Goal: Task Accomplishment & Management: Manage account settings

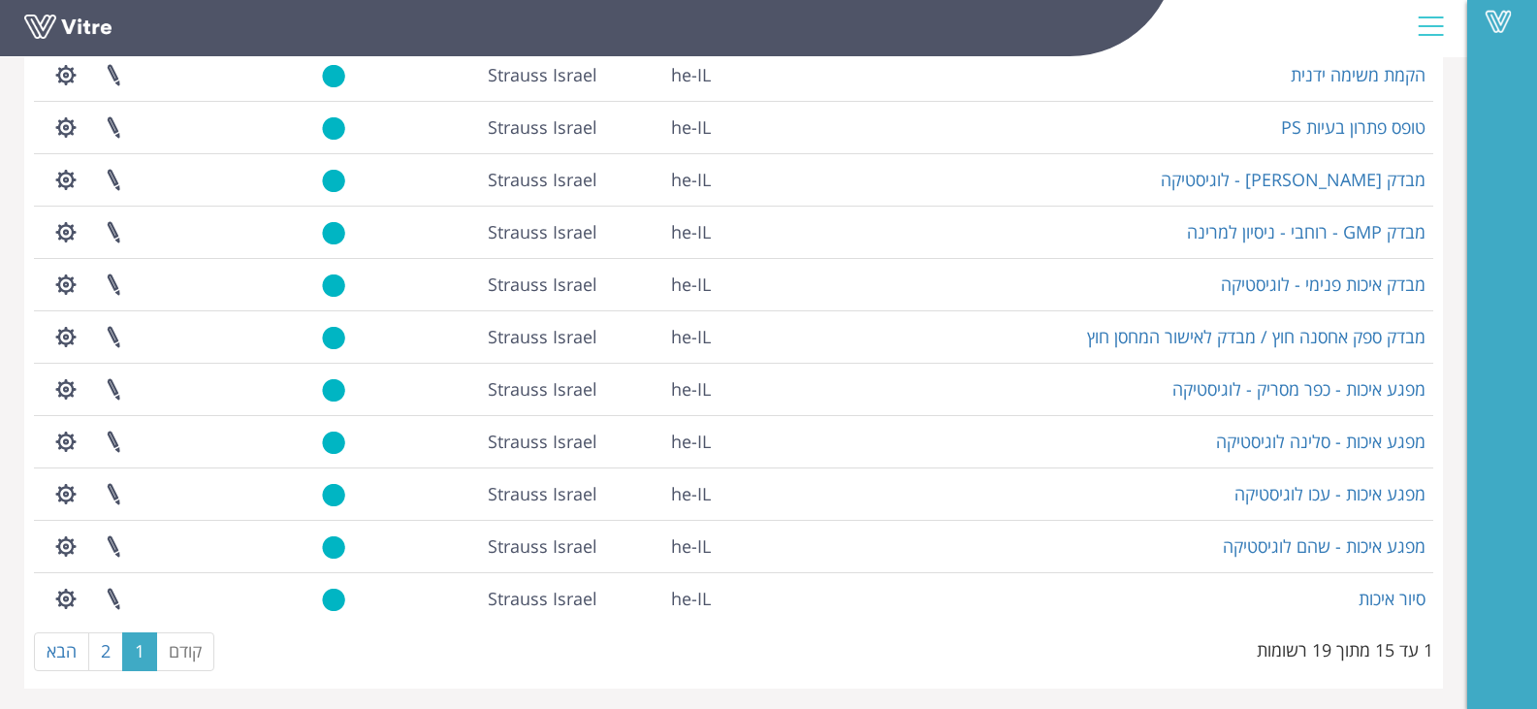
scroll to position [408, 0]
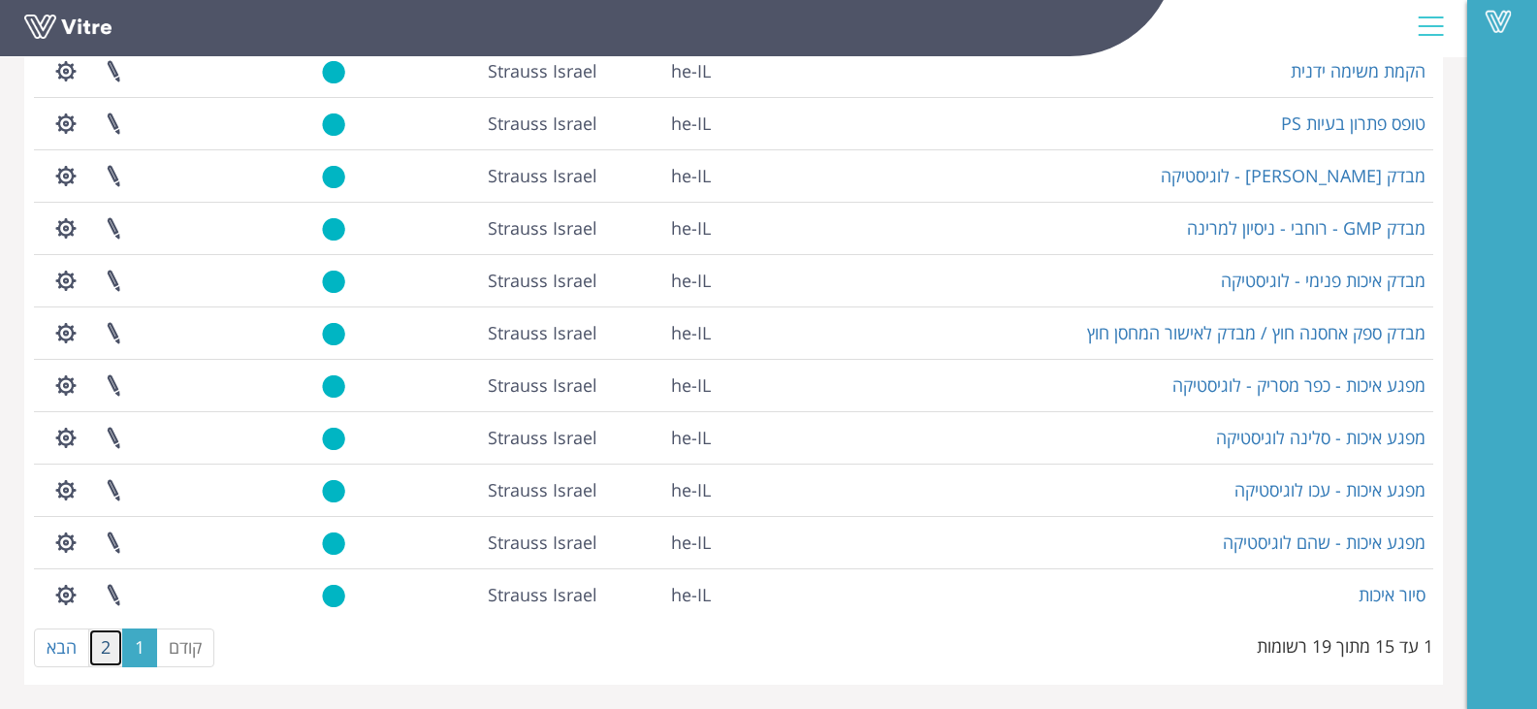
click at [109, 644] on link "2" at bounding box center [105, 647] width 35 height 39
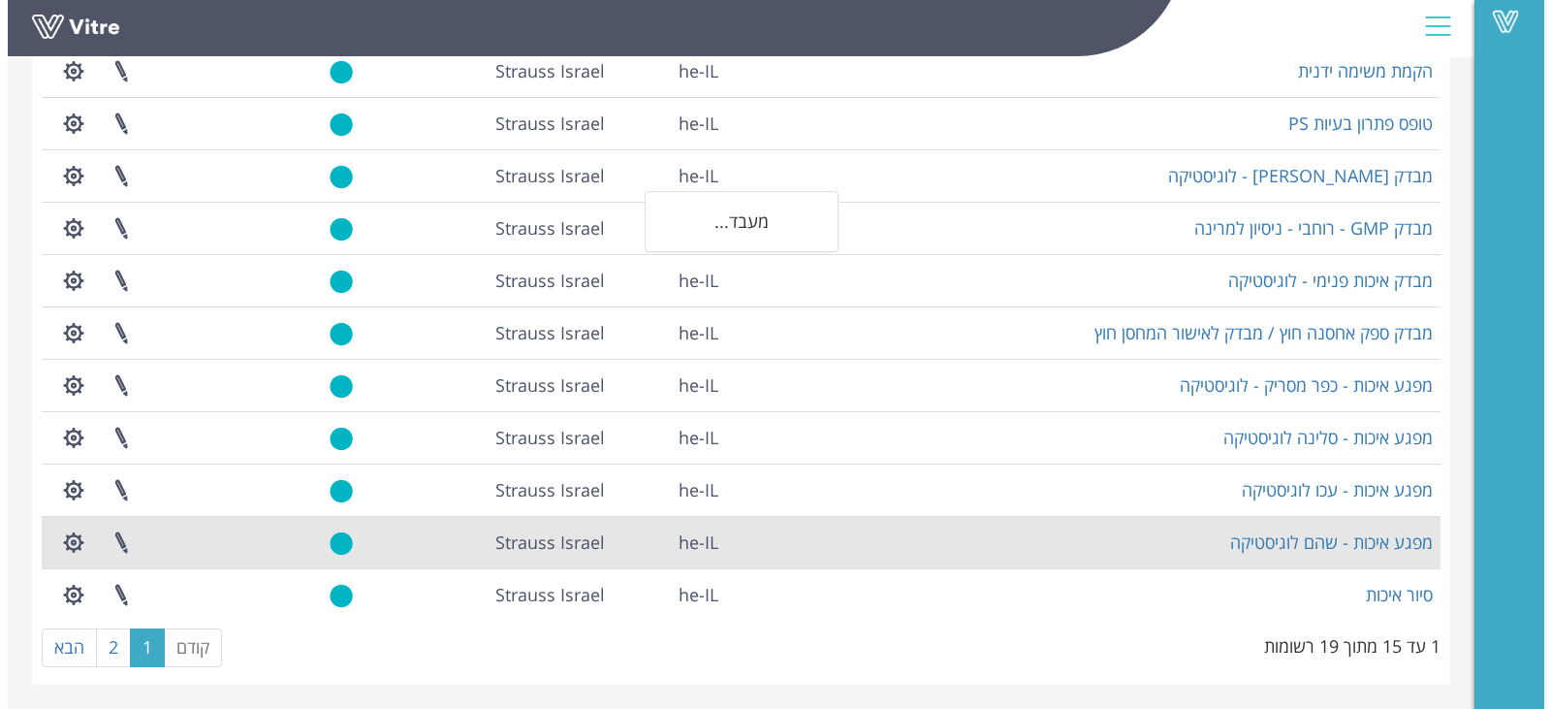
scroll to position [0, 0]
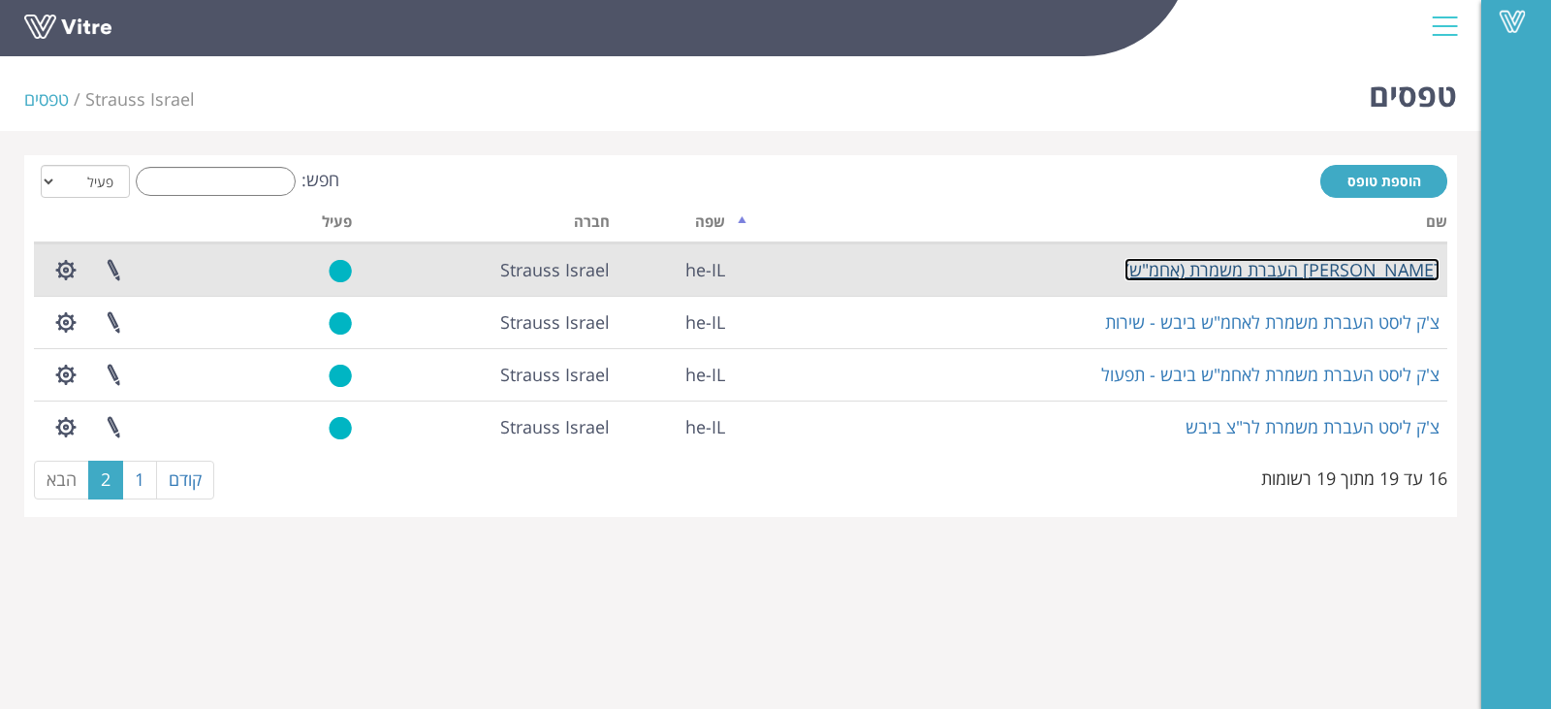
click at [1292, 273] on link "[PERSON_NAME] העברת משמרת (אחמ"ש)" at bounding box center [1282, 269] width 315 height 23
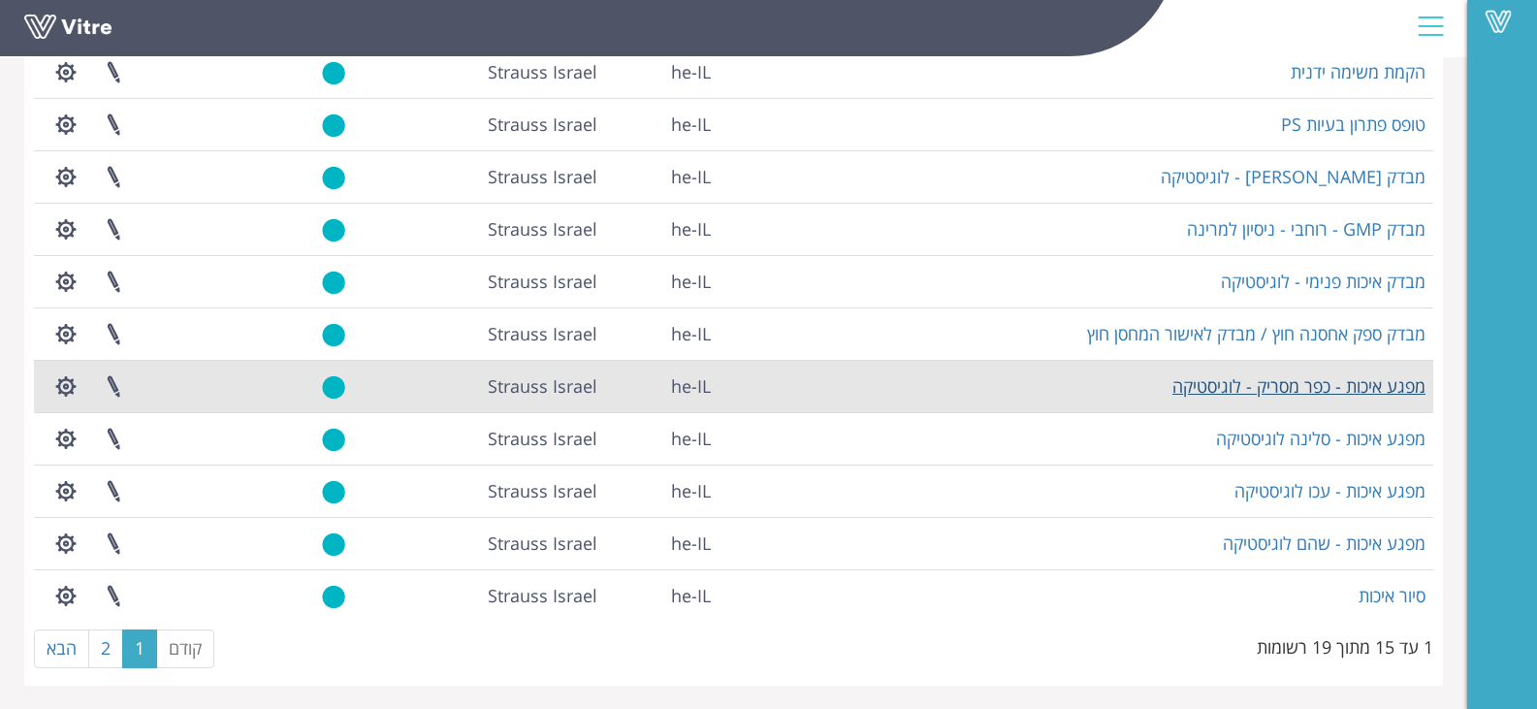
scroll to position [408, 0]
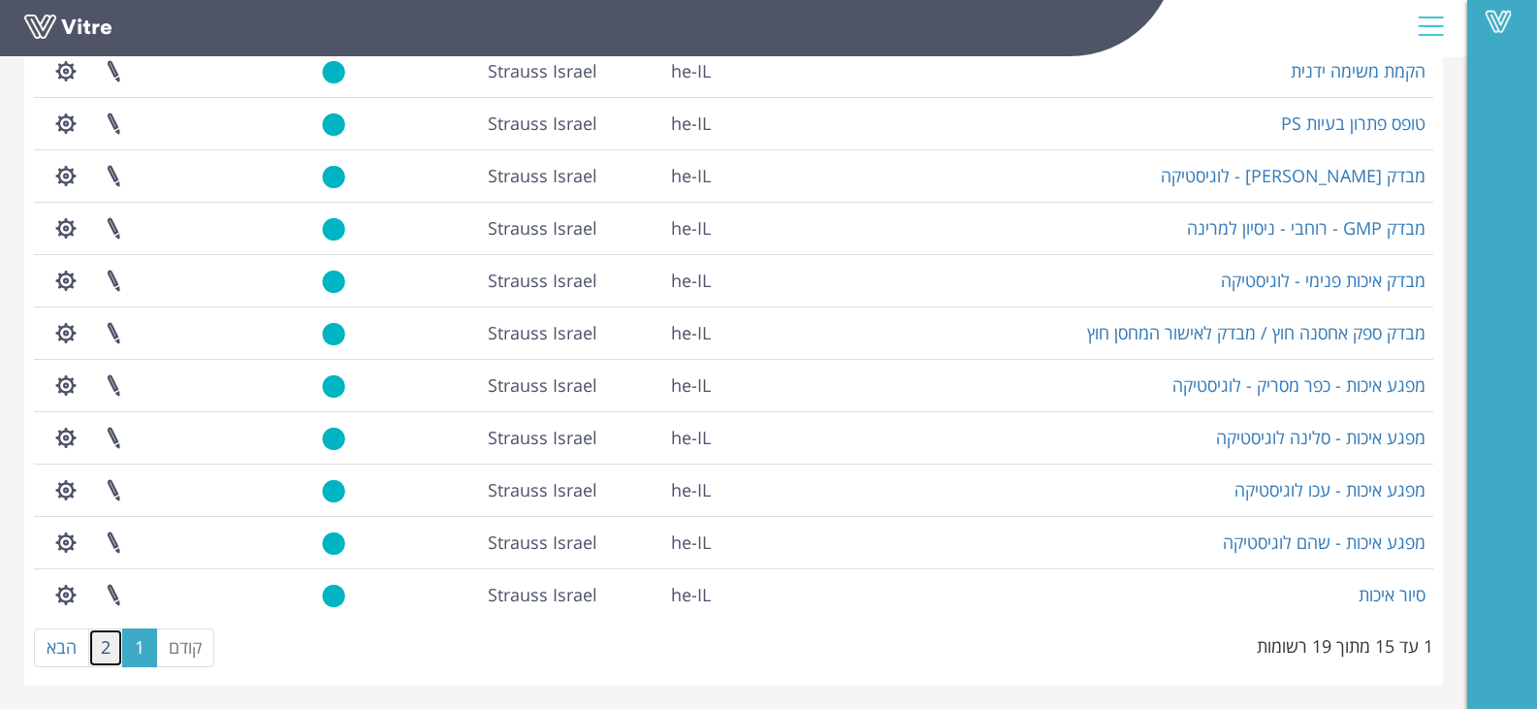
click at [104, 638] on link "2" at bounding box center [105, 647] width 35 height 39
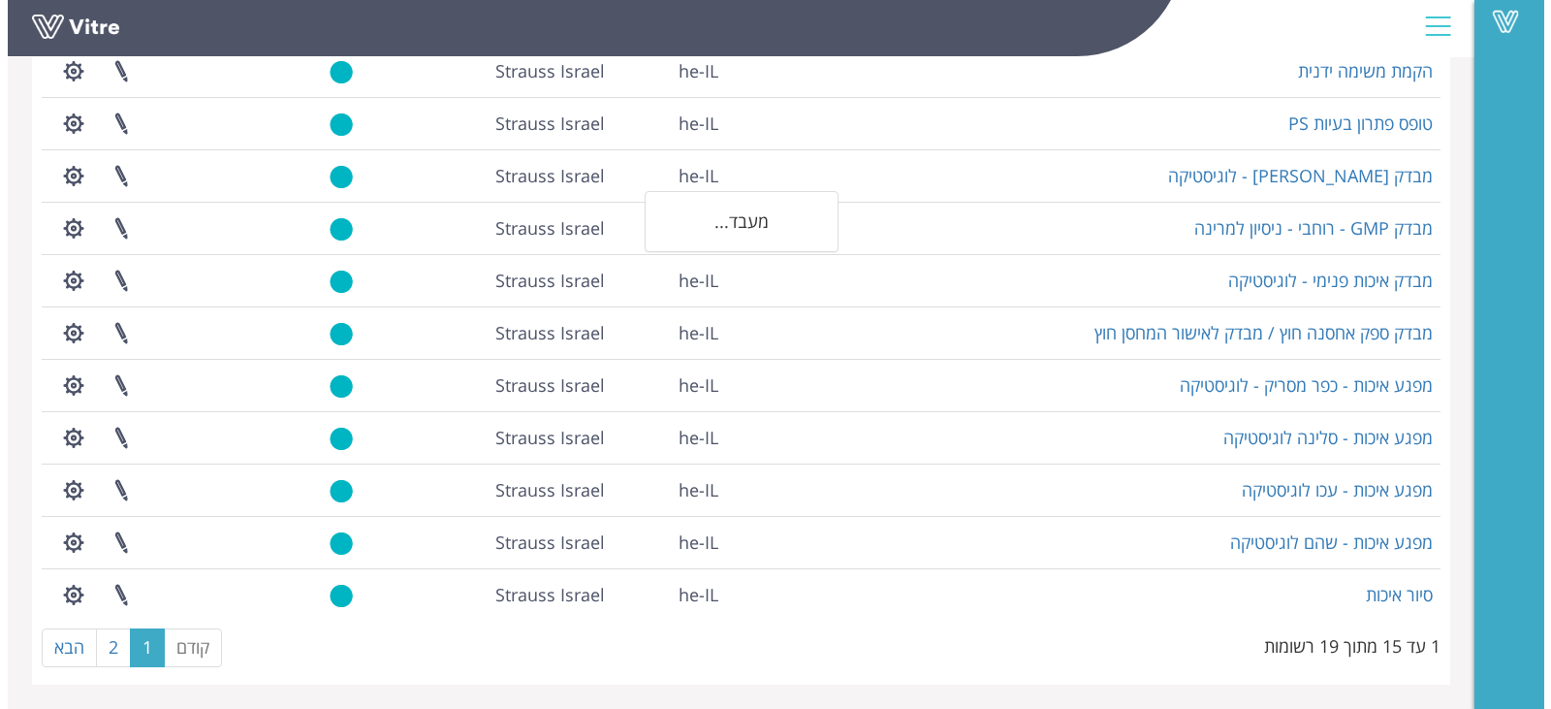
scroll to position [0, 0]
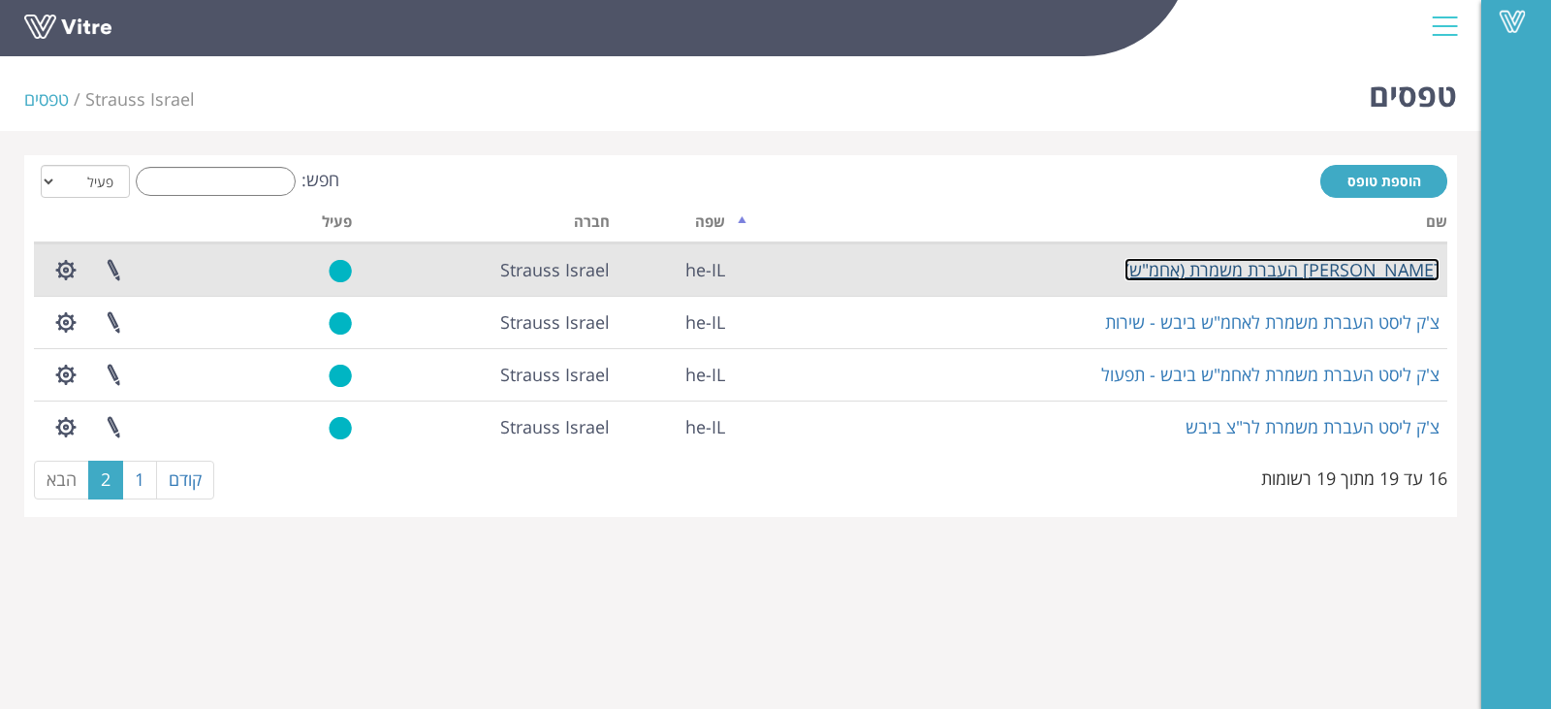
click at [1391, 266] on link "[PERSON_NAME] העברת משמרת (אחמ"ש)" at bounding box center [1282, 269] width 315 height 23
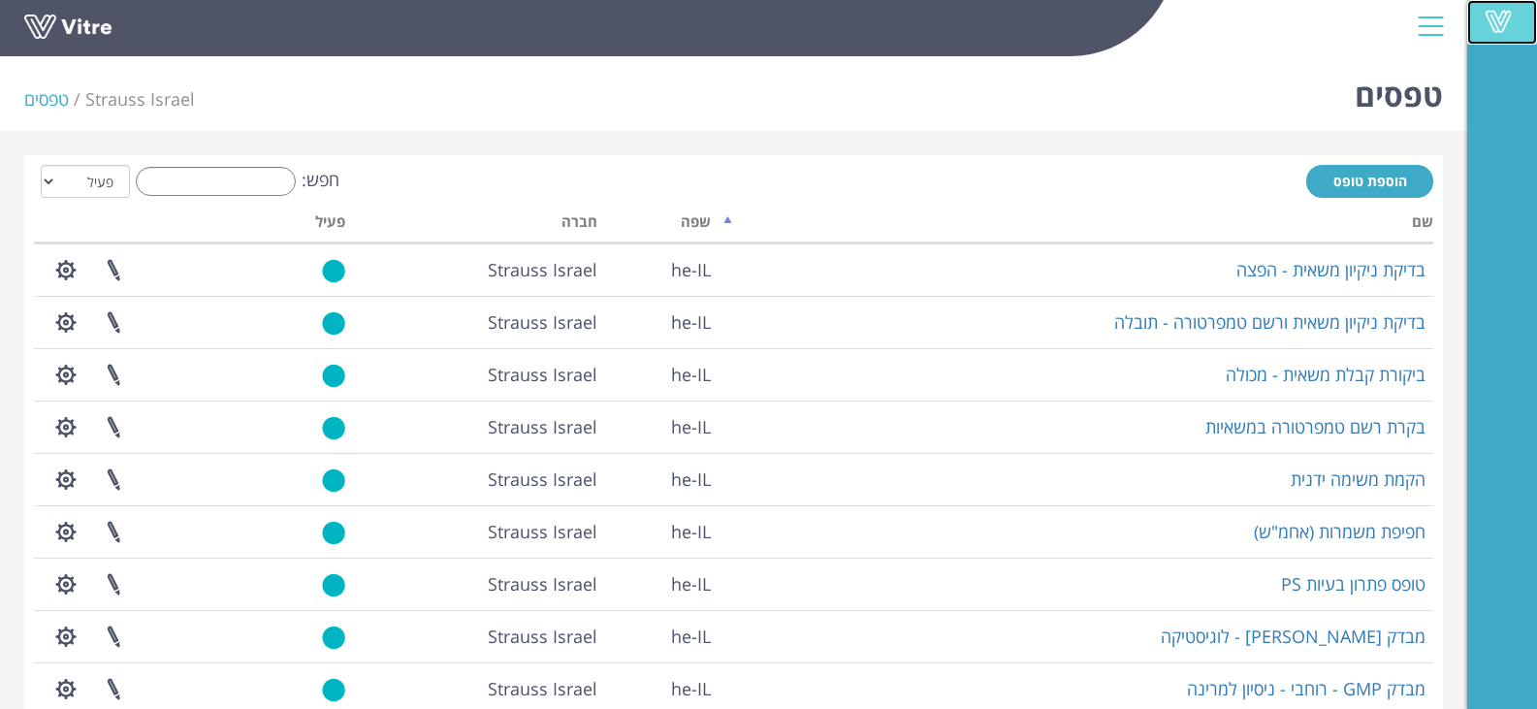
click at [1521, 15] on span at bounding box center [1498, 21] width 48 height 23
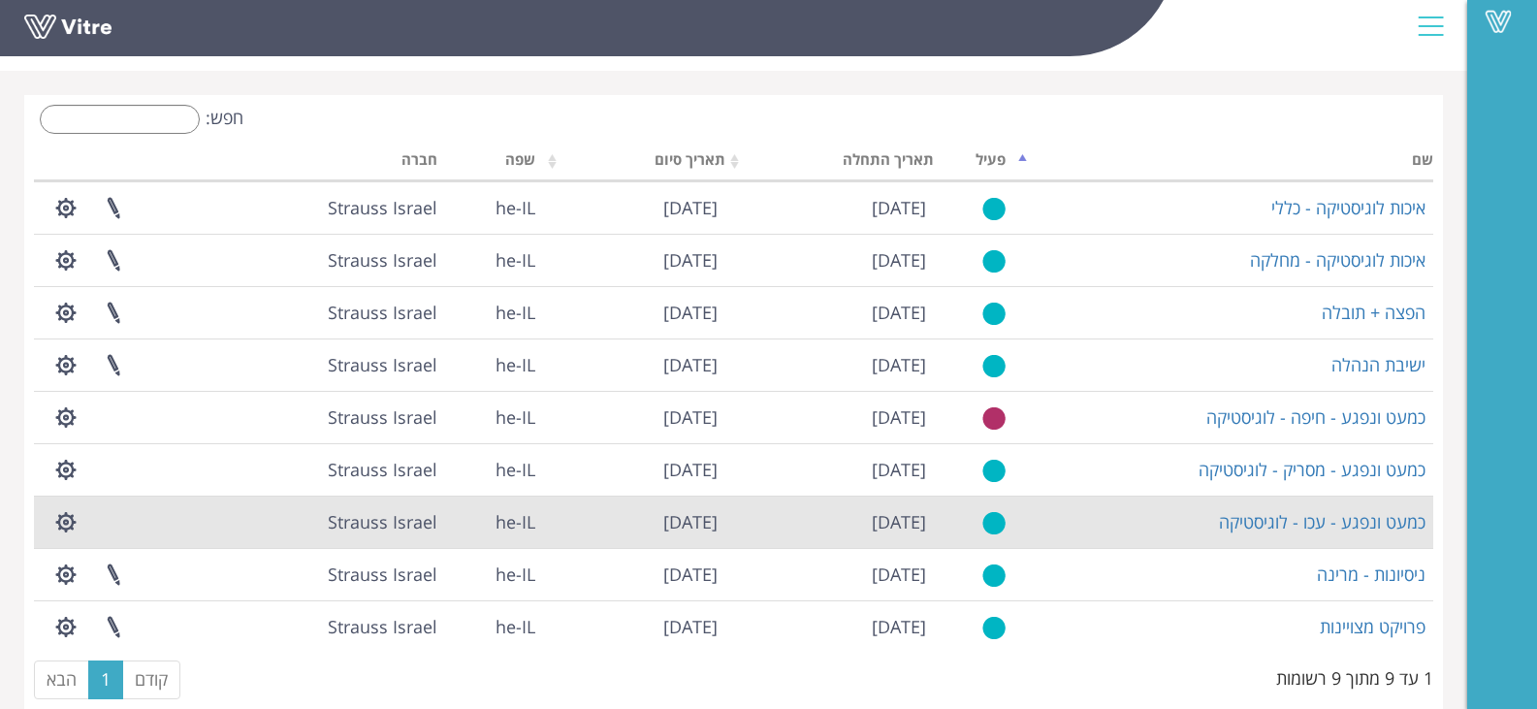
scroll to position [92, 0]
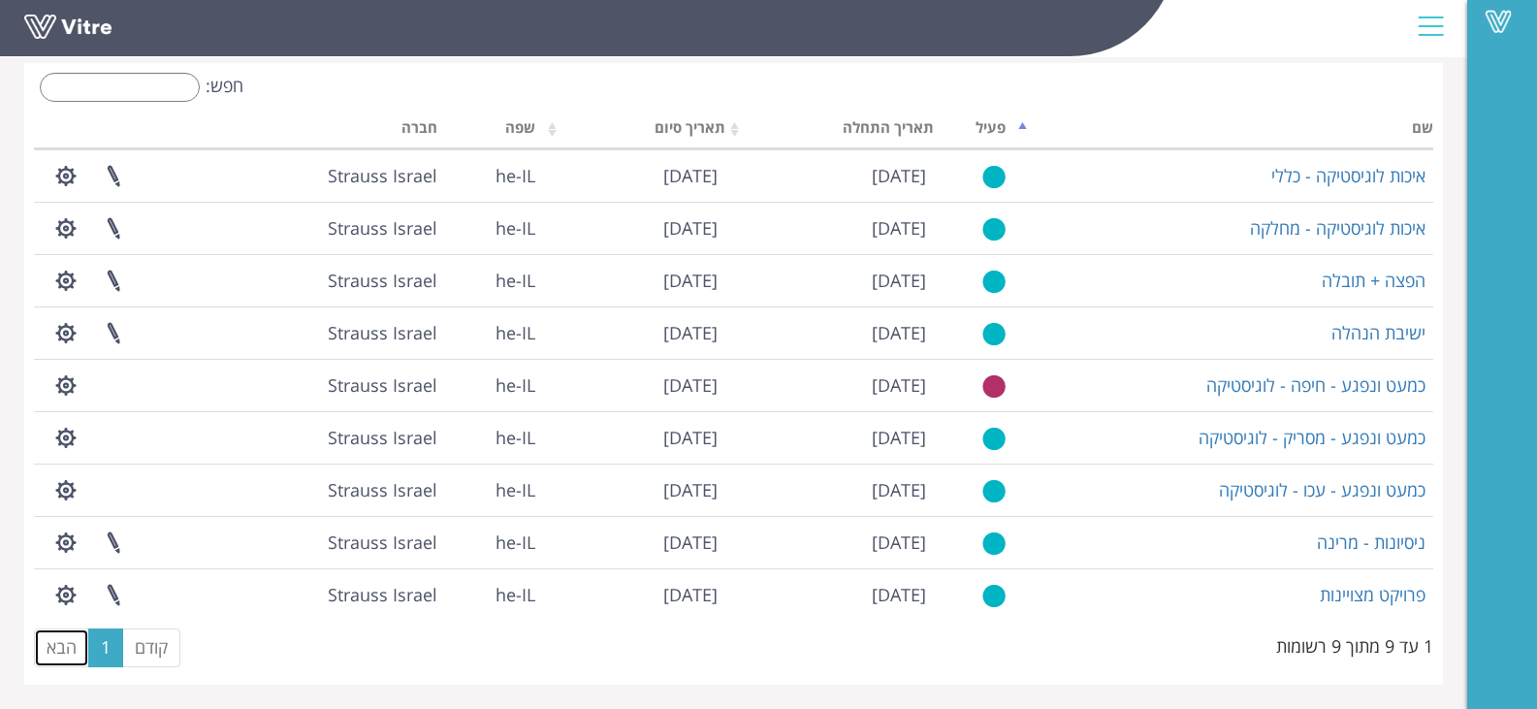
click at [81, 648] on link "הבא" at bounding box center [61, 647] width 55 height 39
click at [77, 646] on link "הבא" at bounding box center [61, 647] width 55 height 39
click at [48, 654] on link "הבא" at bounding box center [61, 647] width 55 height 39
click at [156, 649] on link "קודם" at bounding box center [151, 647] width 58 height 39
click at [60, 658] on link "הבא" at bounding box center [61, 647] width 55 height 39
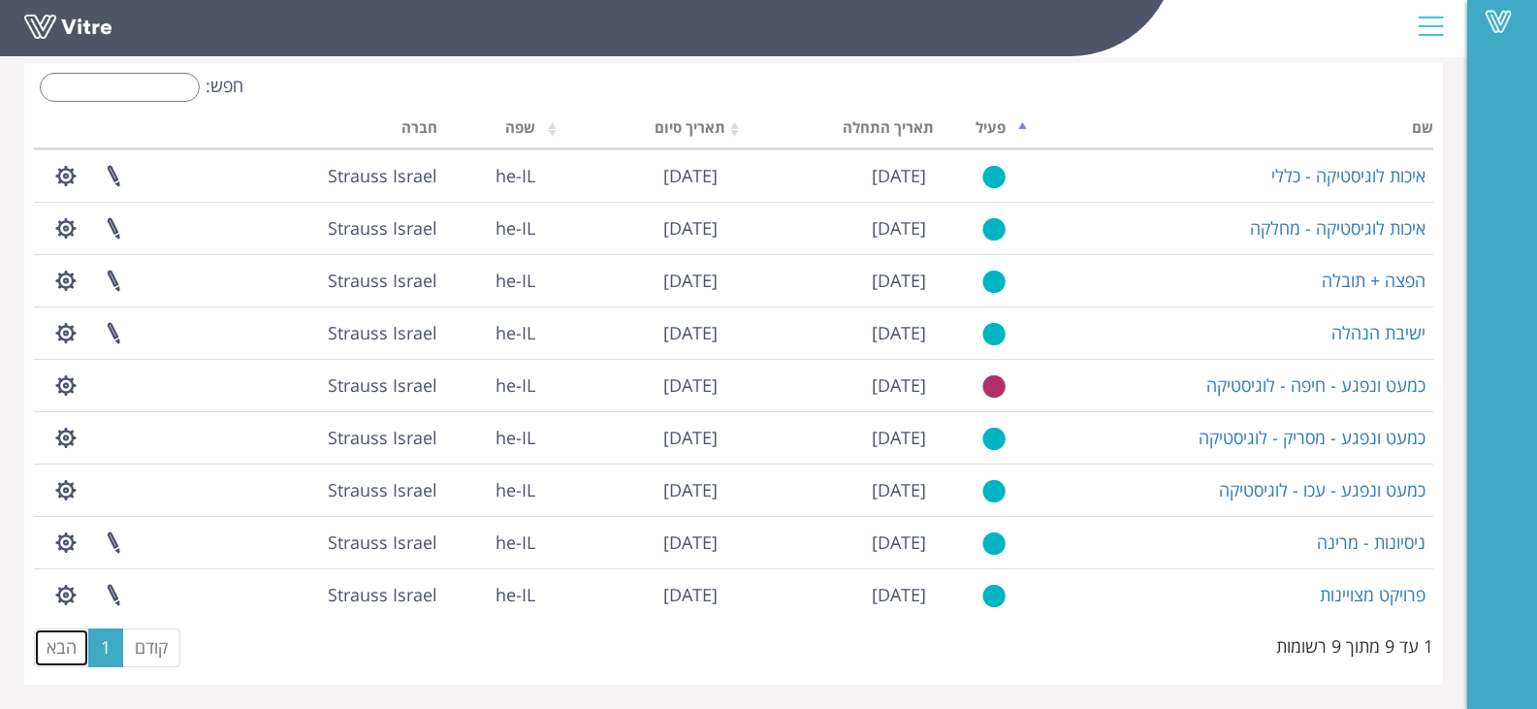
click at [74, 645] on link "הבא" at bounding box center [61, 647] width 55 height 39
click at [73, 642] on link "הבא" at bounding box center [61, 647] width 55 height 39
click at [72, 642] on link "הבא" at bounding box center [61, 647] width 55 height 39
click at [73, 640] on link "הבא" at bounding box center [61, 647] width 55 height 39
click at [67, 640] on link "הבא" at bounding box center [61, 647] width 55 height 39
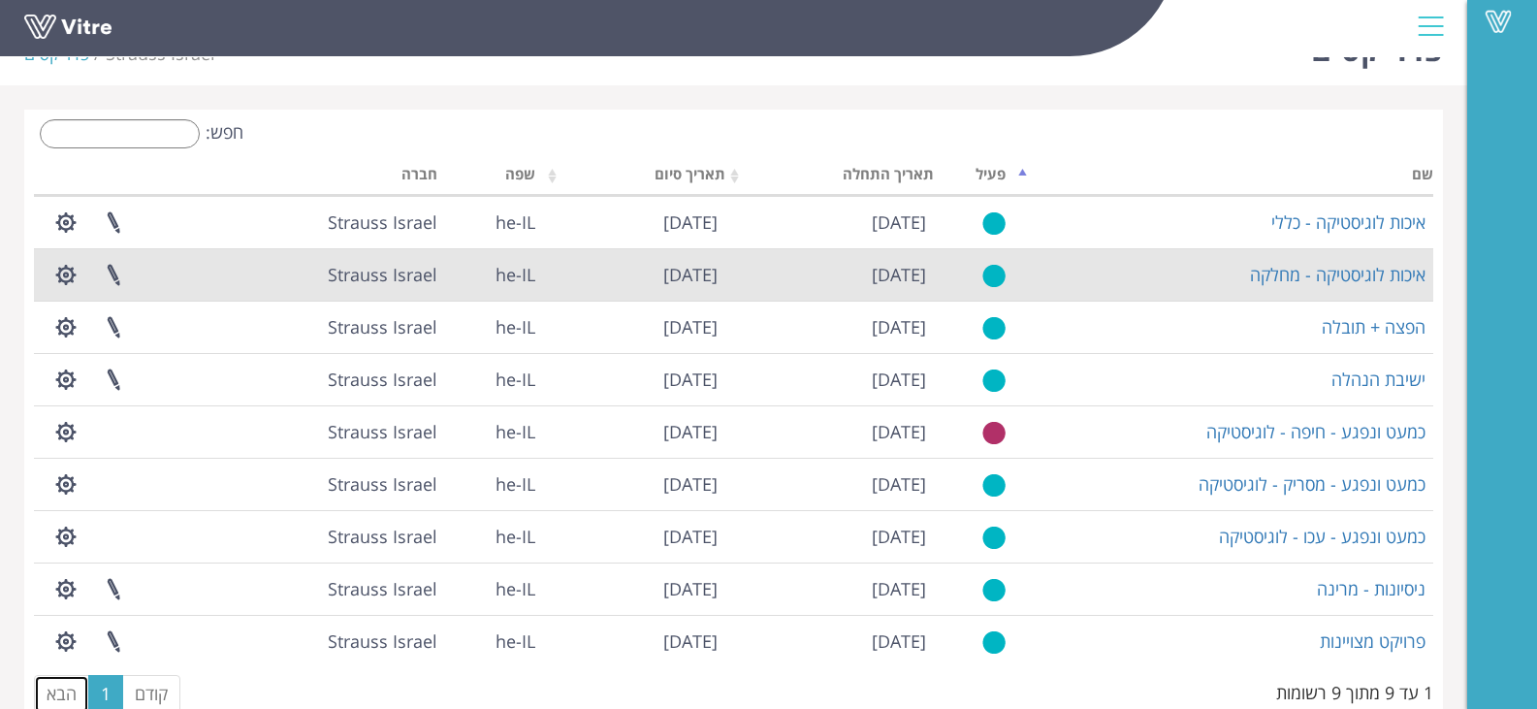
scroll to position [0, 0]
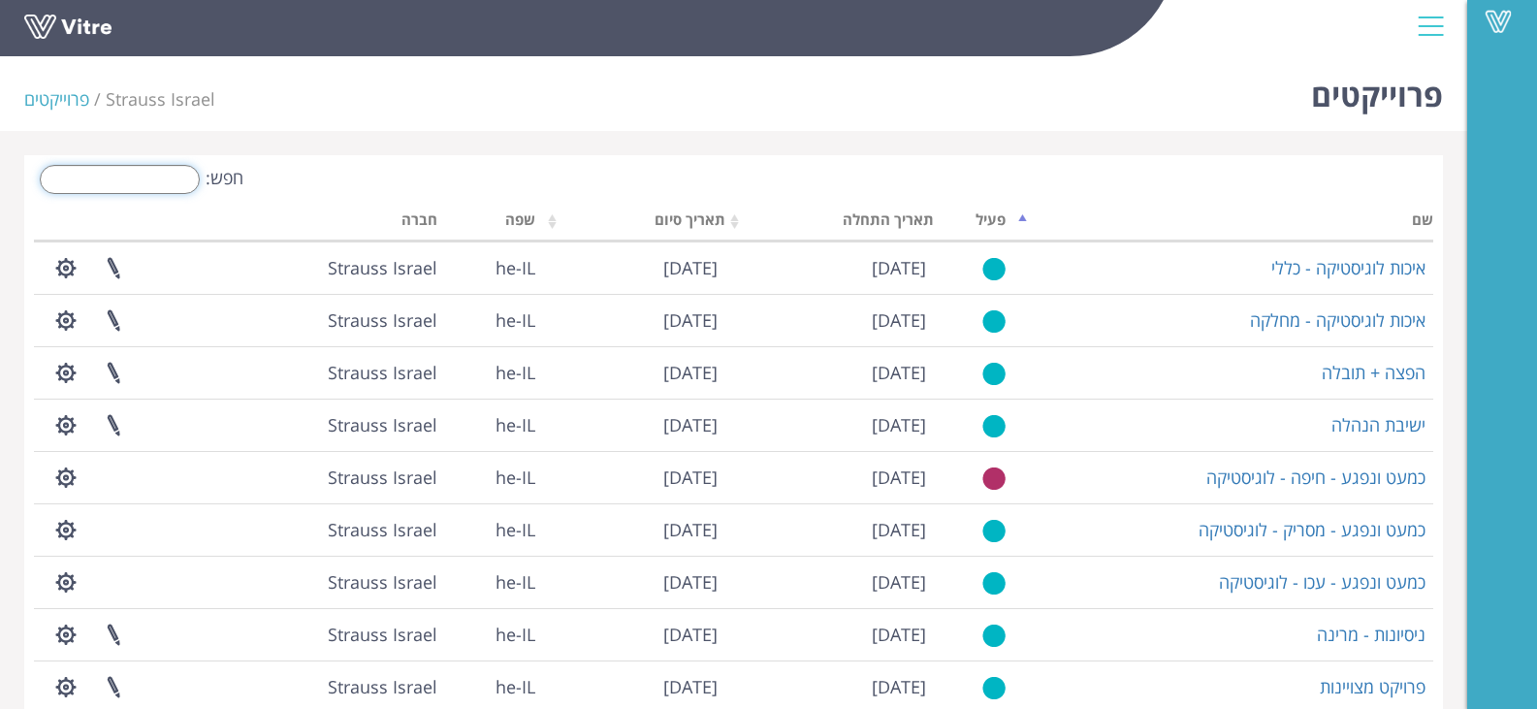
click at [168, 187] on input "חפש:" at bounding box center [120, 179] width 160 height 29
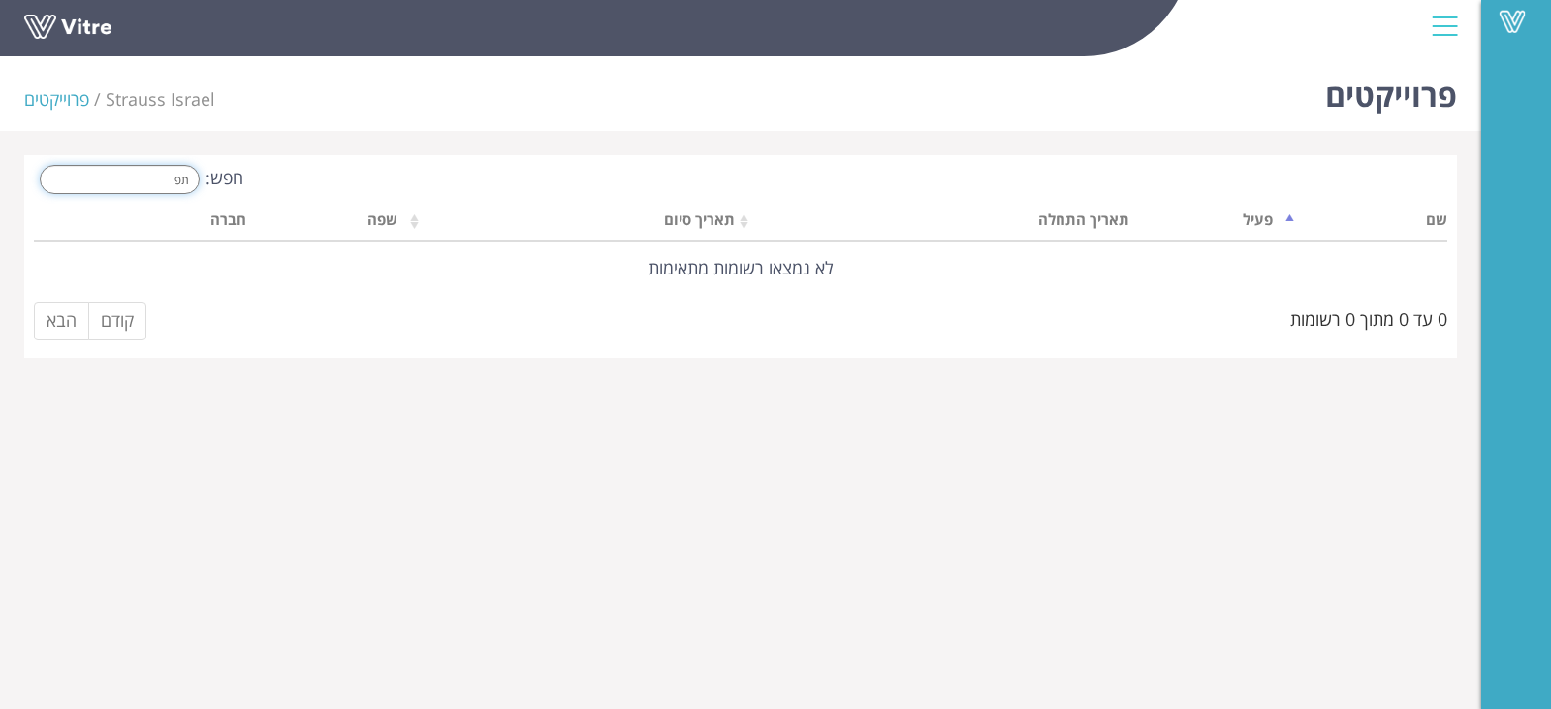
type input "ת"
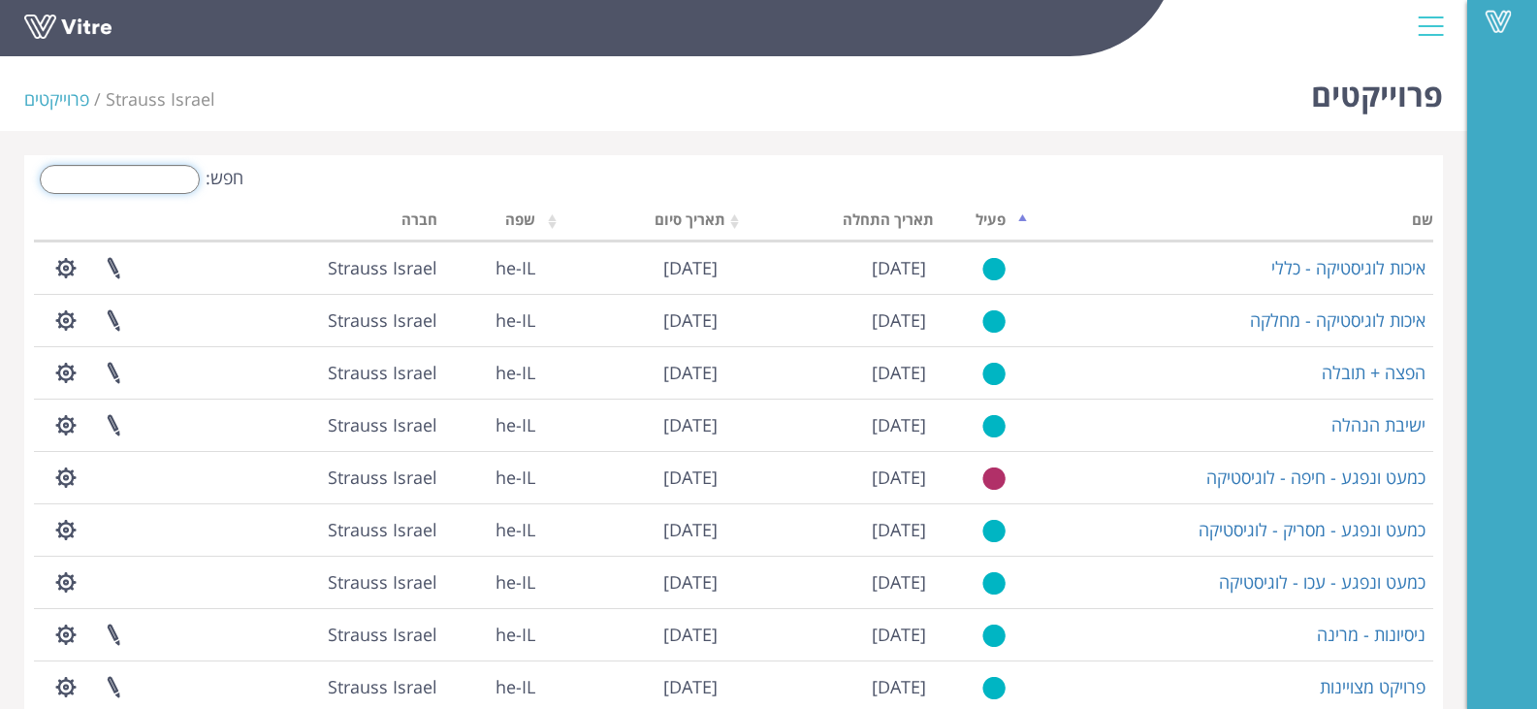
click at [153, 183] on input "חפש:" at bounding box center [120, 179] width 160 height 29
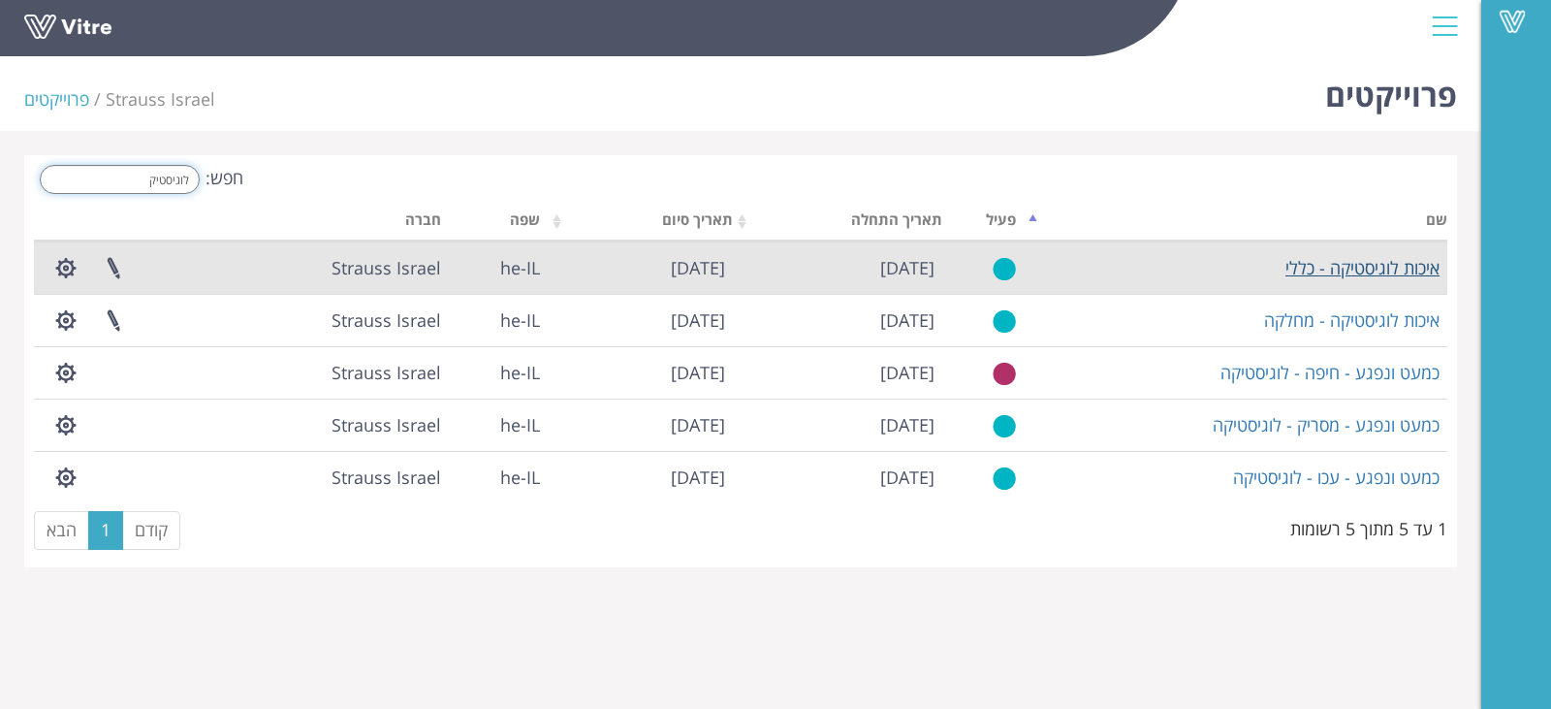
type input "לוגיסטיק"
click at [1383, 267] on link "איכות לוגיסטיקה - כללי" at bounding box center [1363, 267] width 154 height 23
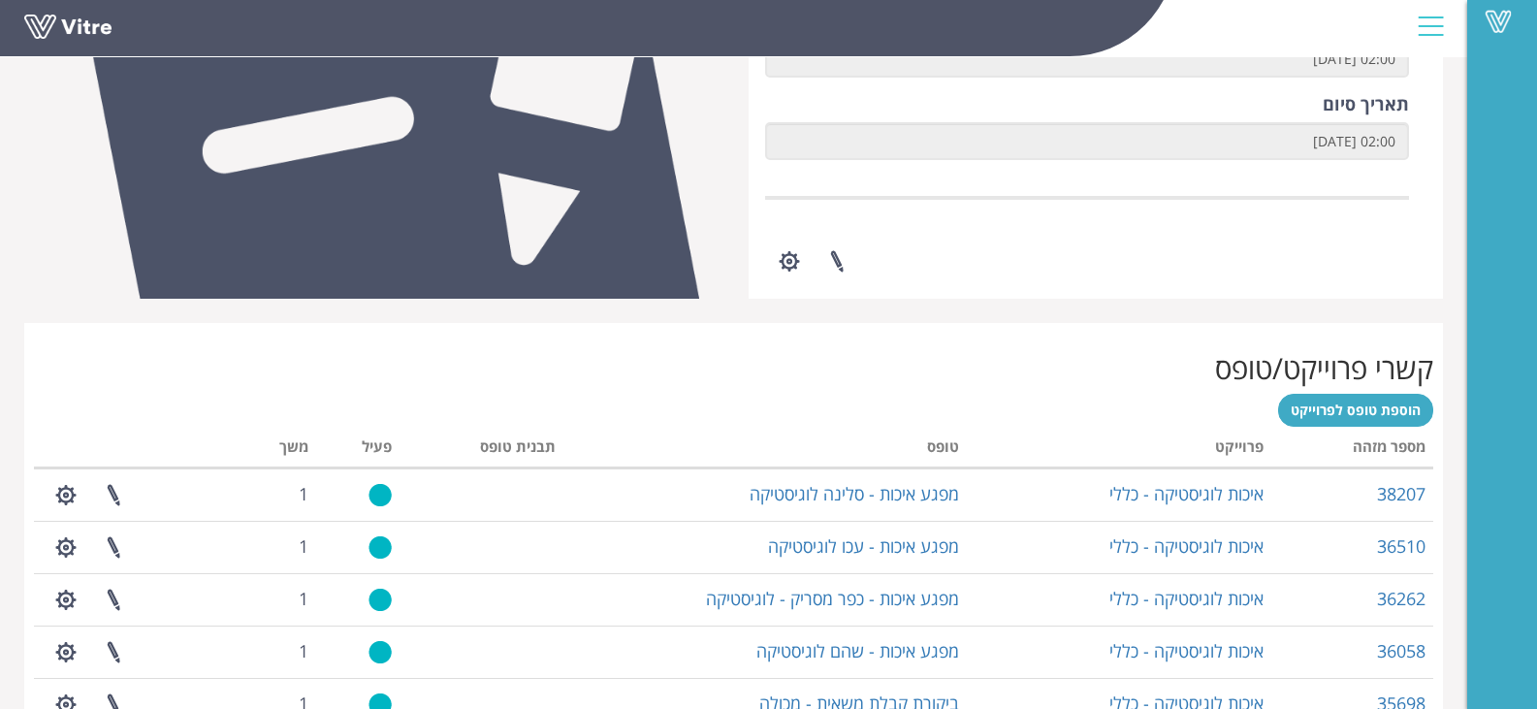
scroll to position [873, 0]
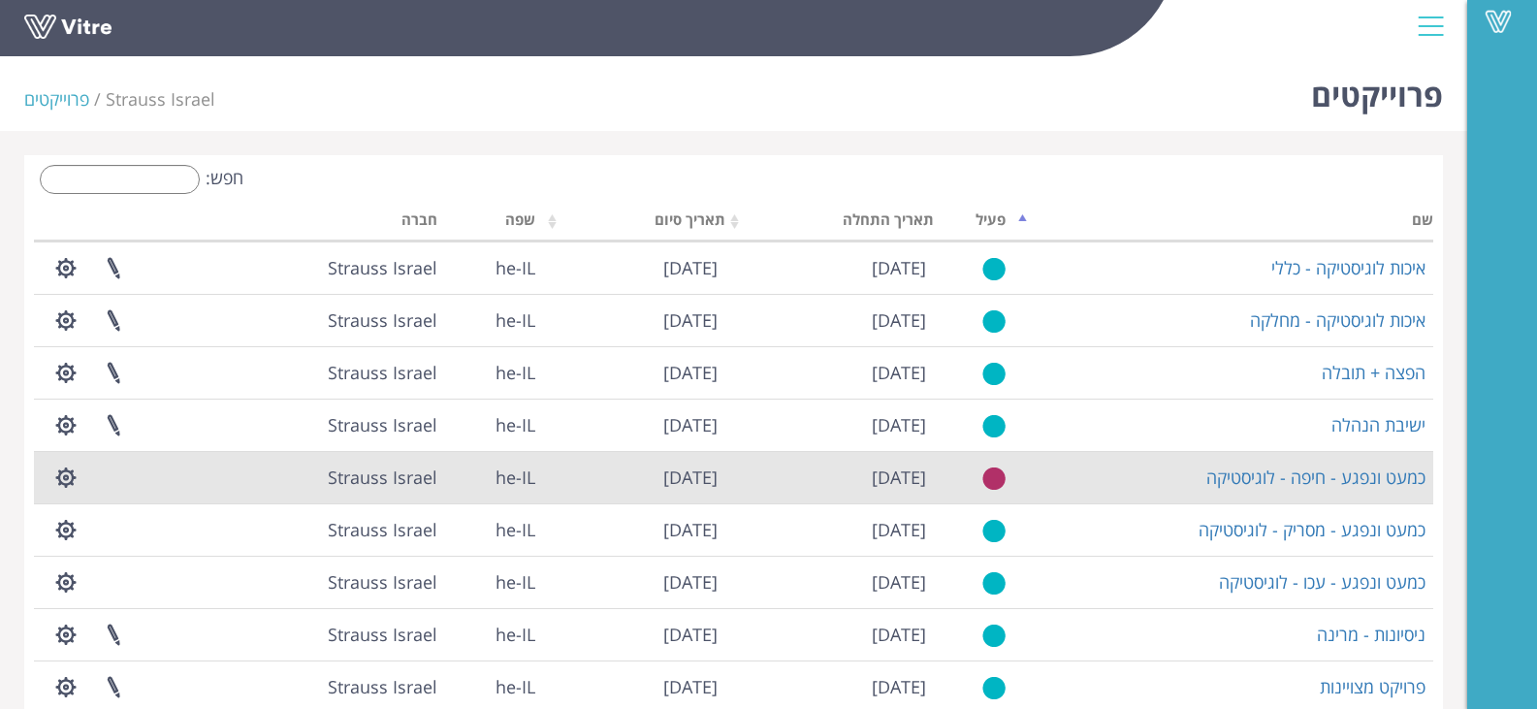
scroll to position [92, 0]
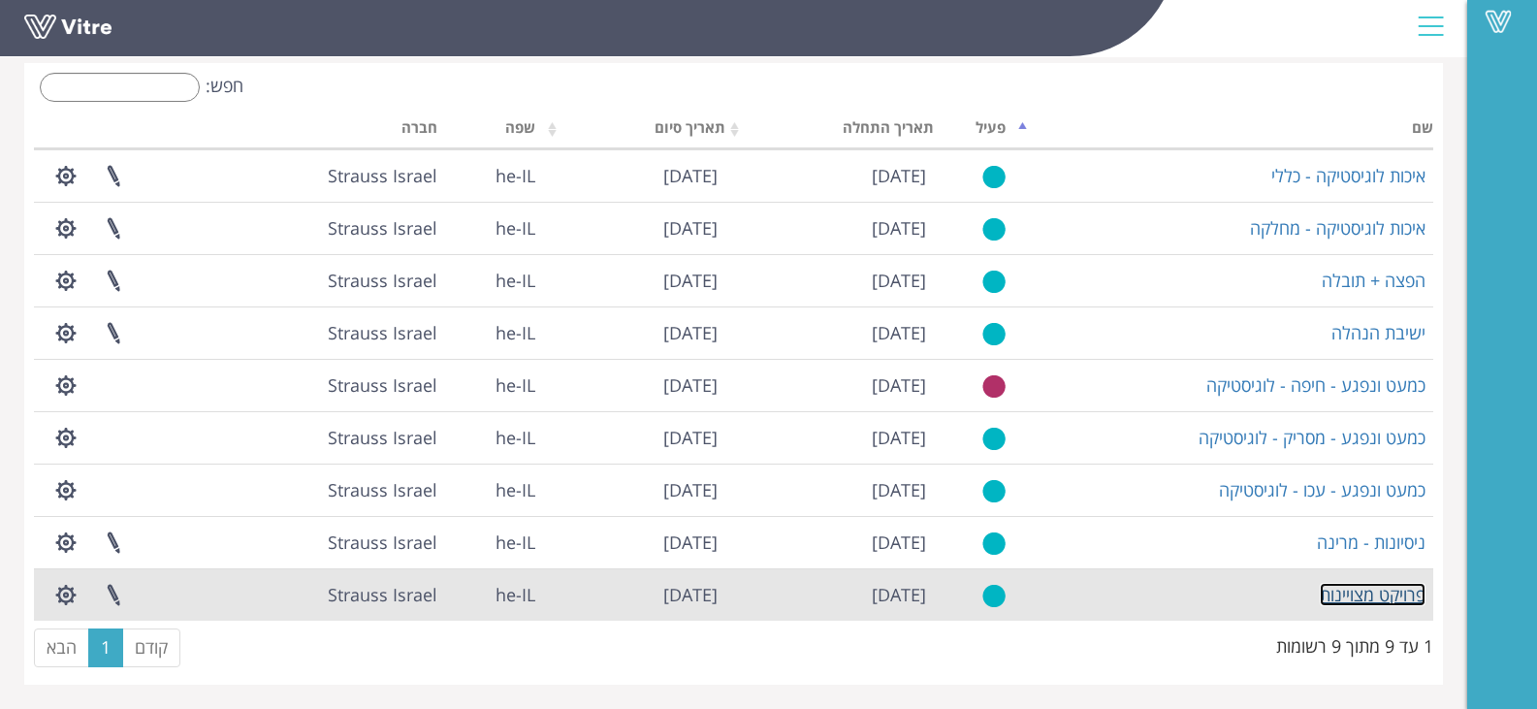
click at [1387, 594] on link "פרויקט מצויינות" at bounding box center [1373, 594] width 106 height 23
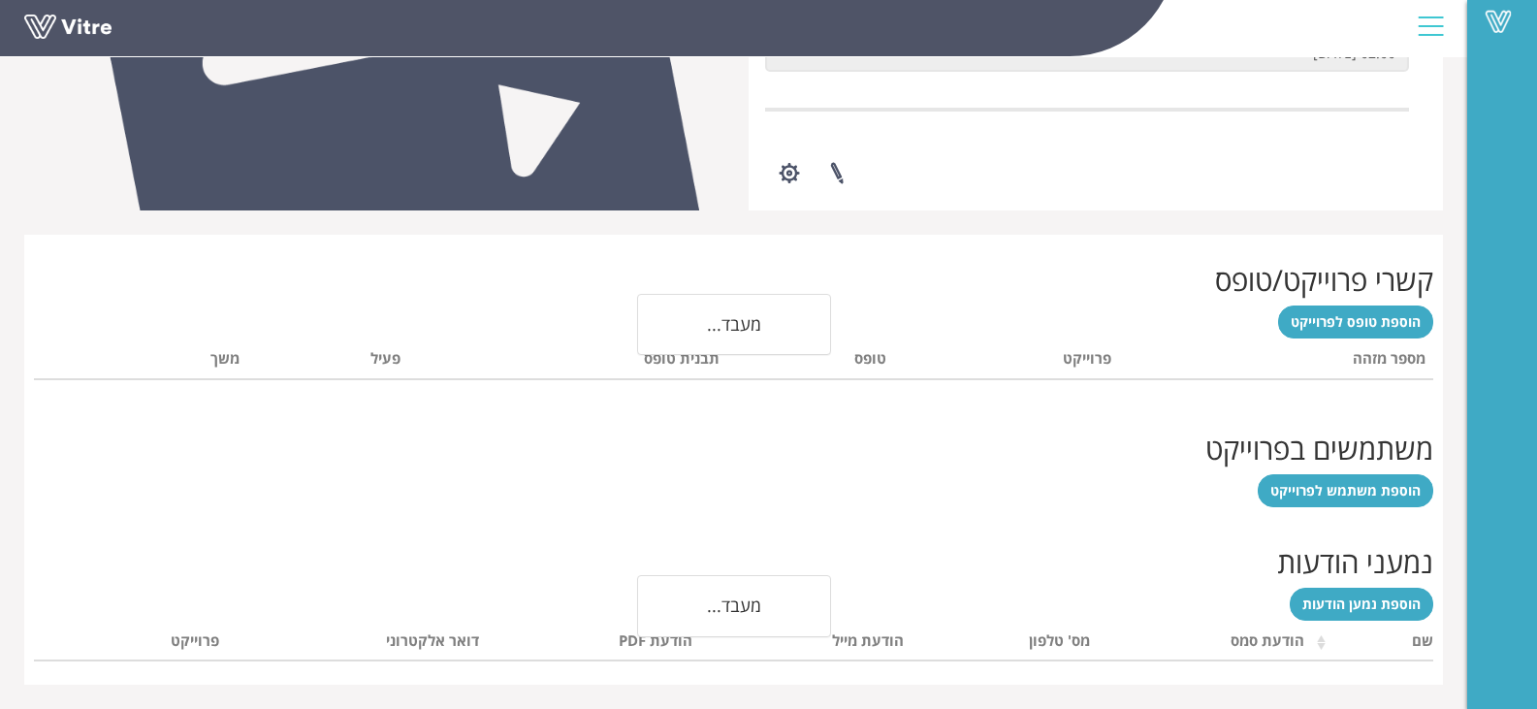
scroll to position [640, 0]
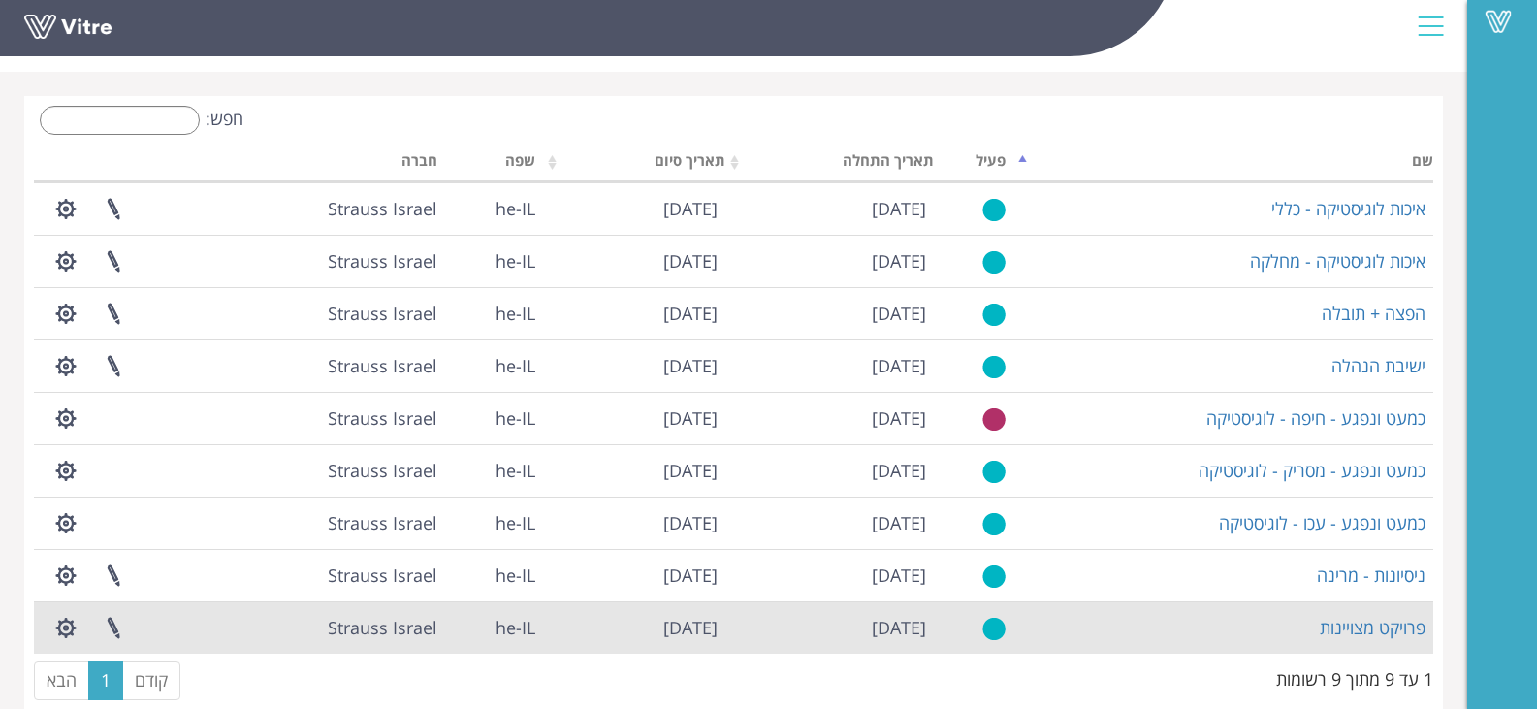
scroll to position [92, 0]
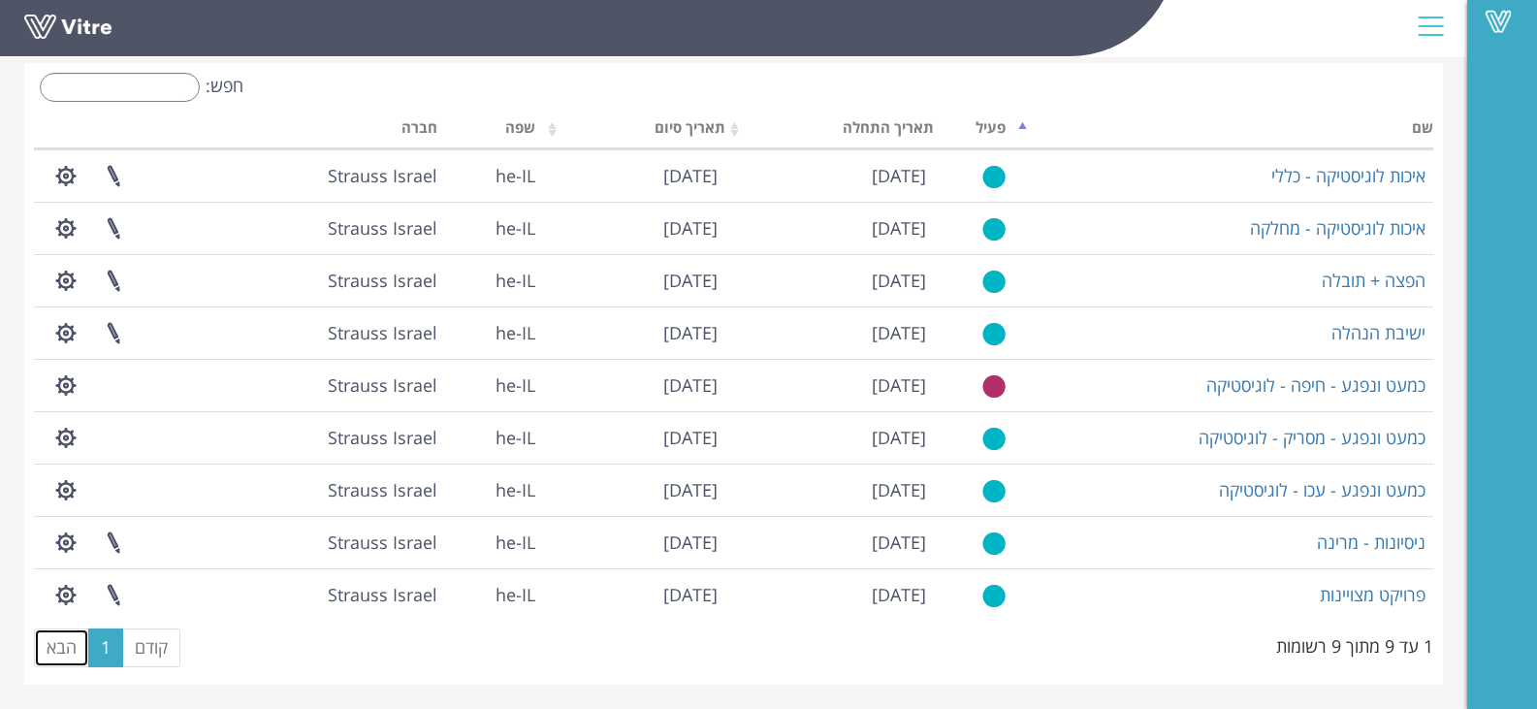
click at [53, 653] on link "הבא" at bounding box center [61, 647] width 55 height 39
click at [59, 648] on link "הבא" at bounding box center [61, 647] width 55 height 39
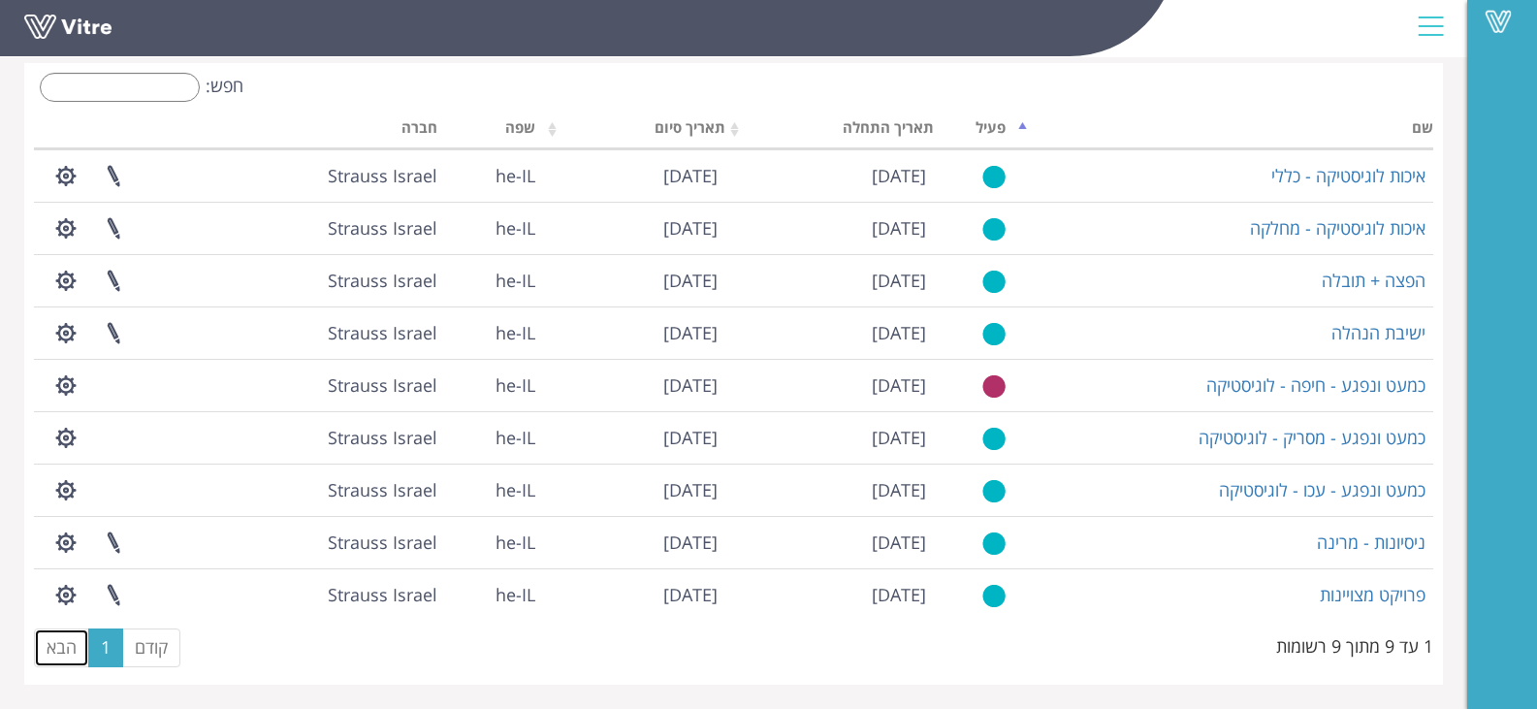
click at [59, 648] on link "הבא" at bounding box center [61, 647] width 55 height 39
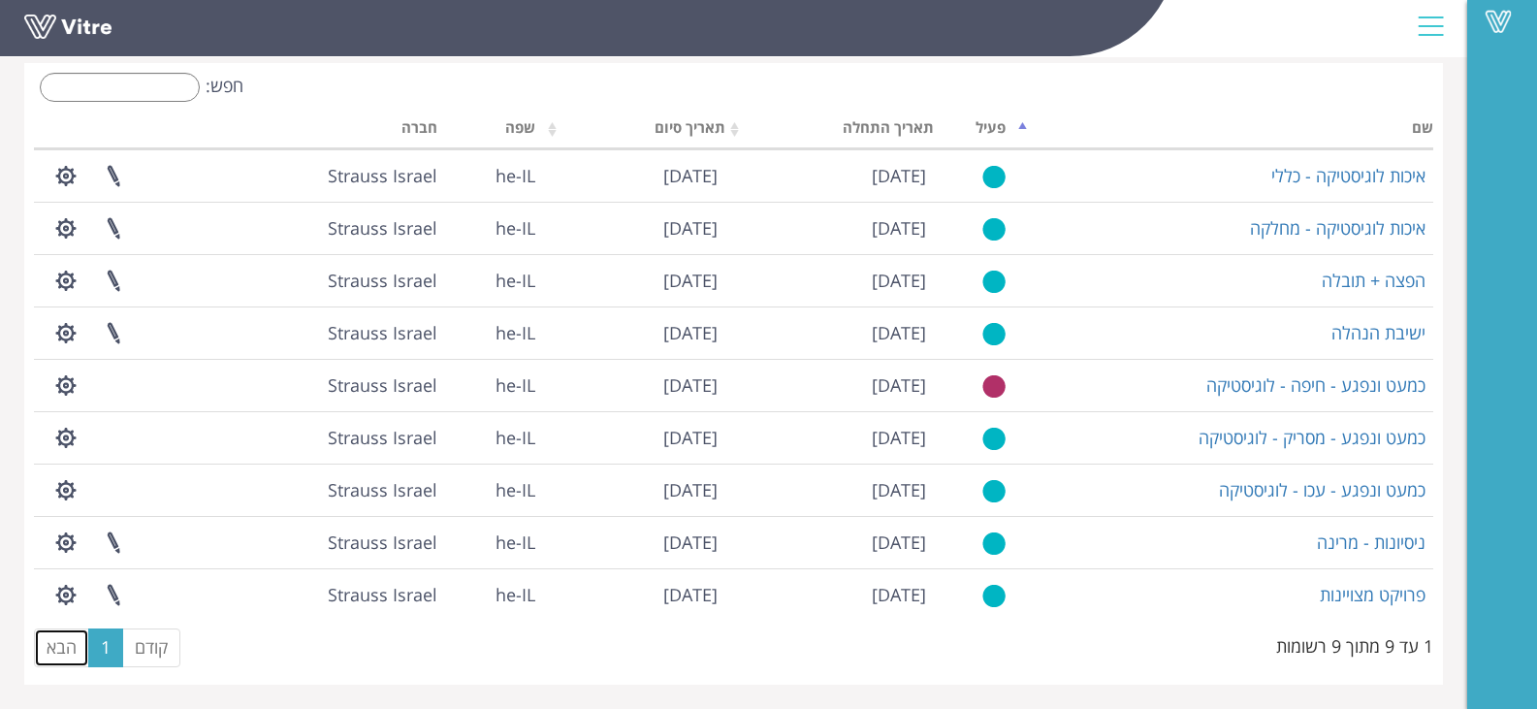
click at [59, 648] on link "הבא" at bounding box center [61, 647] width 55 height 39
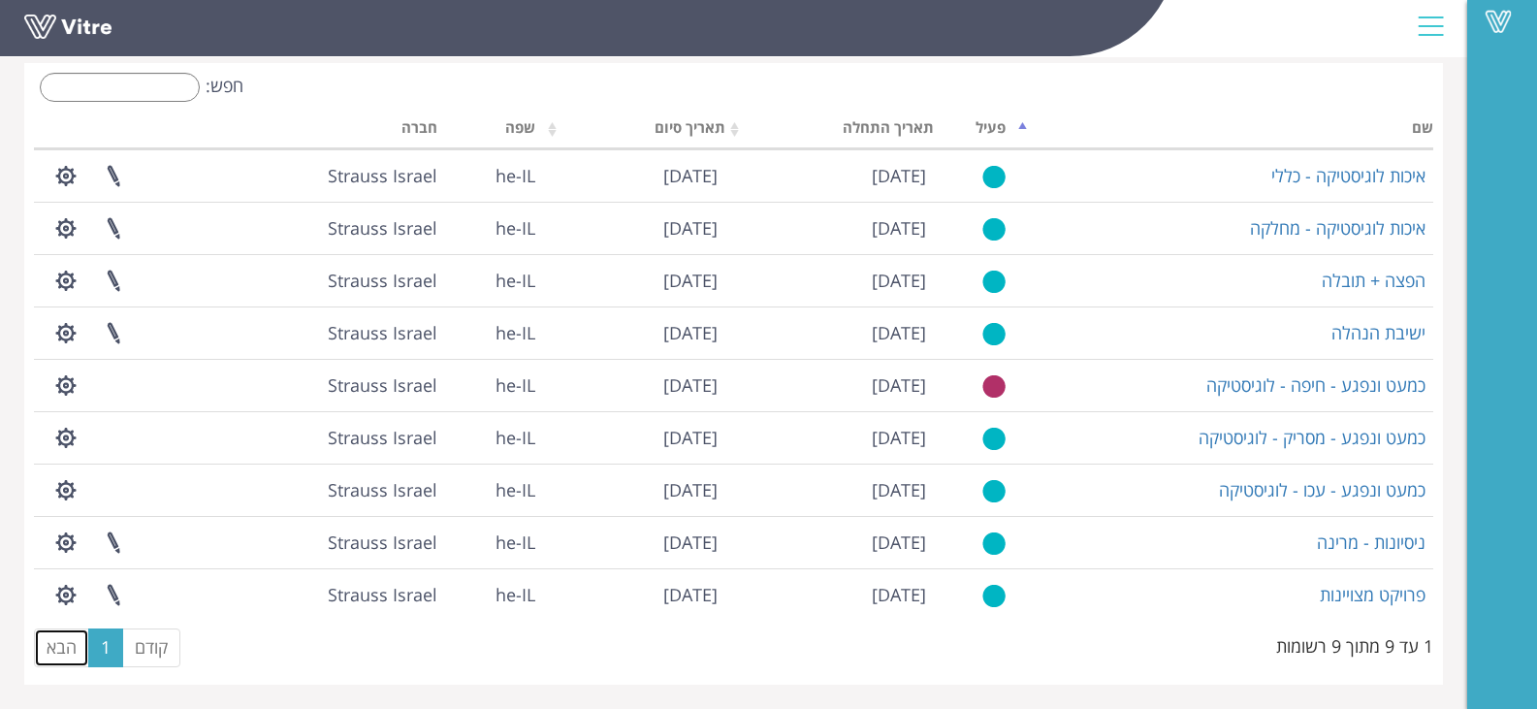
click at [71, 648] on link "הבא" at bounding box center [61, 647] width 55 height 39
click at [75, 649] on link "הבא" at bounding box center [61, 647] width 55 height 39
click at [75, 651] on link "הבא" at bounding box center [61, 647] width 55 height 39
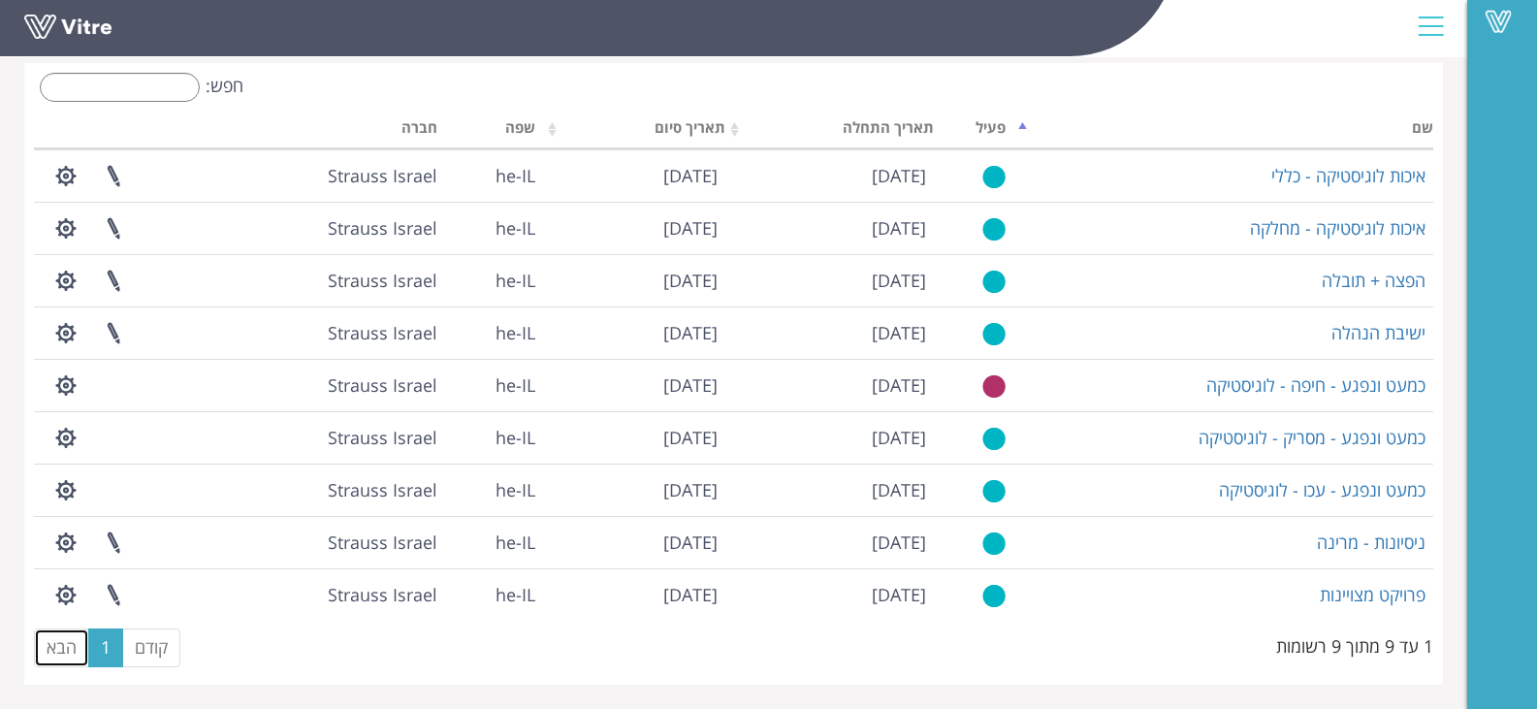
click at [75, 651] on link "הבא" at bounding box center [61, 647] width 55 height 39
click at [73, 652] on link "הבא" at bounding box center [61, 647] width 55 height 39
click at [147, 647] on link "קודם" at bounding box center [151, 647] width 58 height 39
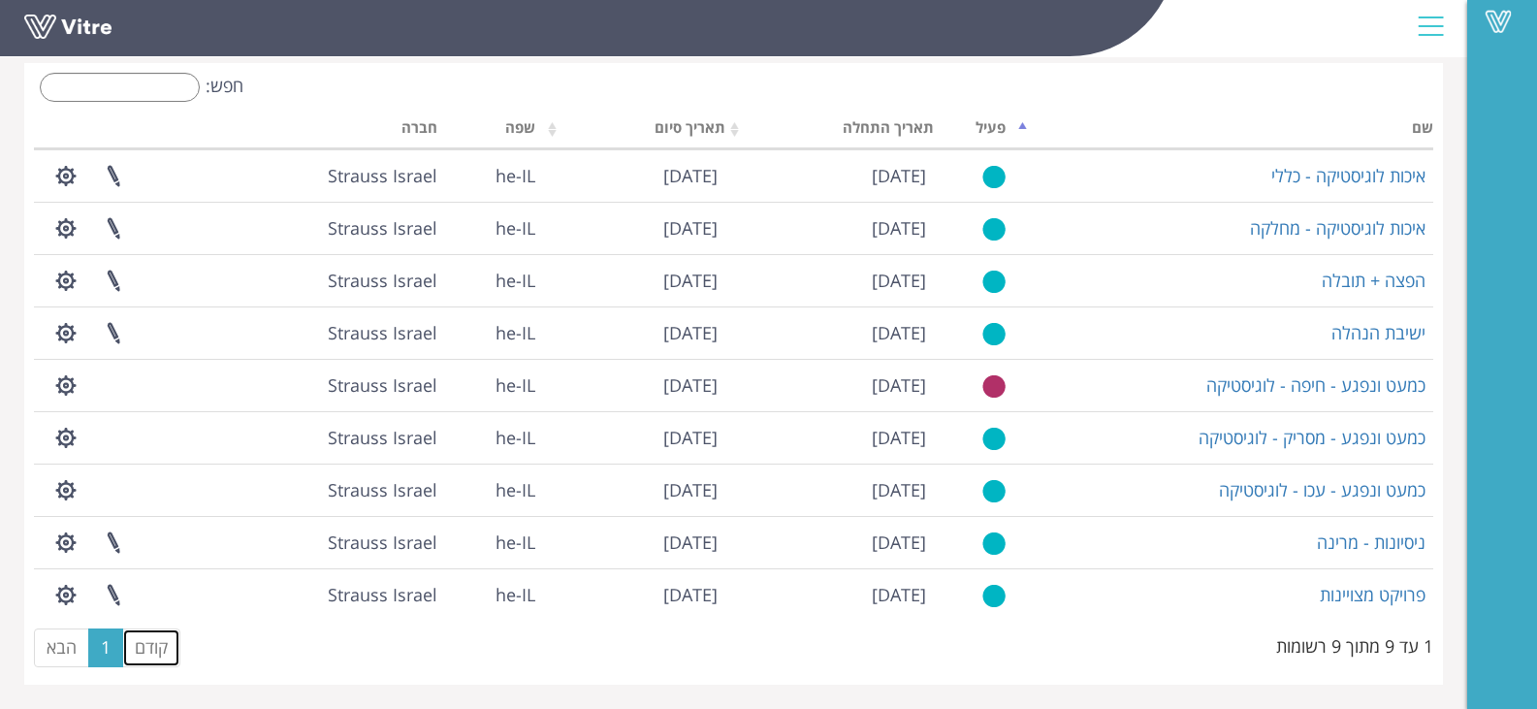
click at [147, 647] on link "קודם" at bounding box center [151, 647] width 58 height 39
click at [48, 650] on link "הבא" at bounding box center [61, 647] width 55 height 39
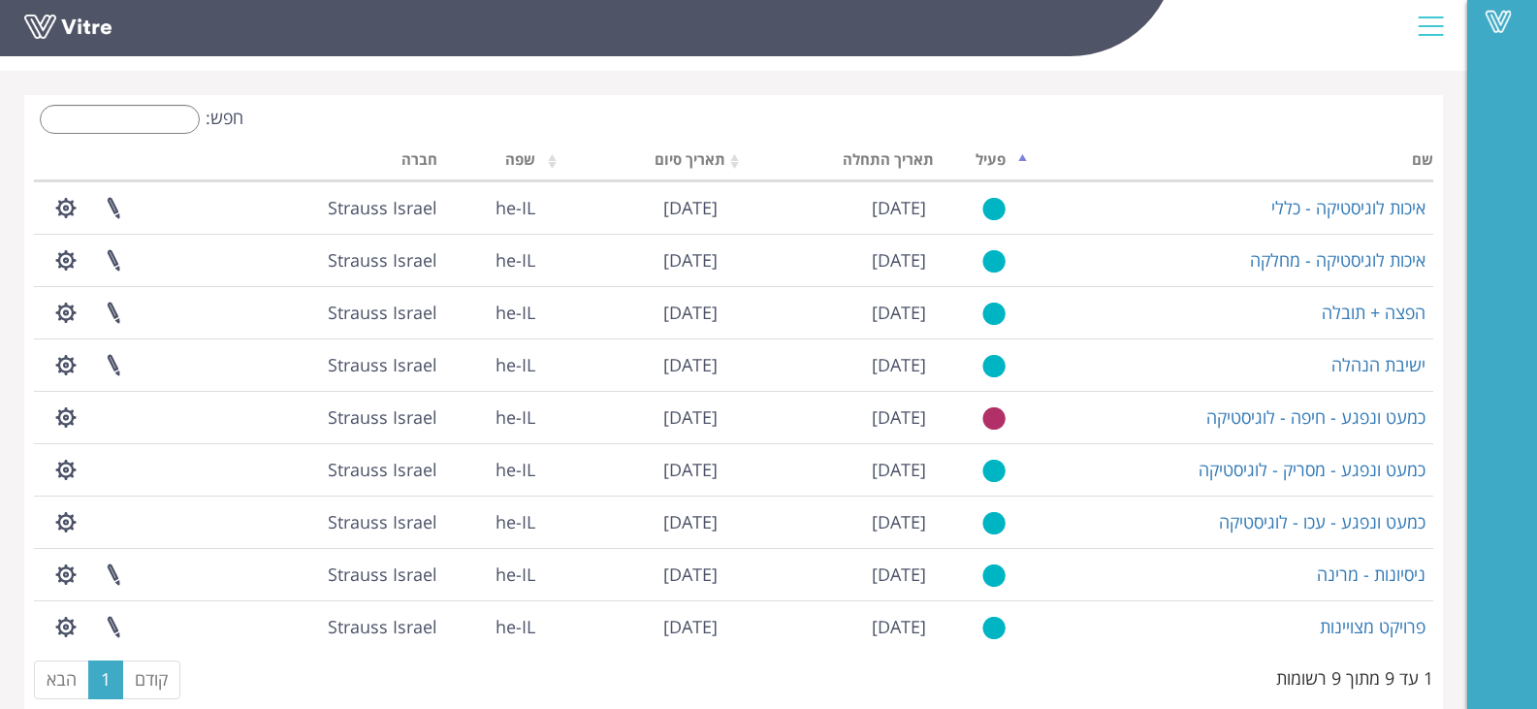
scroll to position [92, 0]
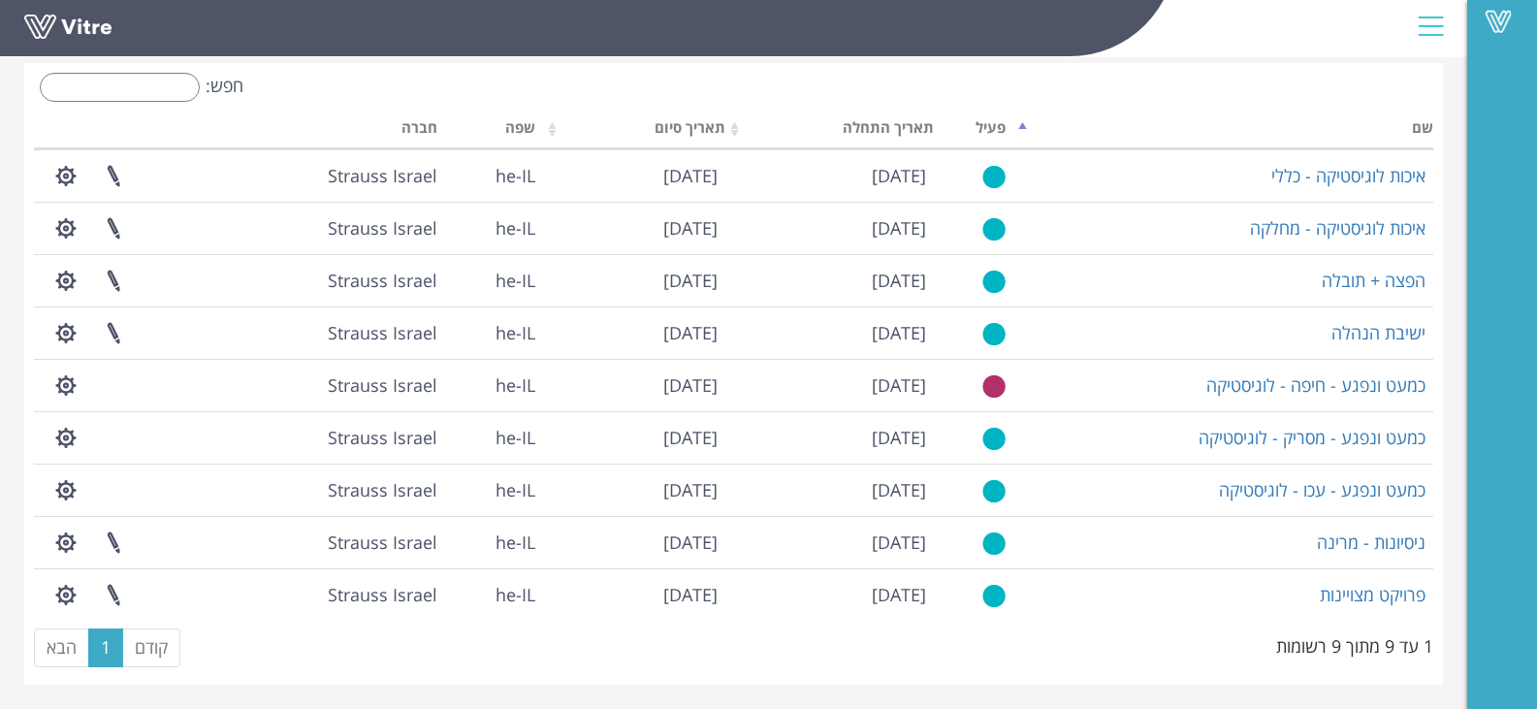
drag, startPoint x: 503, startPoint y: 655, endPoint x: 540, endPoint y: 634, distance: 42.6
click at [515, 652] on div "קודם 1 הבא" at bounding box center [435, 650] width 833 height 48
click at [58, 648] on link "הבא" at bounding box center [61, 647] width 55 height 39
click at [59, 648] on link "הבא" at bounding box center [61, 647] width 55 height 39
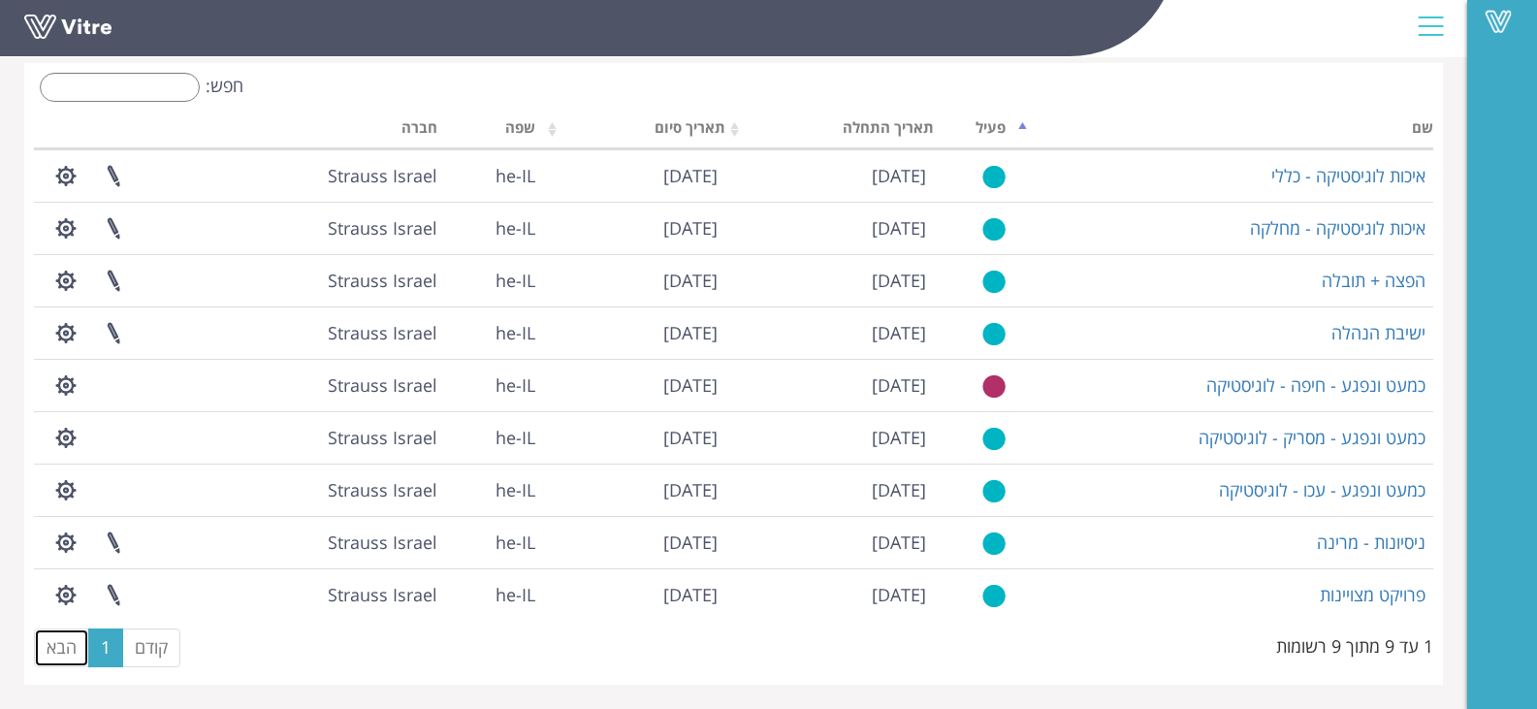
click at [59, 648] on link "הבא" at bounding box center [61, 647] width 55 height 39
click at [59, 647] on link "הבא" at bounding box center [61, 647] width 55 height 39
click at [62, 650] on link "הבא" at bounding box center [61, 647] width 55 height 39
click at [61, 650] on link "הבא" at bounding box center [61, 647] width 55 height 39
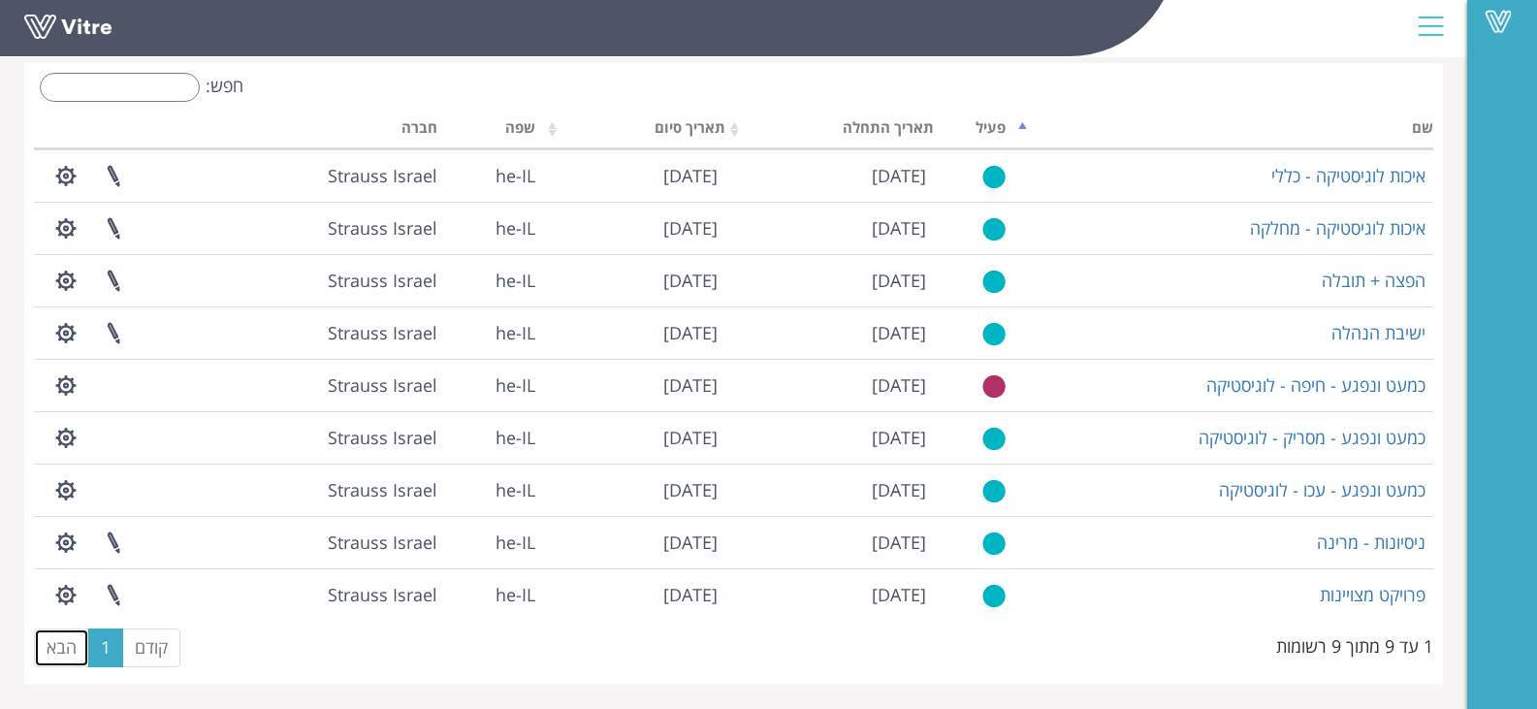
click at [64, 650] on link "הבא" at bounding box center [61, 647] width 55 height 39
click at [166, 644] on link "קודם" at bounding box center [151, 647] width 58 height 39
click at [54, 650] on link "הבא" at bounding box center [61, 647] width 55 height 39
click at [52, 654] on link "הבא" at bounding box center [61, 647] width 55 height 39
click at [56, 653] on link "הבא" at bounding box center [61, 647] width 55 height 39
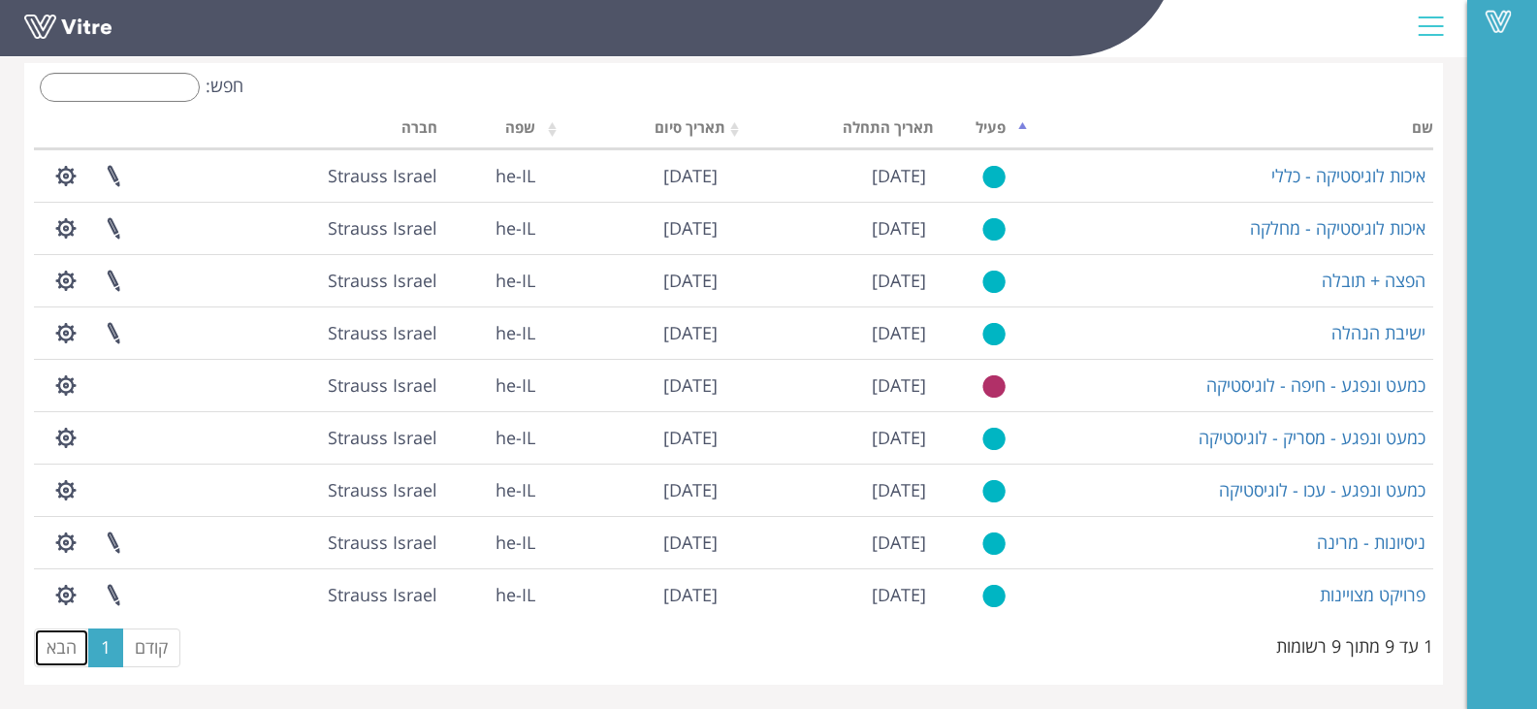
click at [56, 653] on link "הבא" at bounding box center [61, 647] width 55 height 39
click at [66, 654] on link "הבא" at bounding box center [61, 647] width 55 height 39
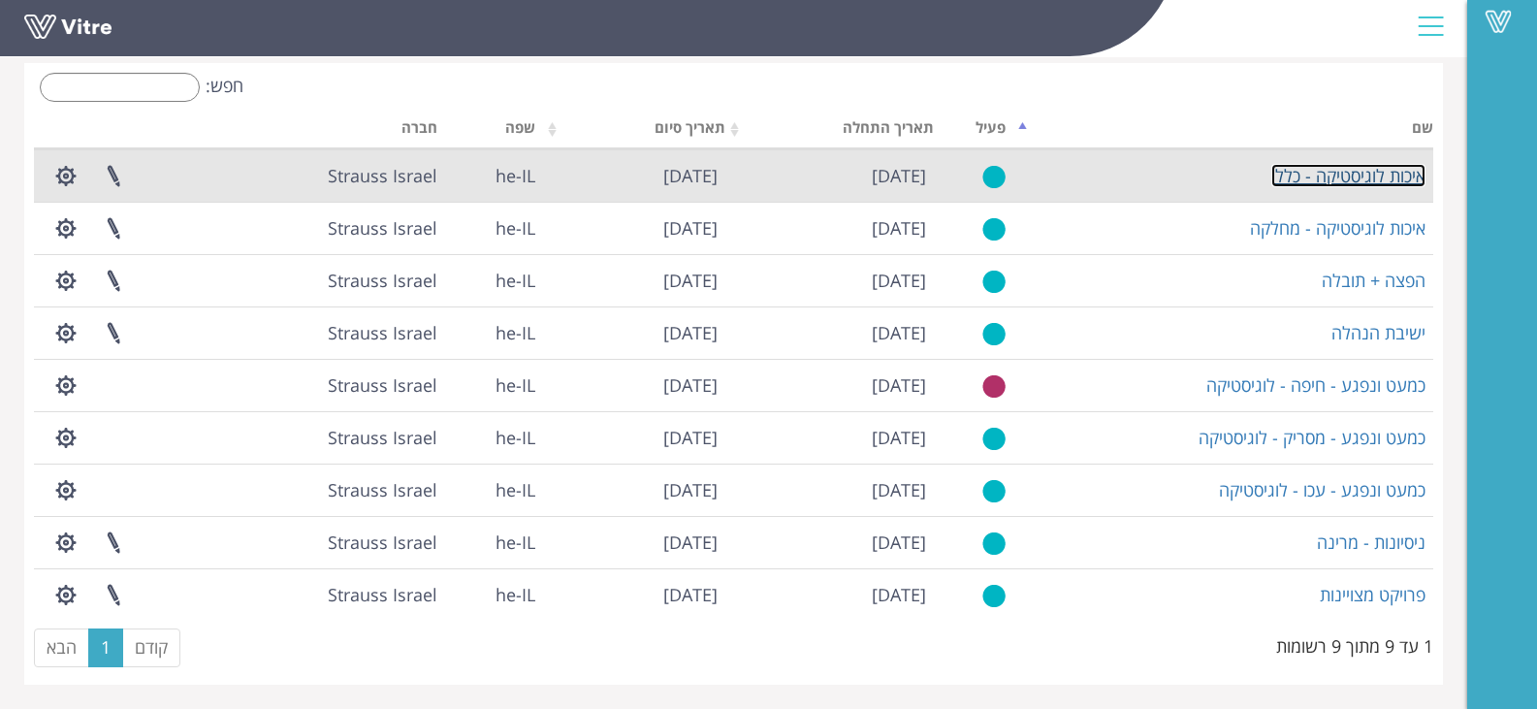
click at [1395, 186] on link "איכות לוגיסטיקה - כללי" at bounding box center [1348, 175] width 154 height 23
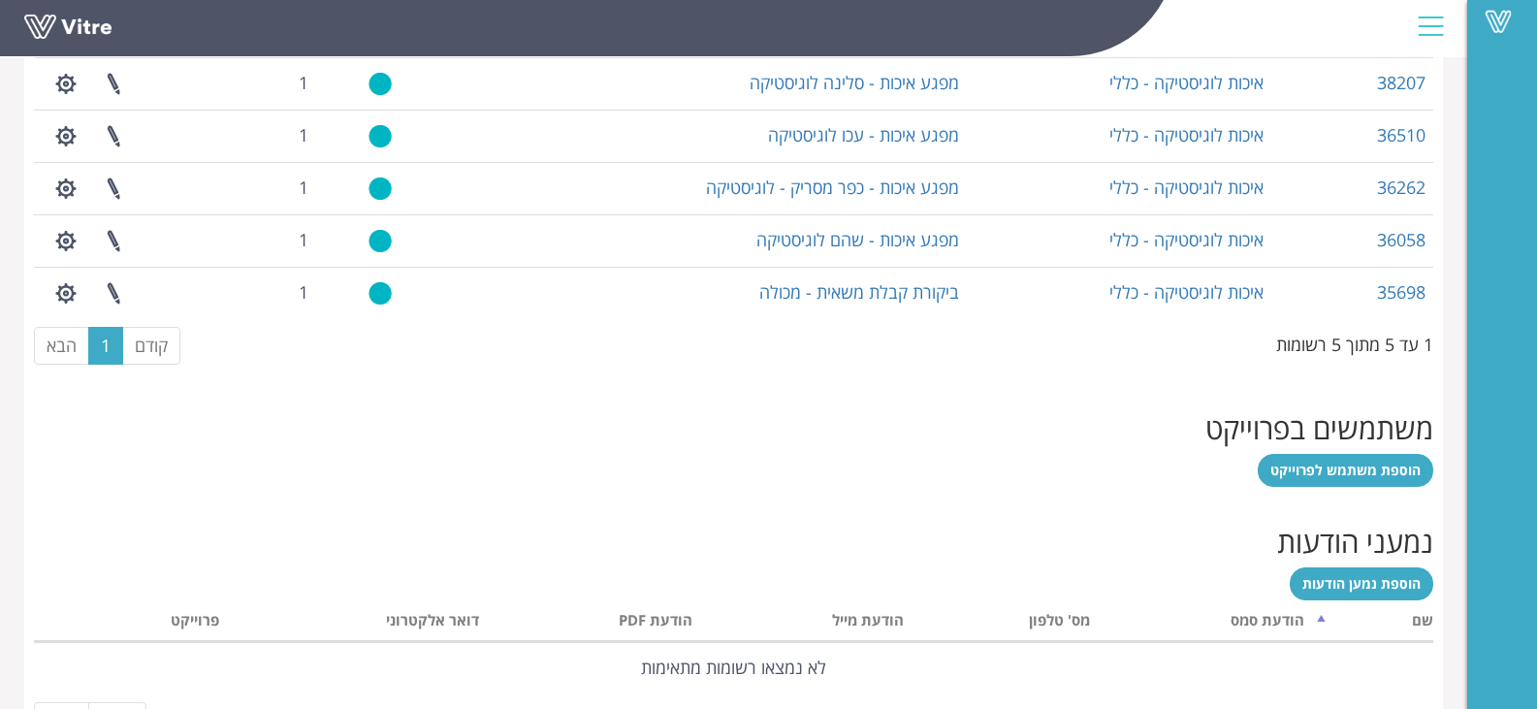
scroll to position [970, 0]
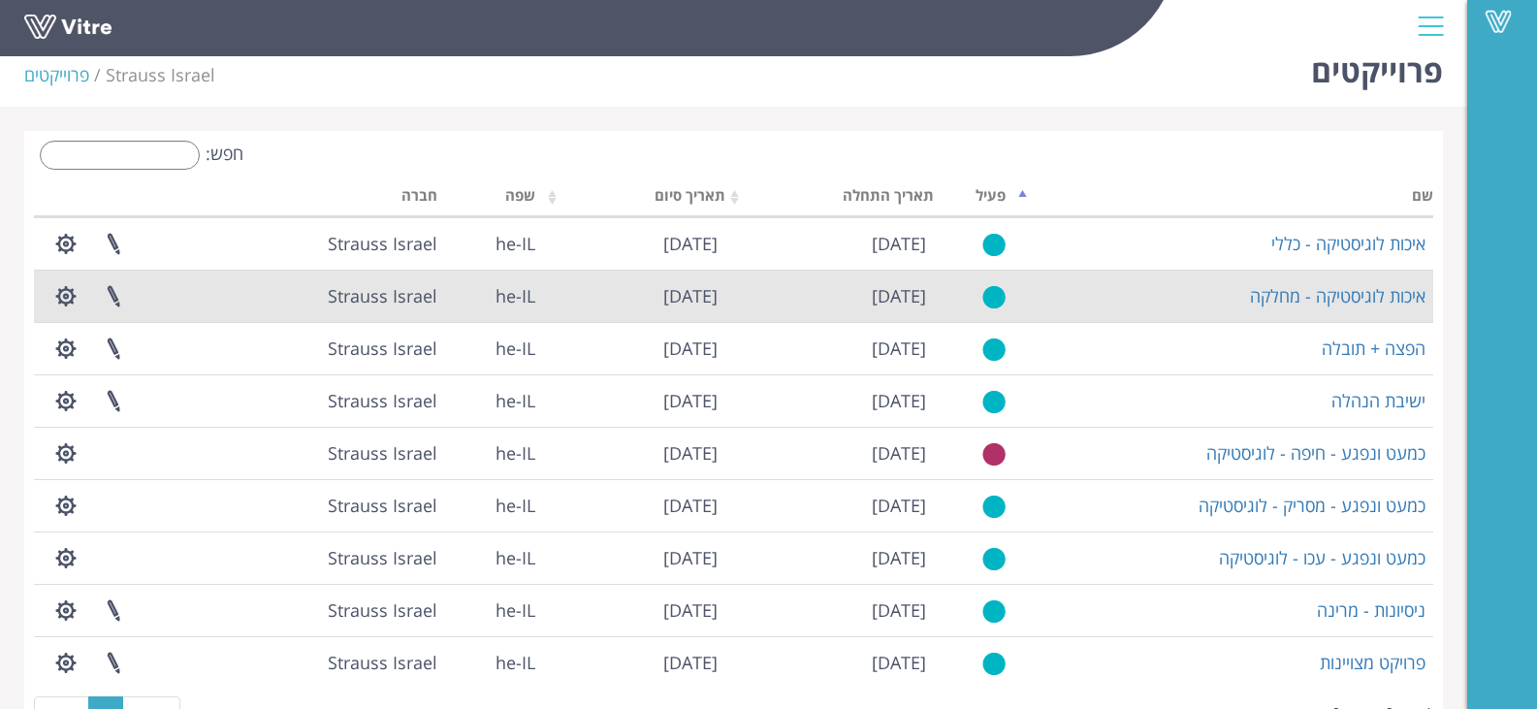
scroll to position [92, 0]
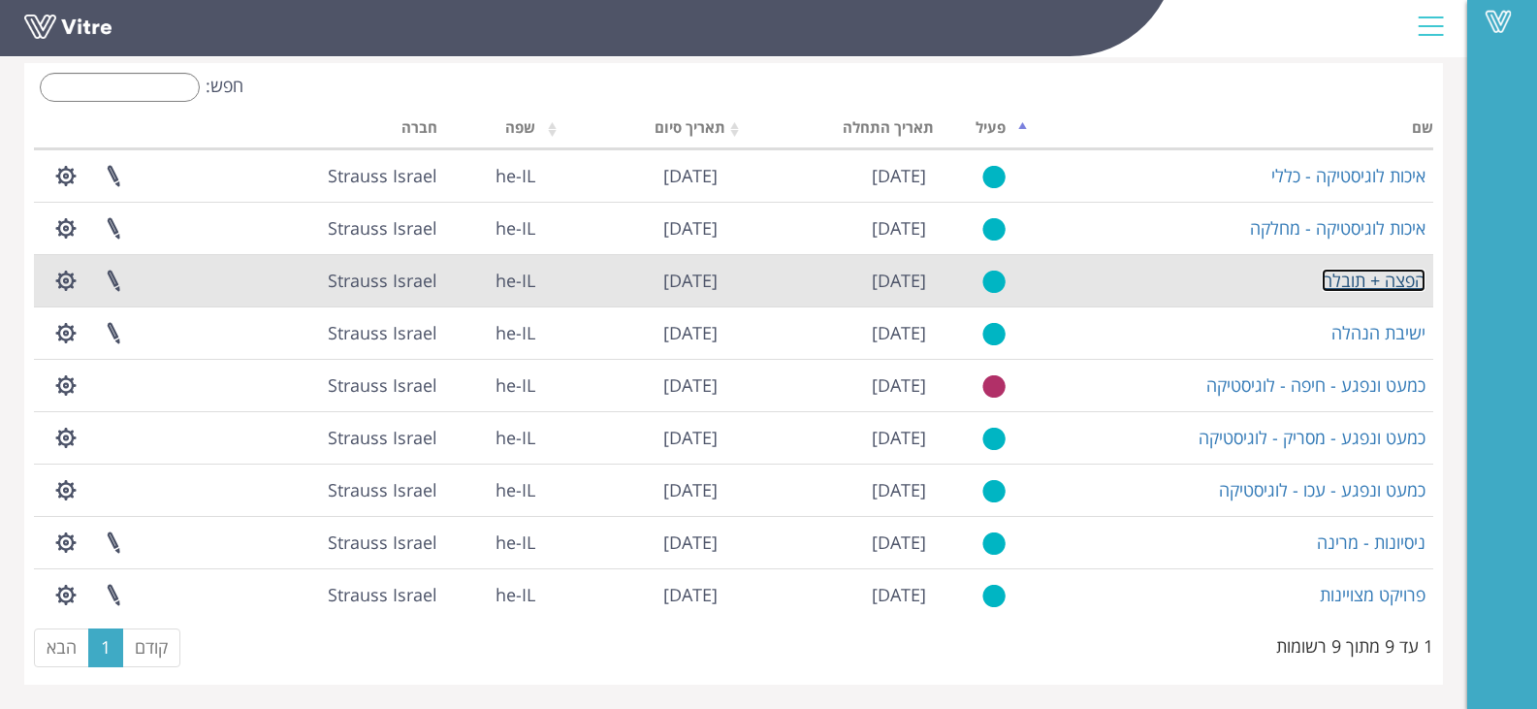
click at [1382, 279] on link "הפצה + תובלה" at bounding box center [1374, 280] width 104 height 23
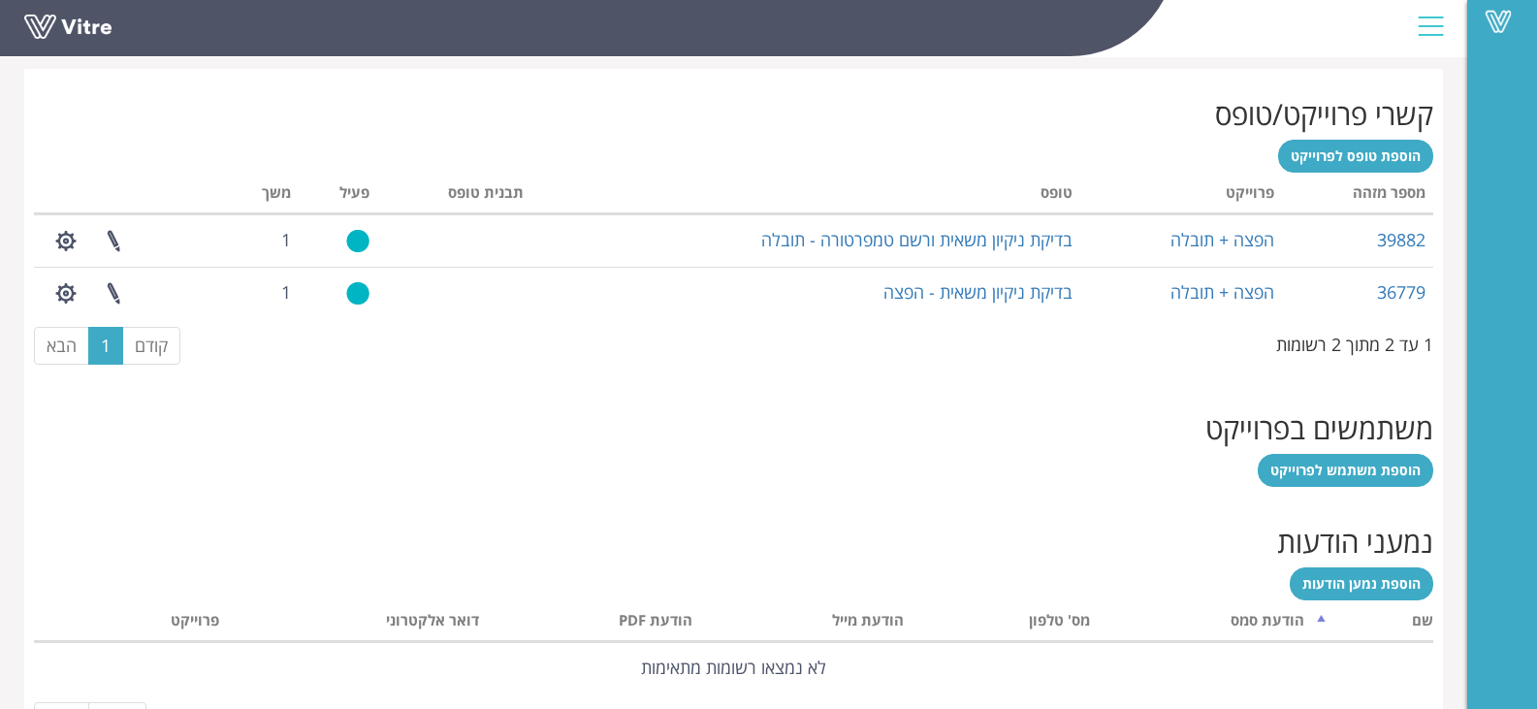
scroll to position [776, 0]
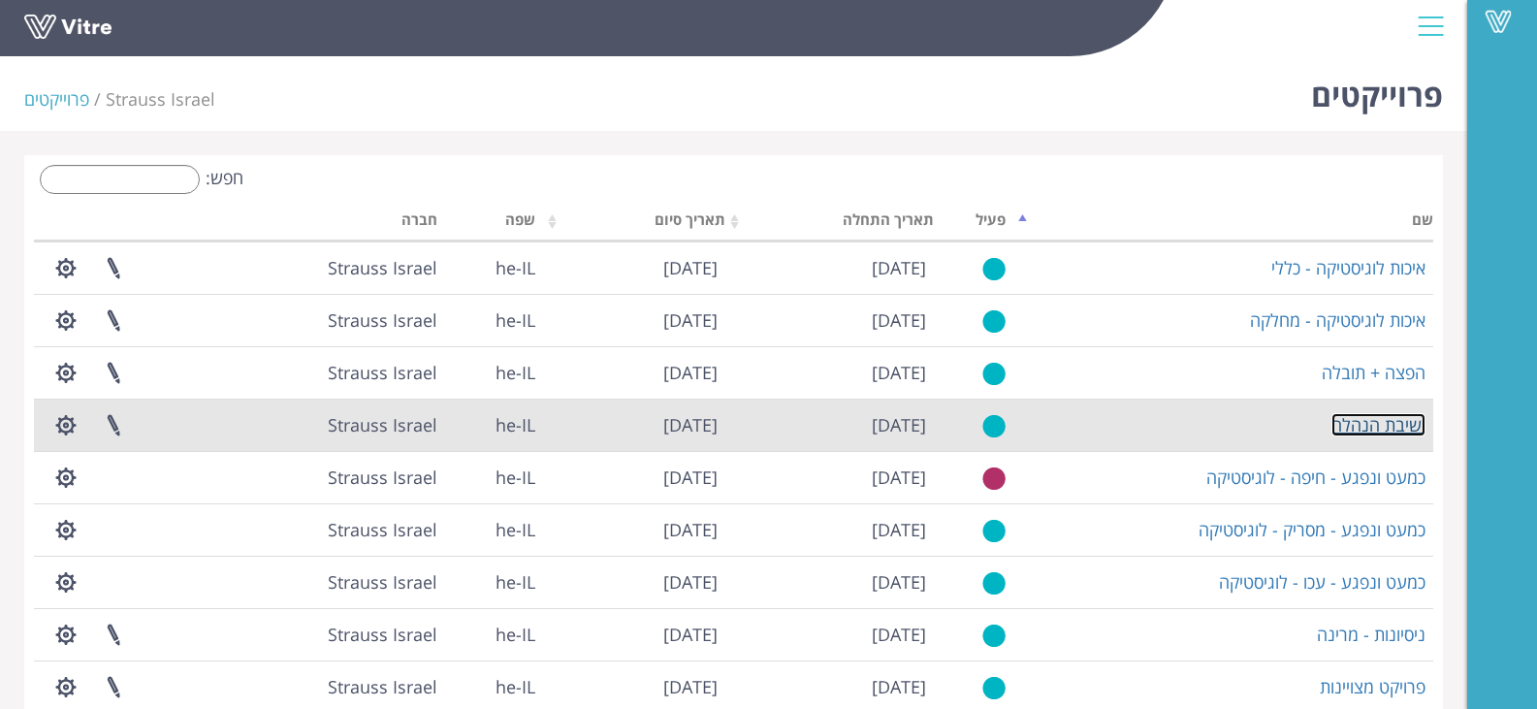
click at [1395, 428] on link "ישיבת הנהלה" at bounding box center [1378, 424] width 94 height 23
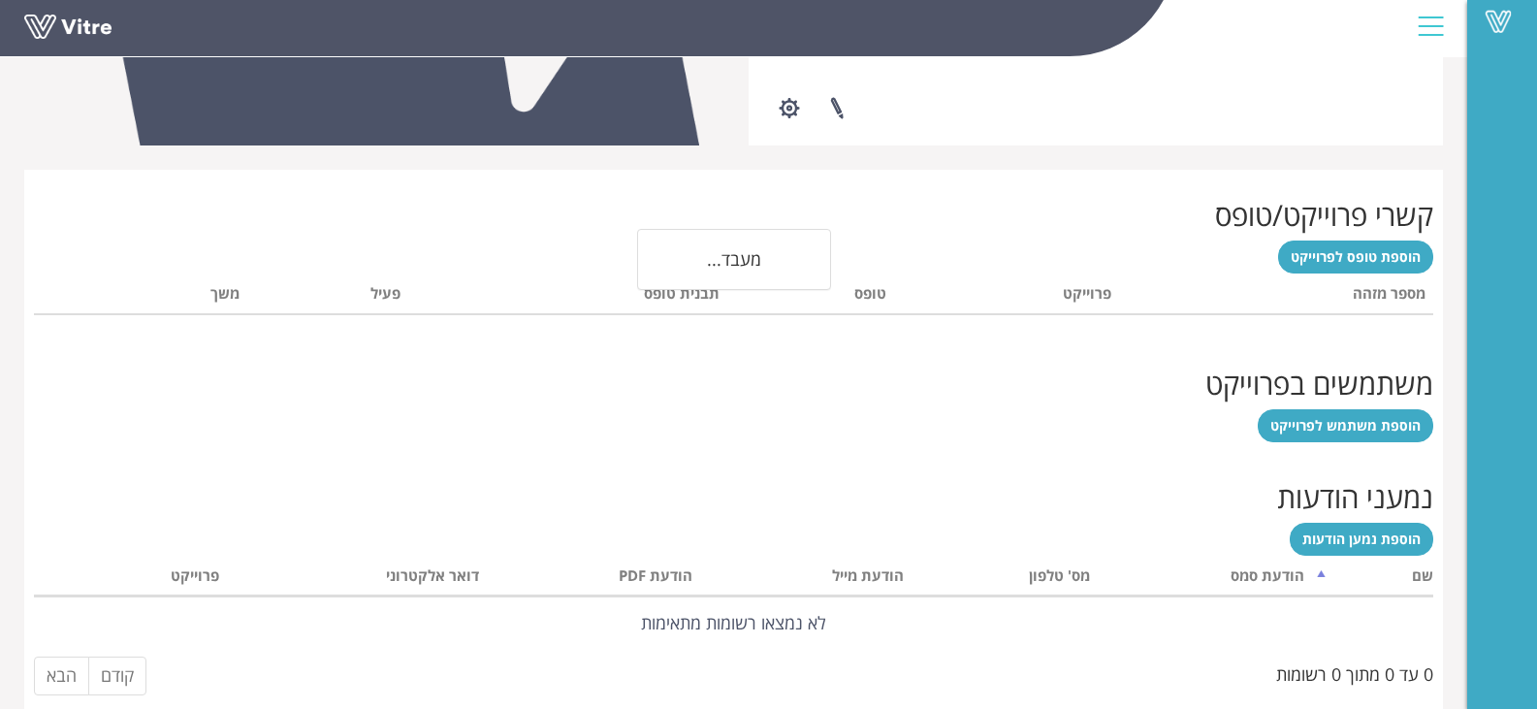
scroll to position [735, 0]
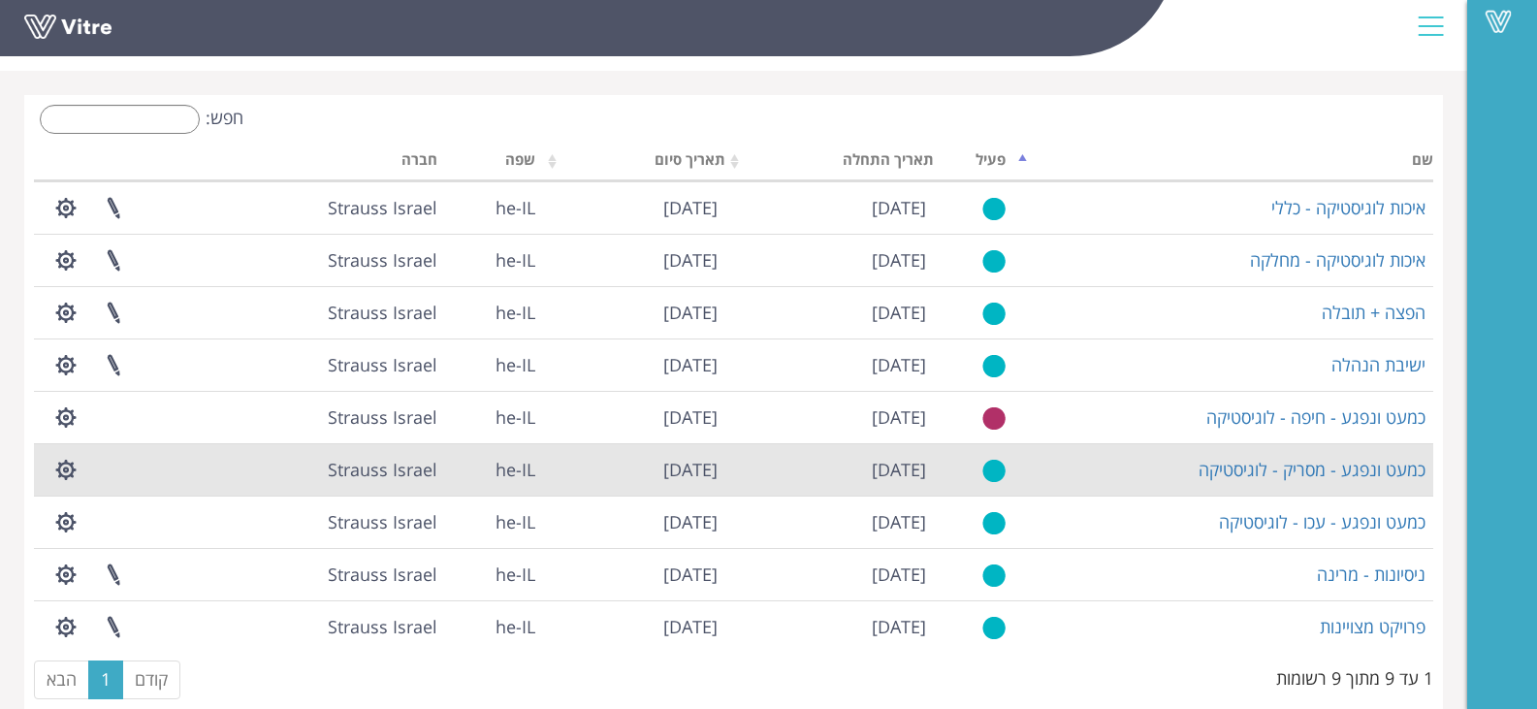
scroll to position [92, 0]
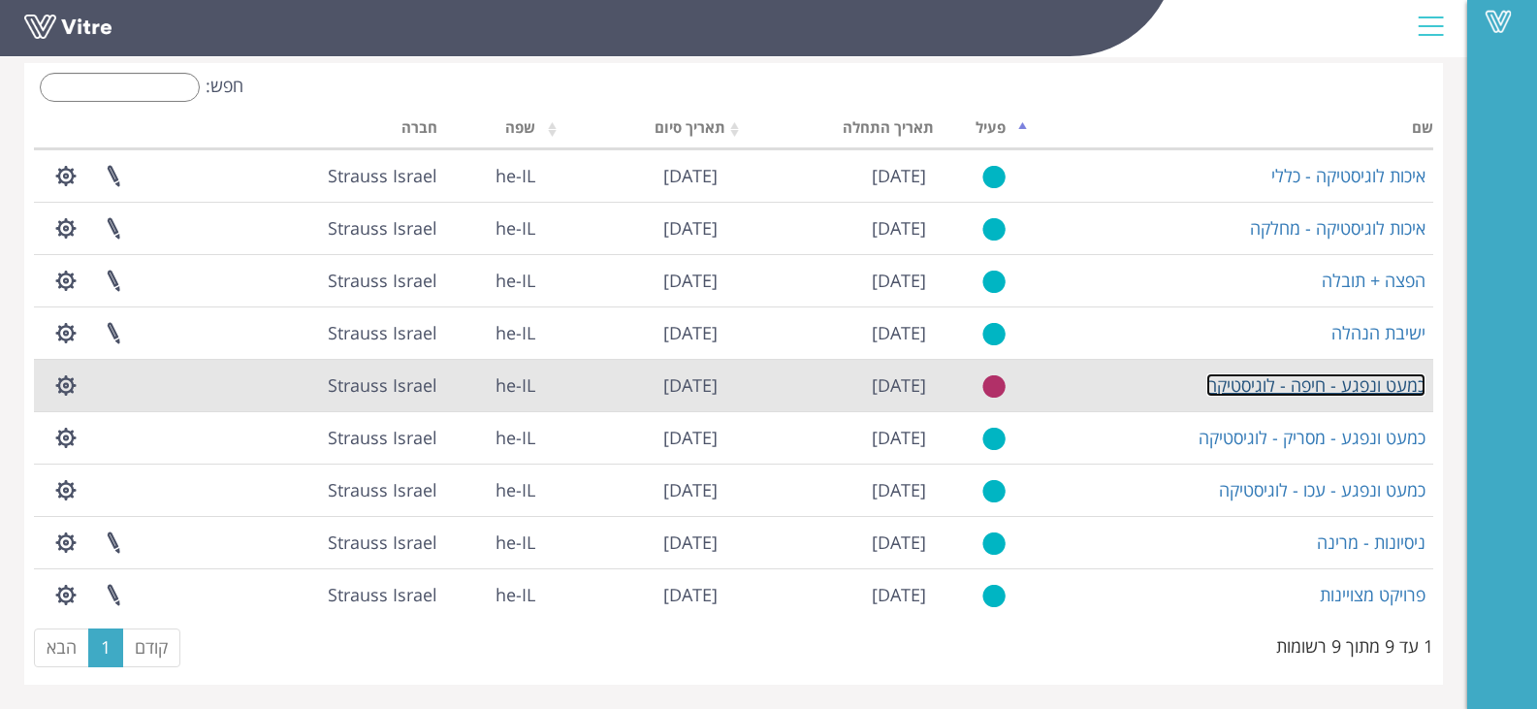
click at [1378, 376] on link "כמעט ונפגע - חיפה - לוגיסטיקה" at bounding box center [1315, 384] width 219 height 23
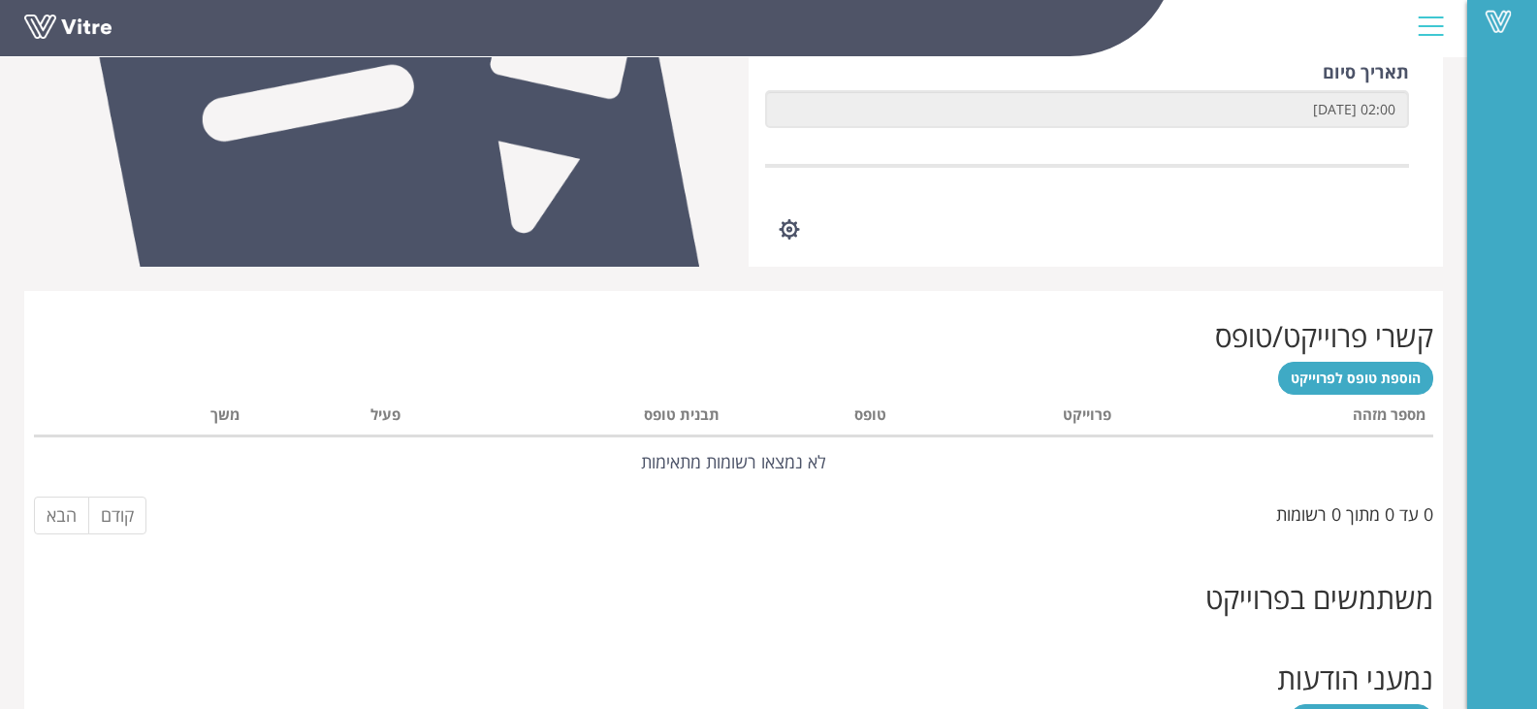
scroll to position [582, 0]
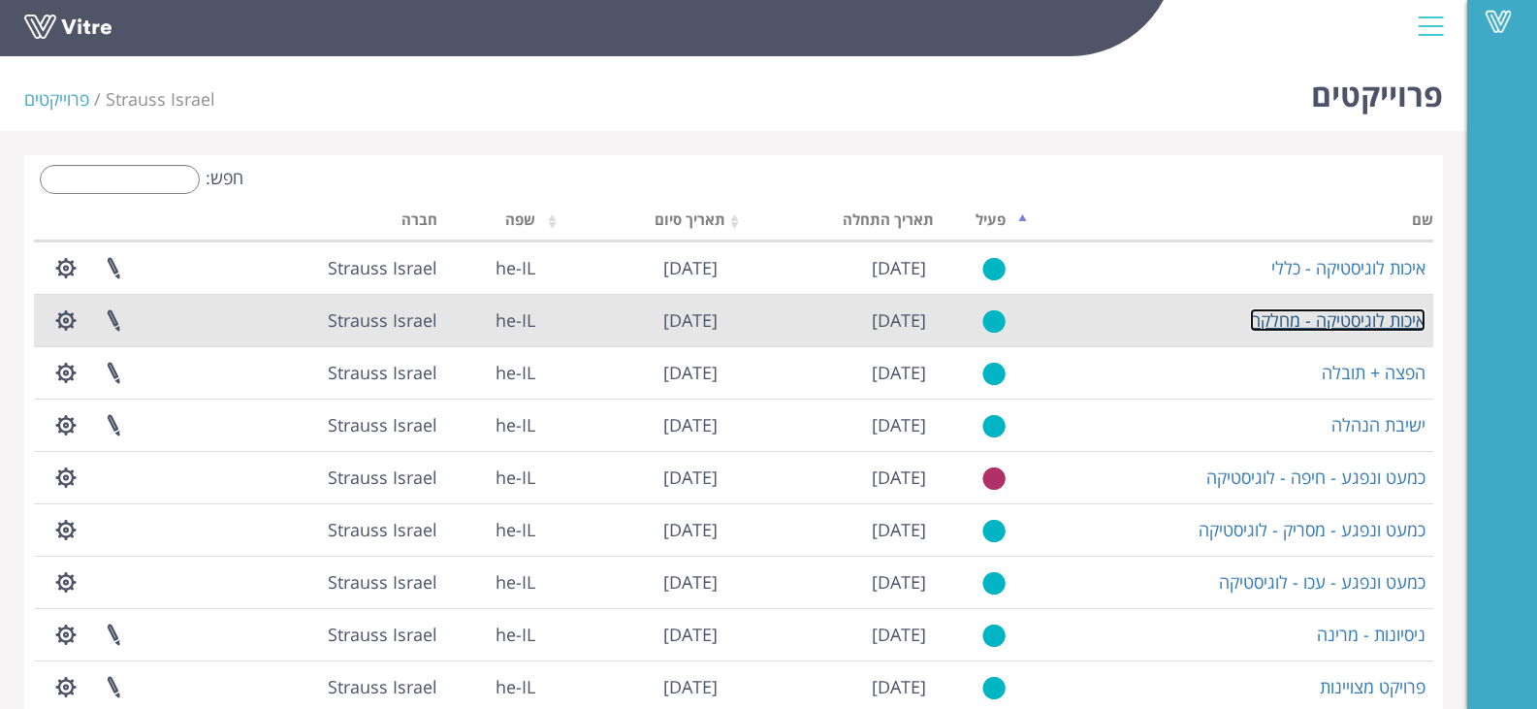
click at [1377, 316] on link "איכות לוגיסטיקה - מחלקה" at bounding box center [1337, 319] width 175 height 23
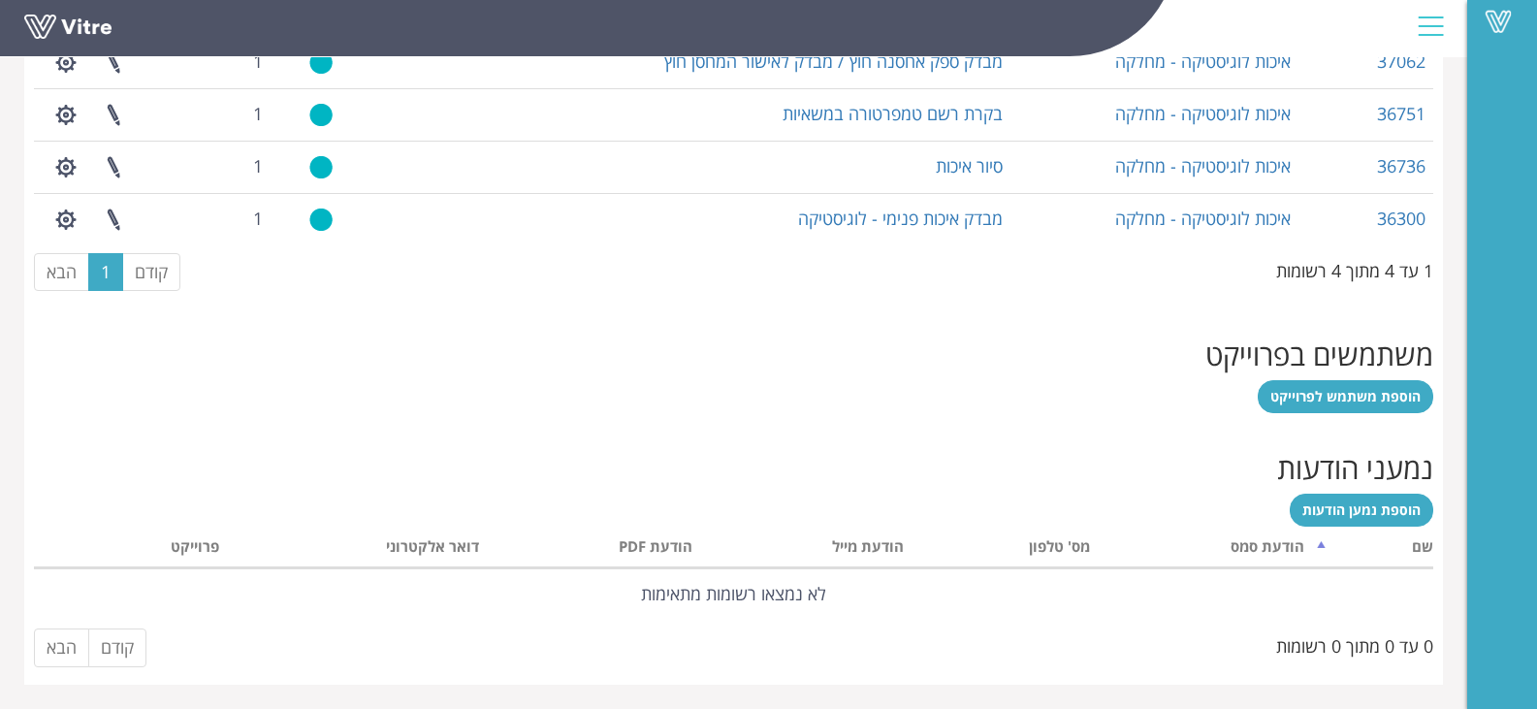
scroll to position [873, 0]
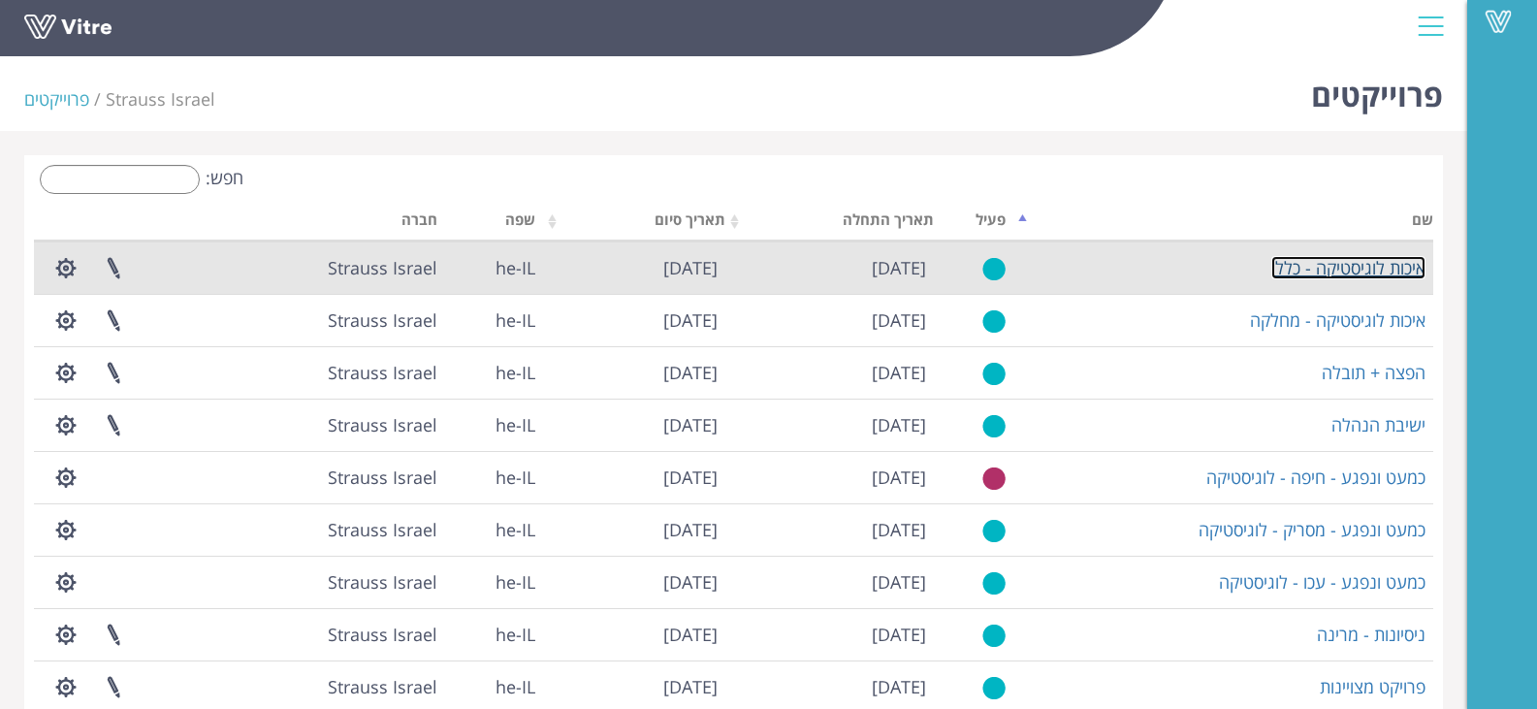
click at [1380, 268] on link "איכות לוגיסטיקה - כללי" at bounding box center [1348, 267] width 154 height 23
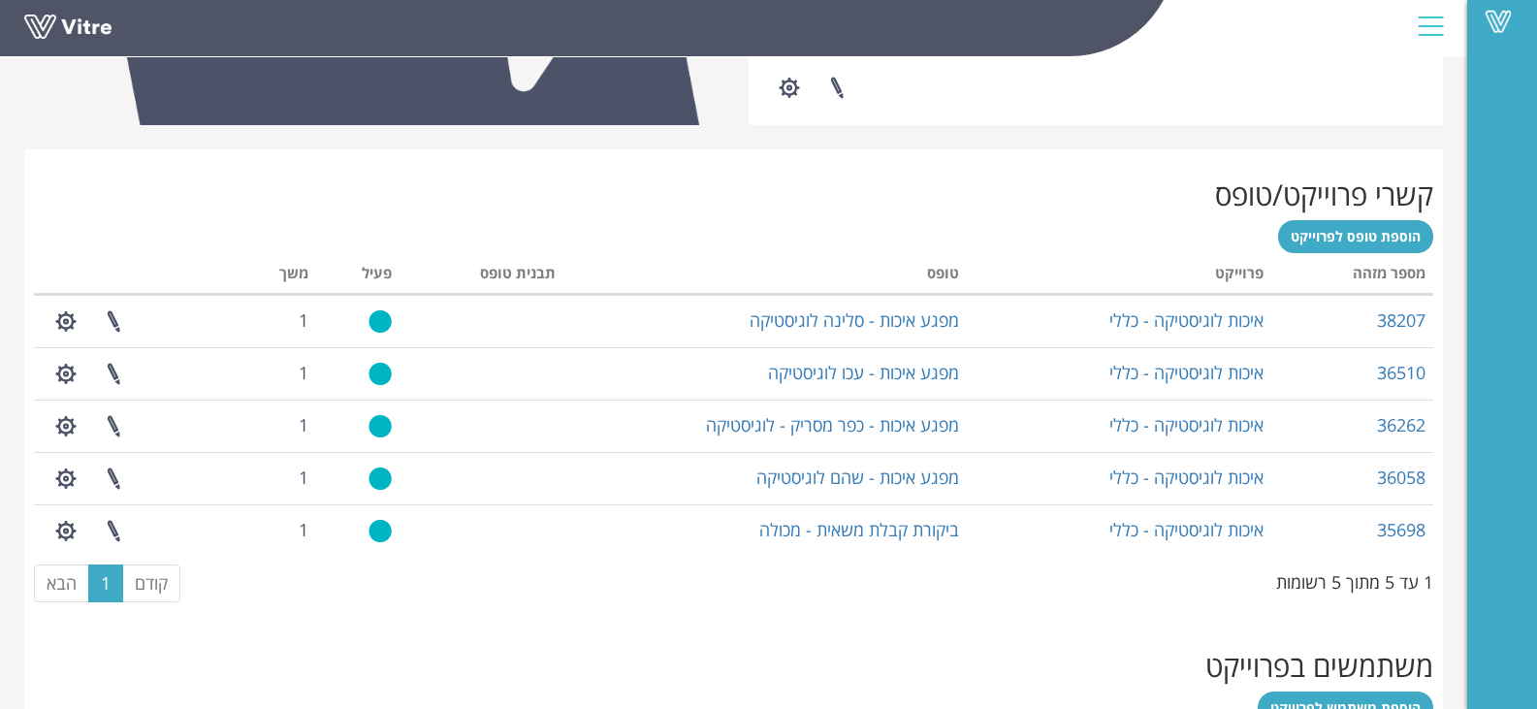
scroll to position [873, 0]
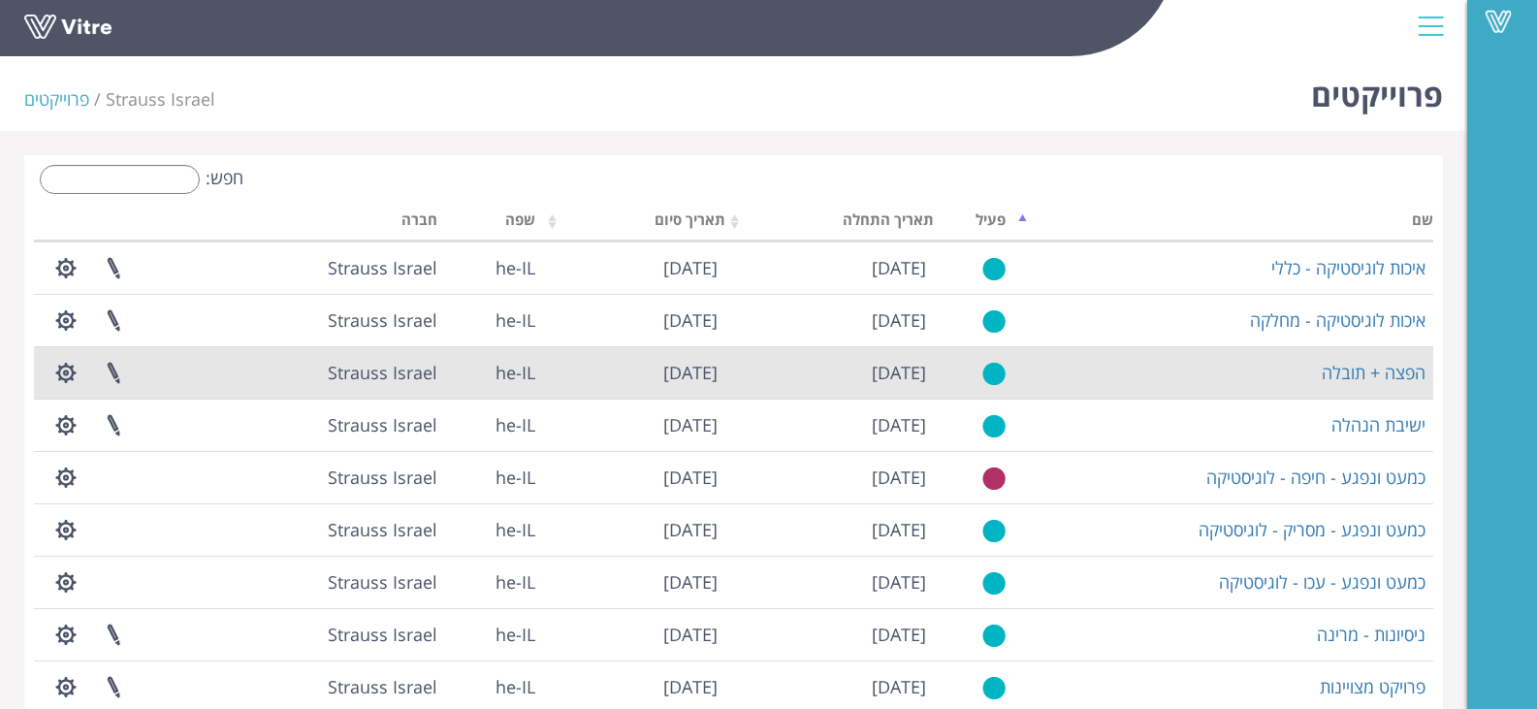
scroll to position [92, 0]
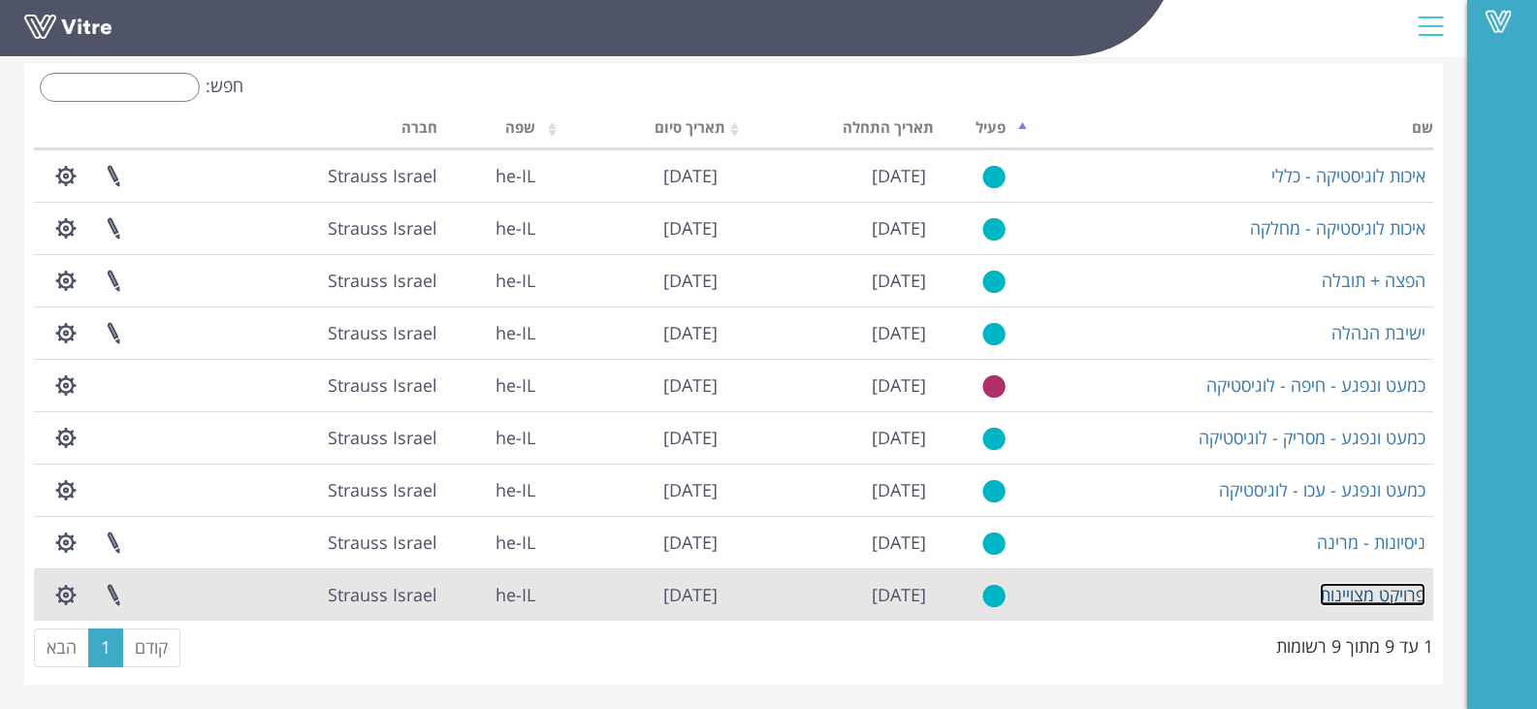
click at [1385, 597] on link "פרויקט מצויינות" at bounding box center [1373, 594] width 106 height 23
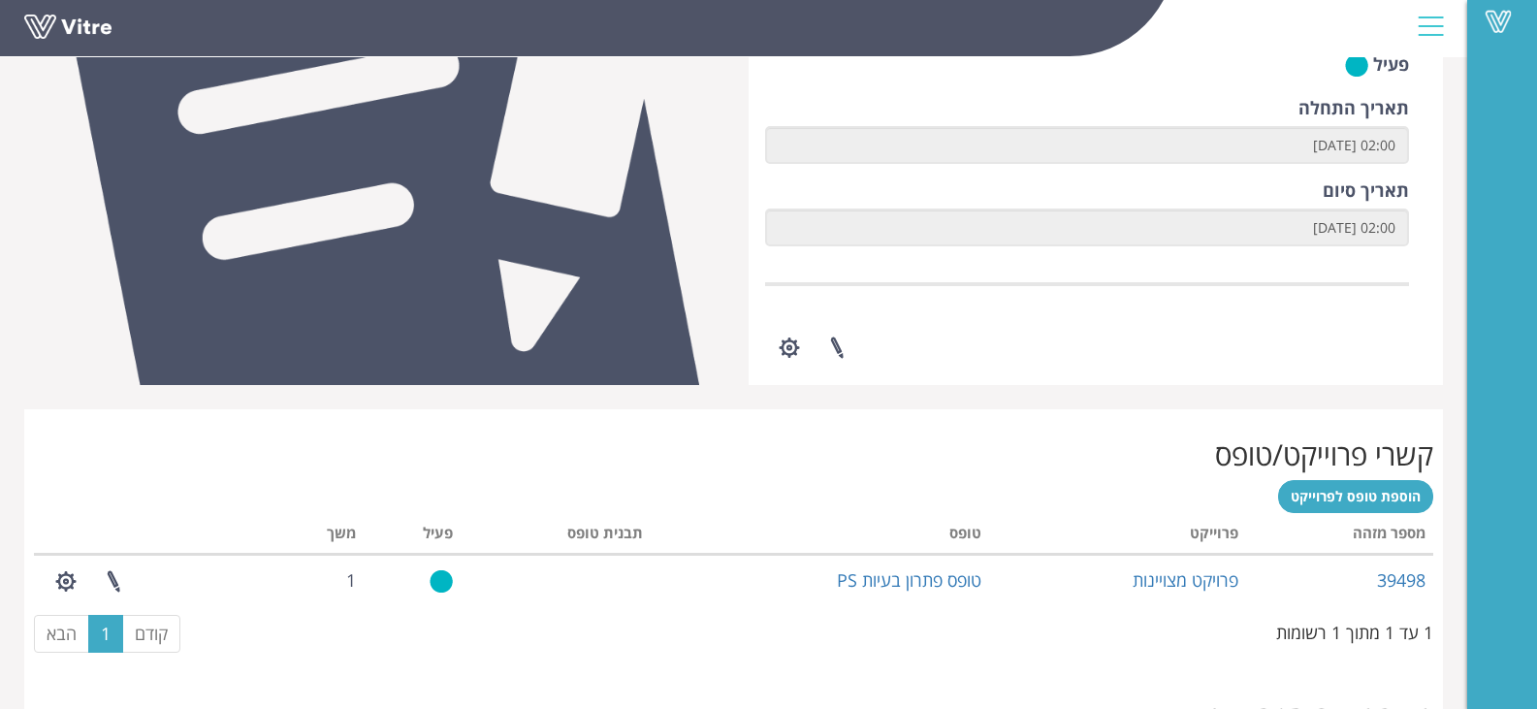
scroll to position [485, 0]
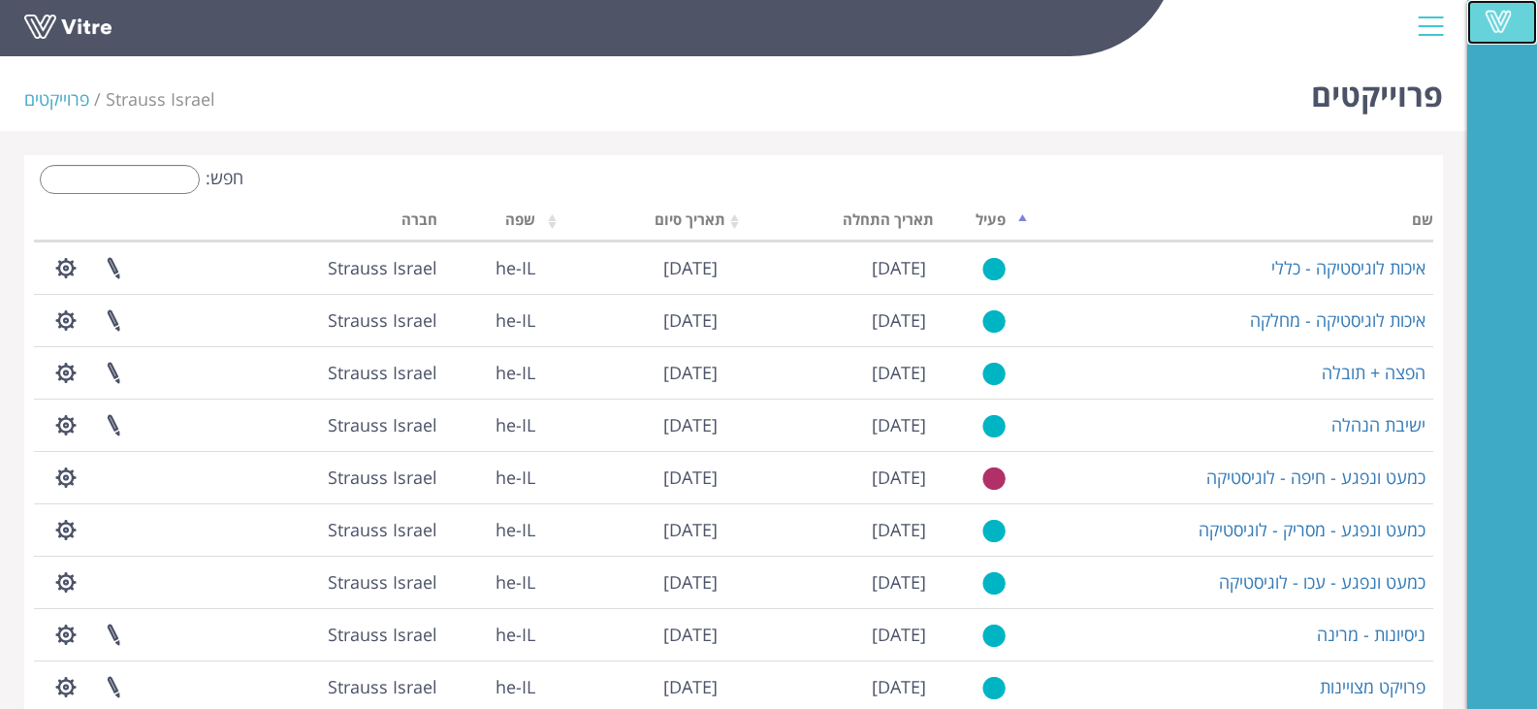
click at [1502, 26] on span at bounding box center [1498, 21] width 48 height 23
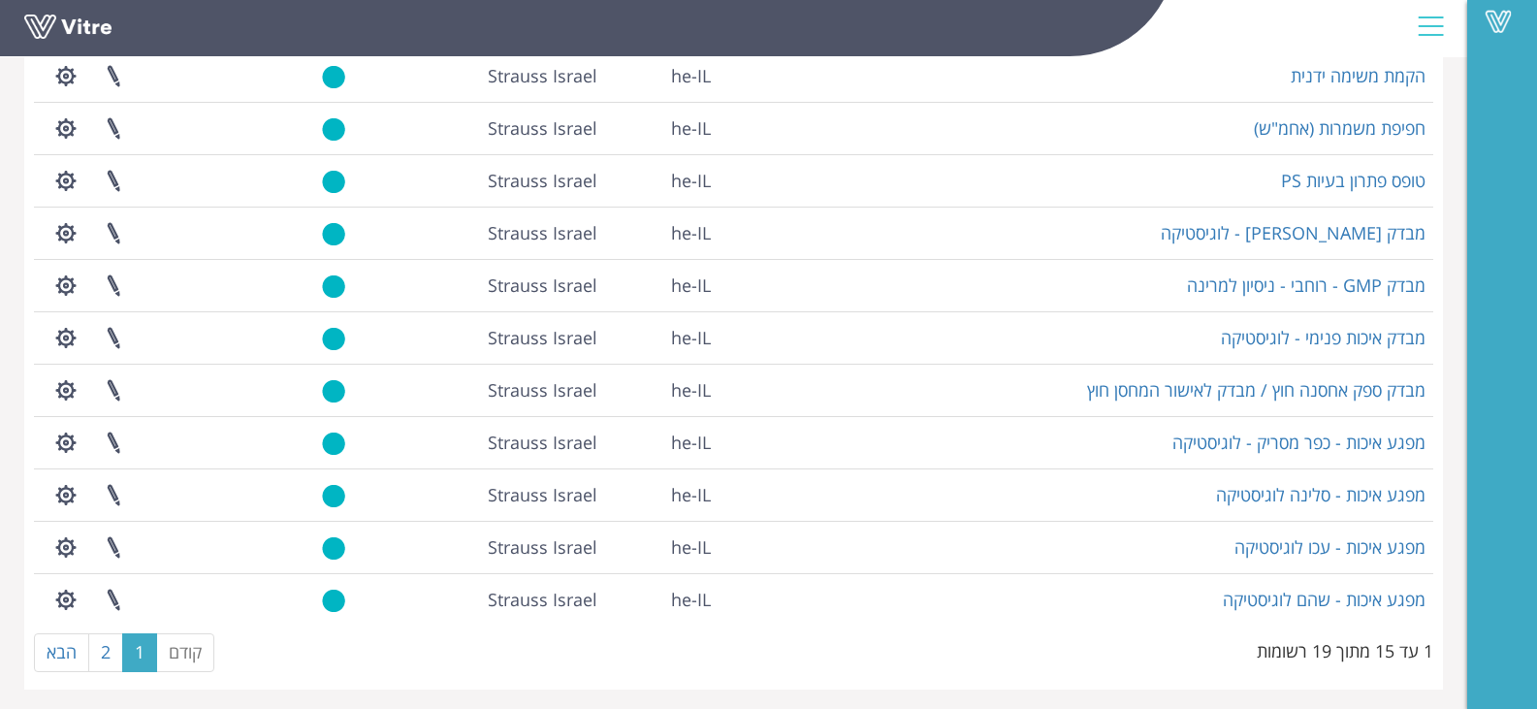
scroll to position [408, 0]
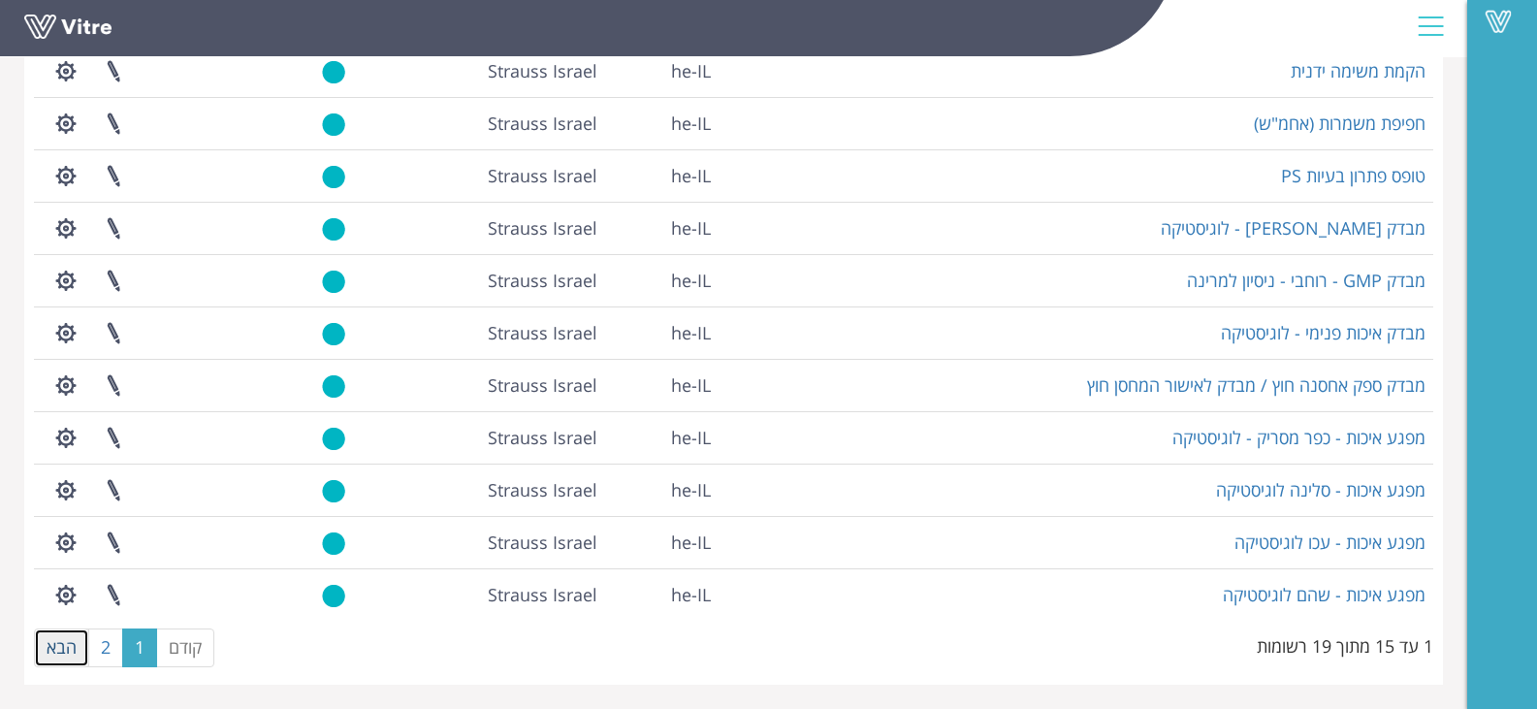
click at [62, 643] on link "הבא" at bounding box center [61, 647] width 55 height 39
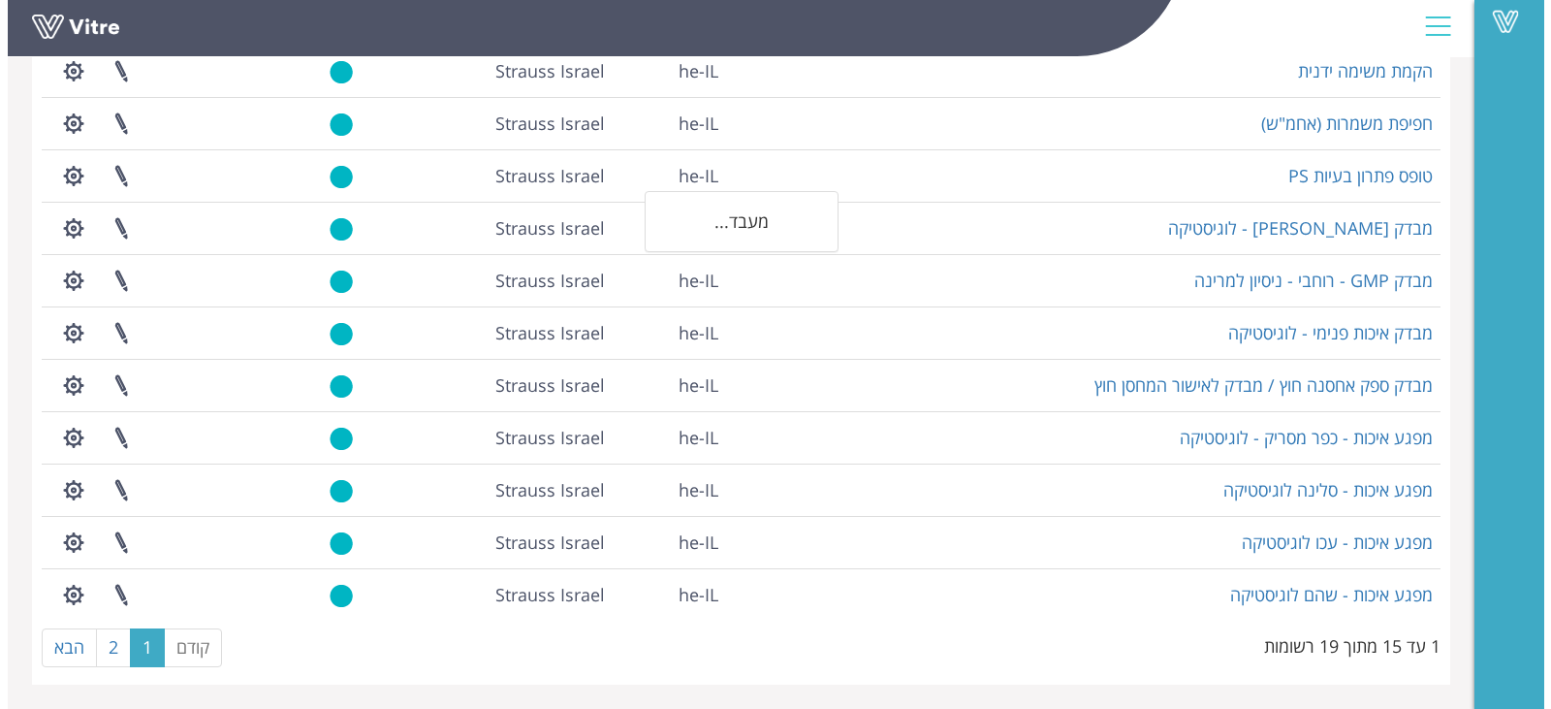
scroll to position [0, 0]
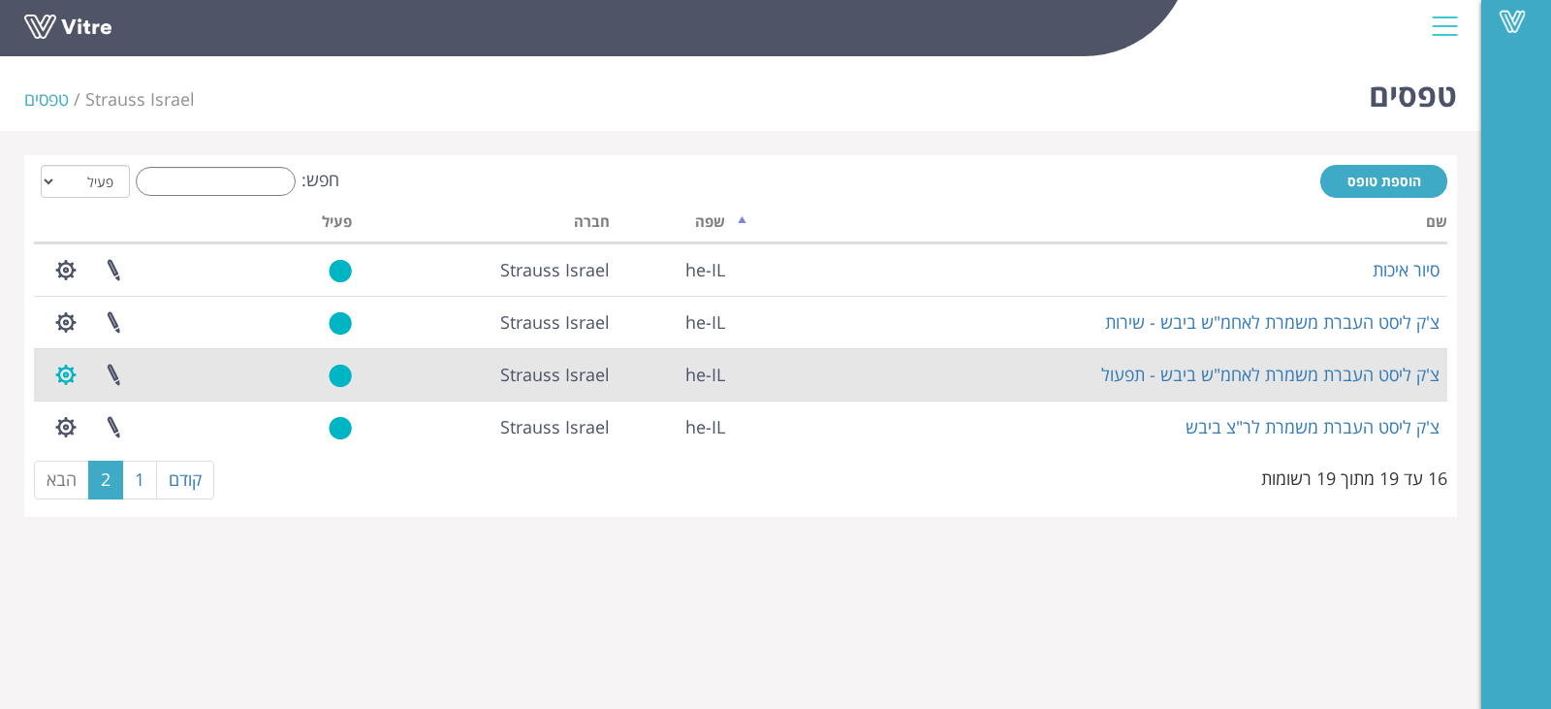
click at [59, 372] on button "button" at bounding box center [66, 374] width 48 height 51
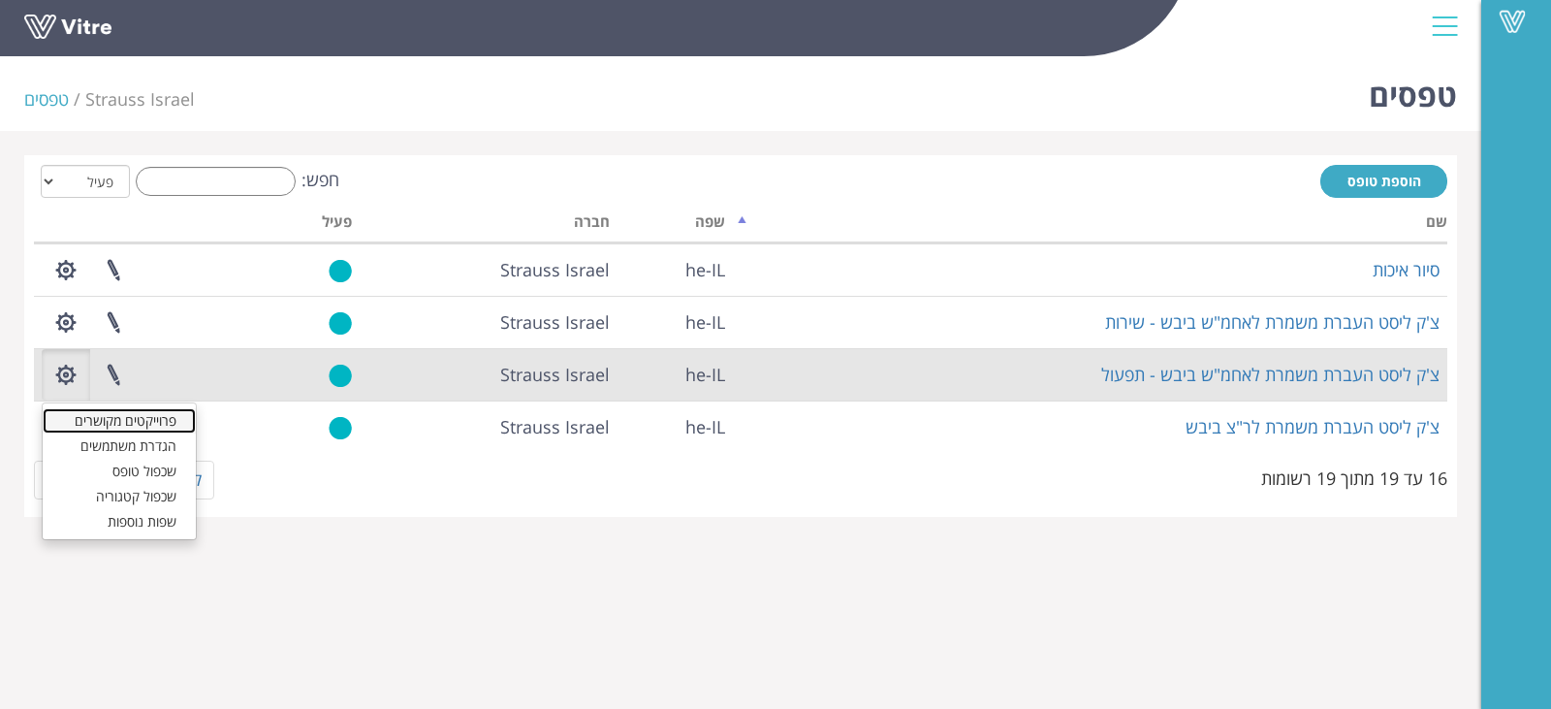
click at [155, 422] on link "פרוייקטים מקושרים" at bounding box center [119, 420] width 153 height 25
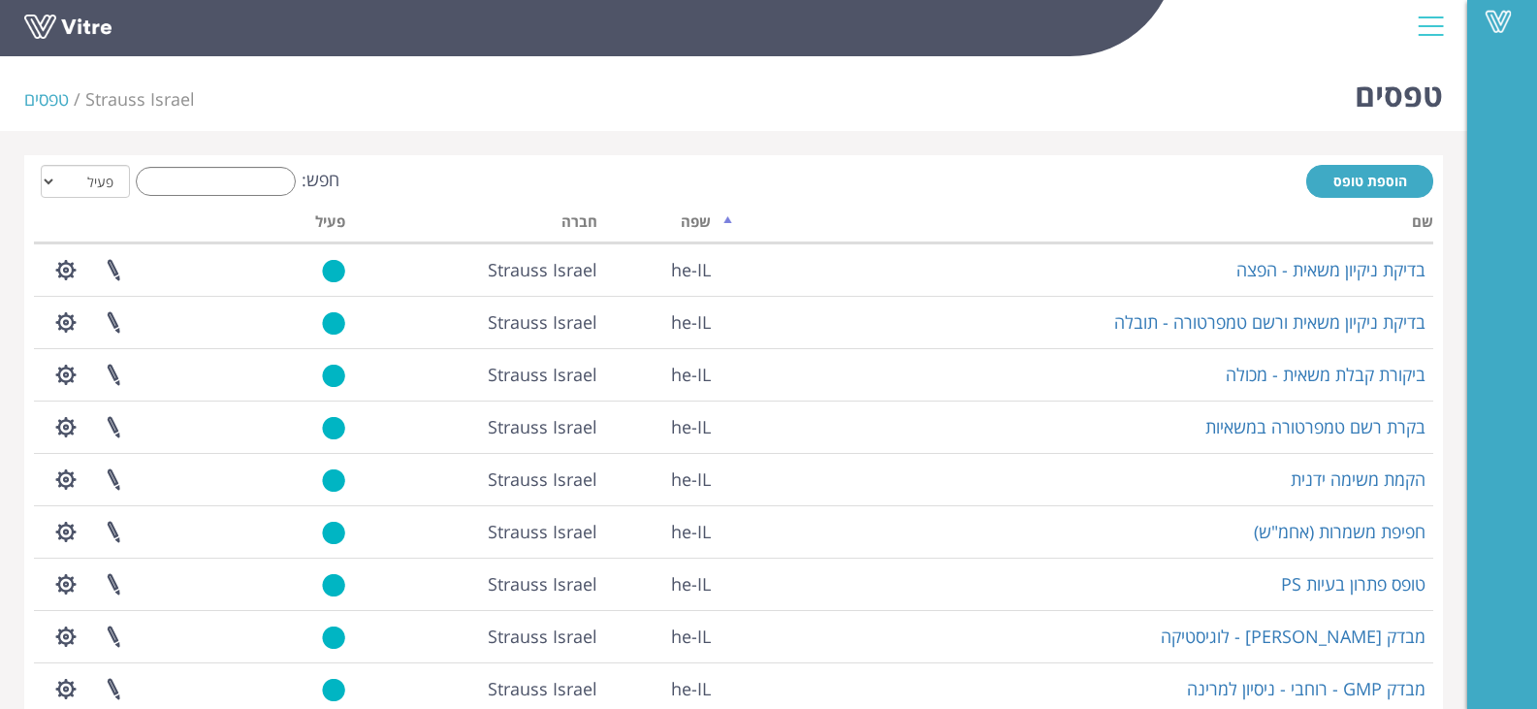
scroll to position [408, 0]
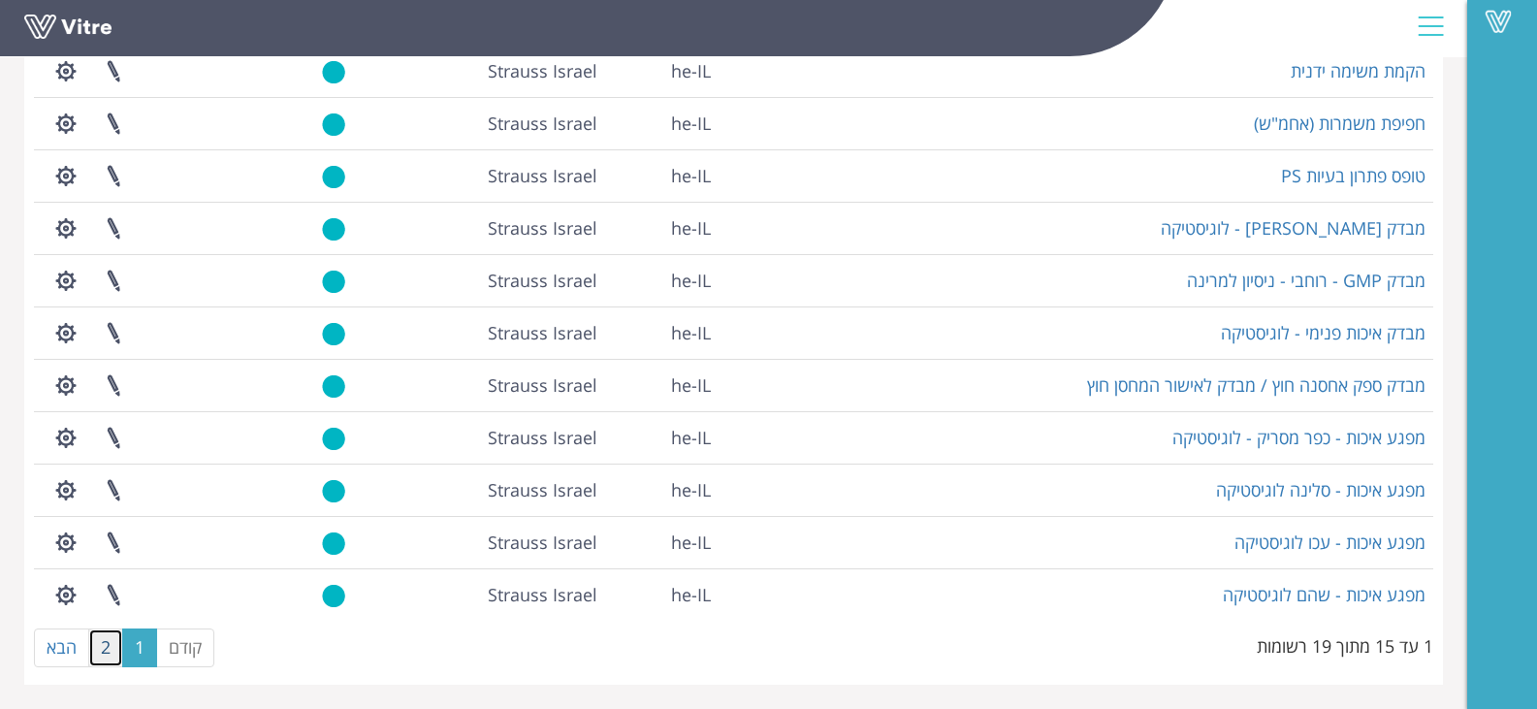
click at [104, 656] on link "2" at bounding box center [105, 647] width 35 height 39
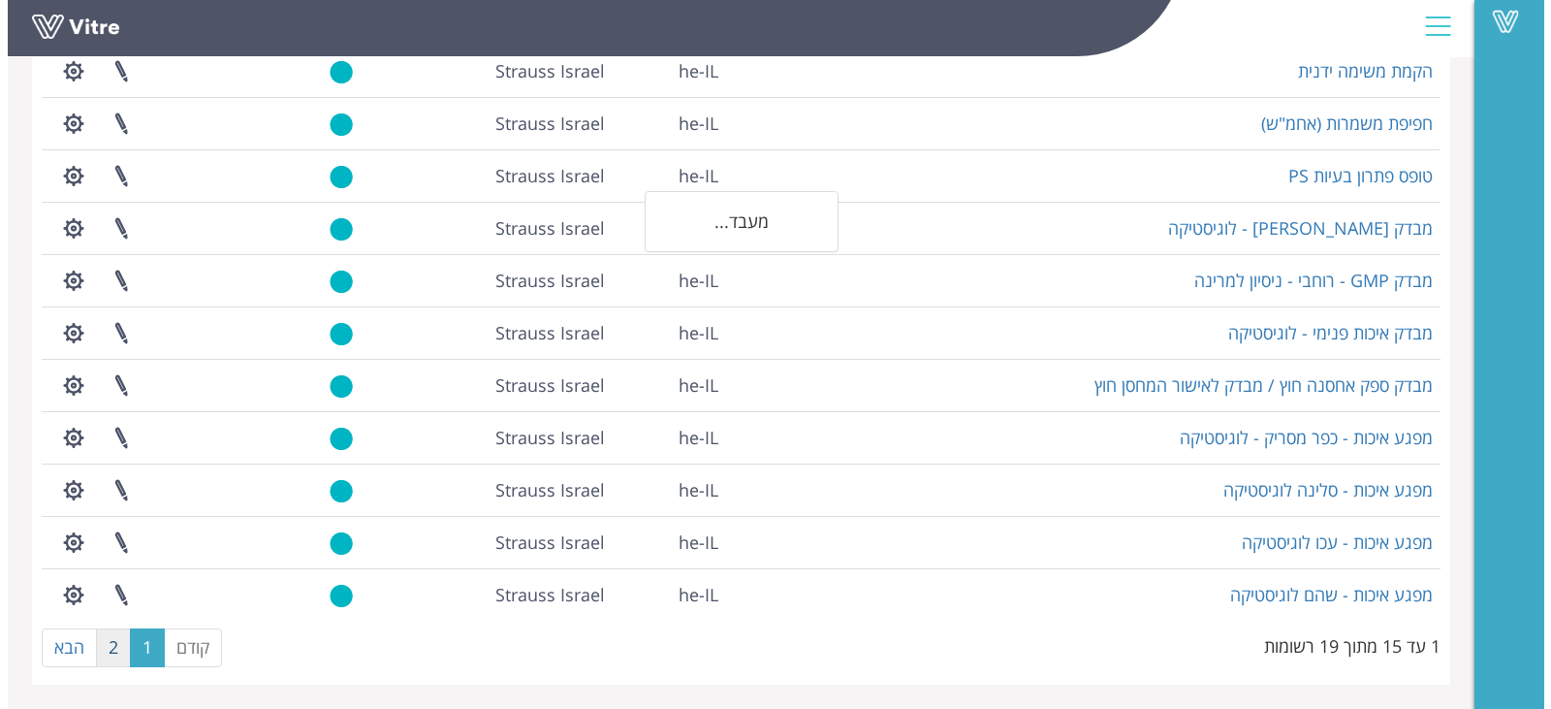
scroll to position [0, 0]
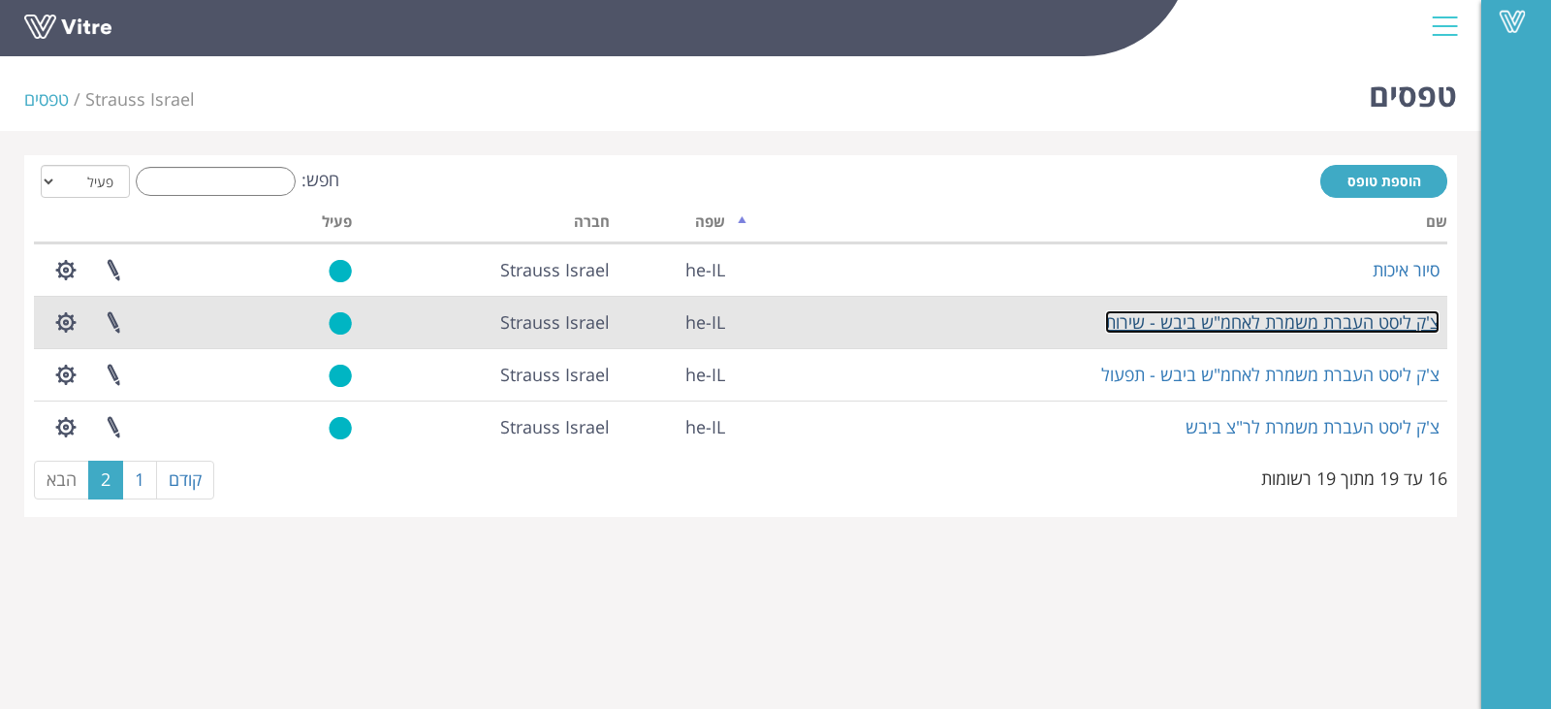
click at [1372, 332] on link "צ'ק ליסט העברת משמרת לאחמ"ש ביבש - שירות" at bounding box center [1272, 321] width 335 height 23
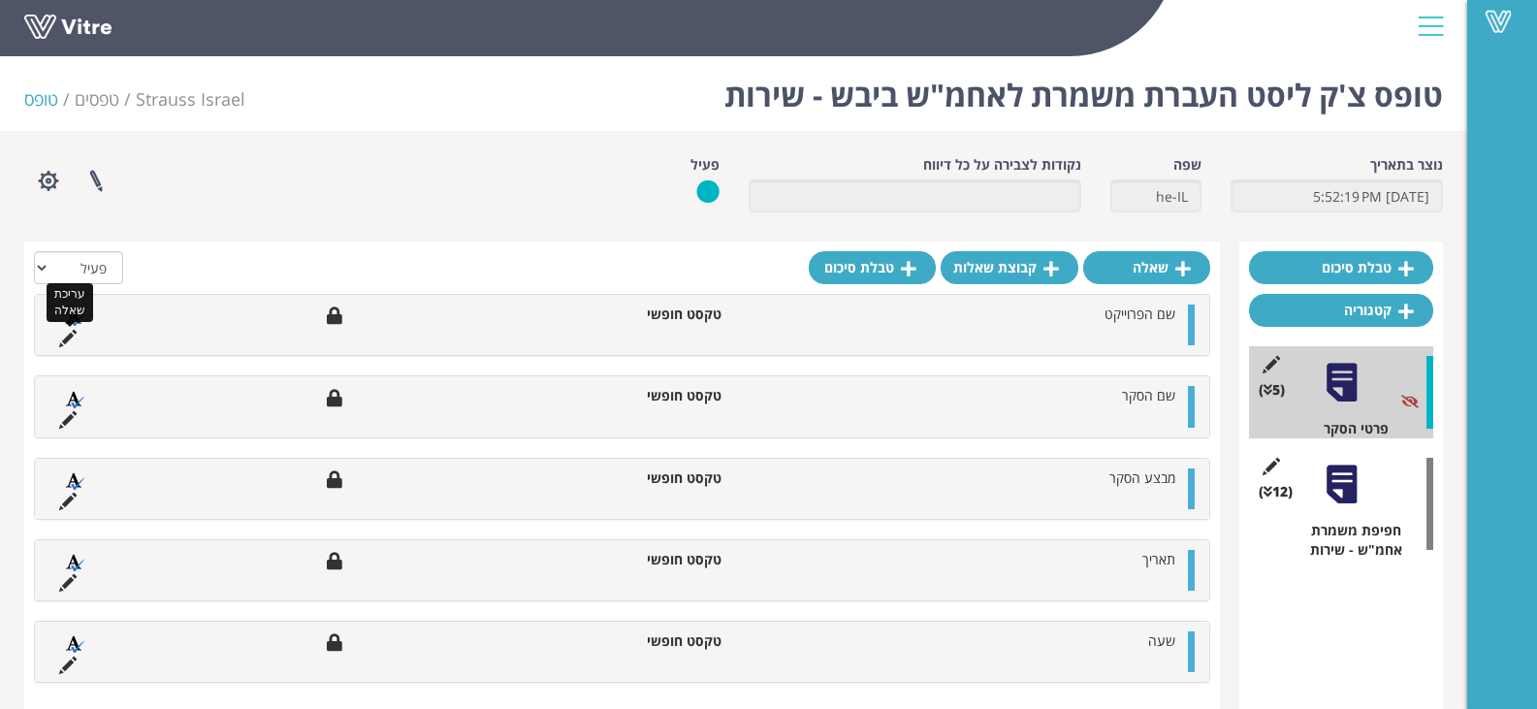
click at [68, 336] on icon at bounding box center [67, 338] width 17 height 17
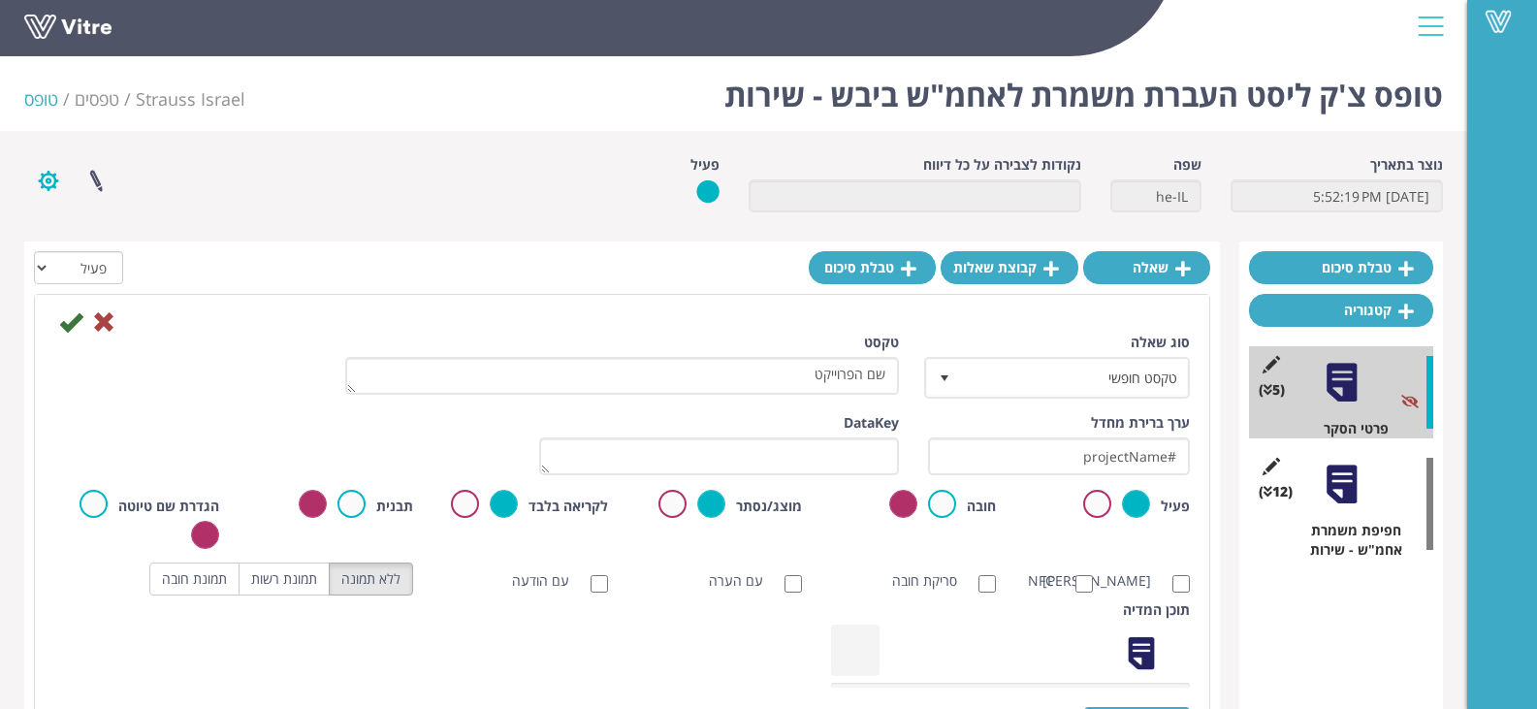
click at [39, 173] on button "button" at bounding box center [48, 180] width 48 height 51
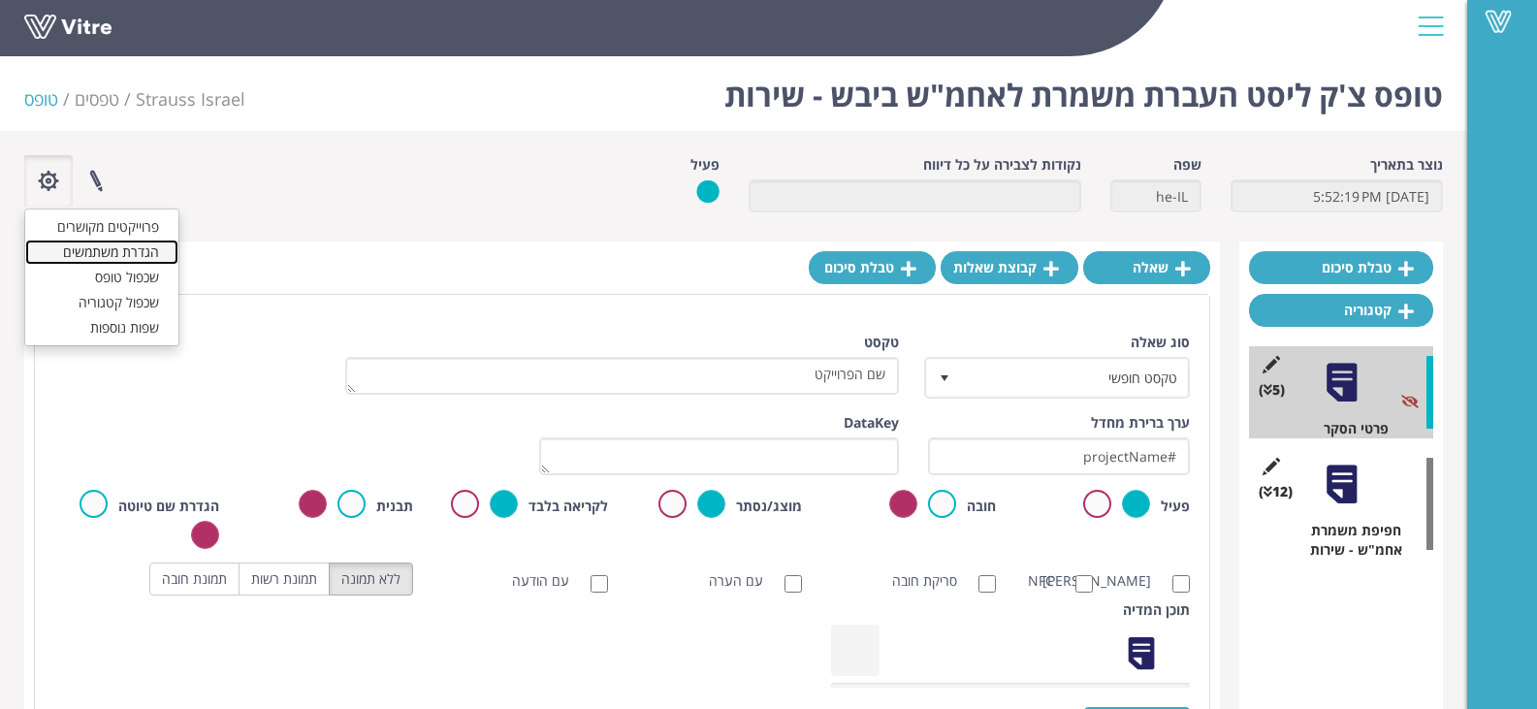
click at [140, 249] on link "הגדרת משתמשים" at bounding box center [101, 251] width 153 height 25
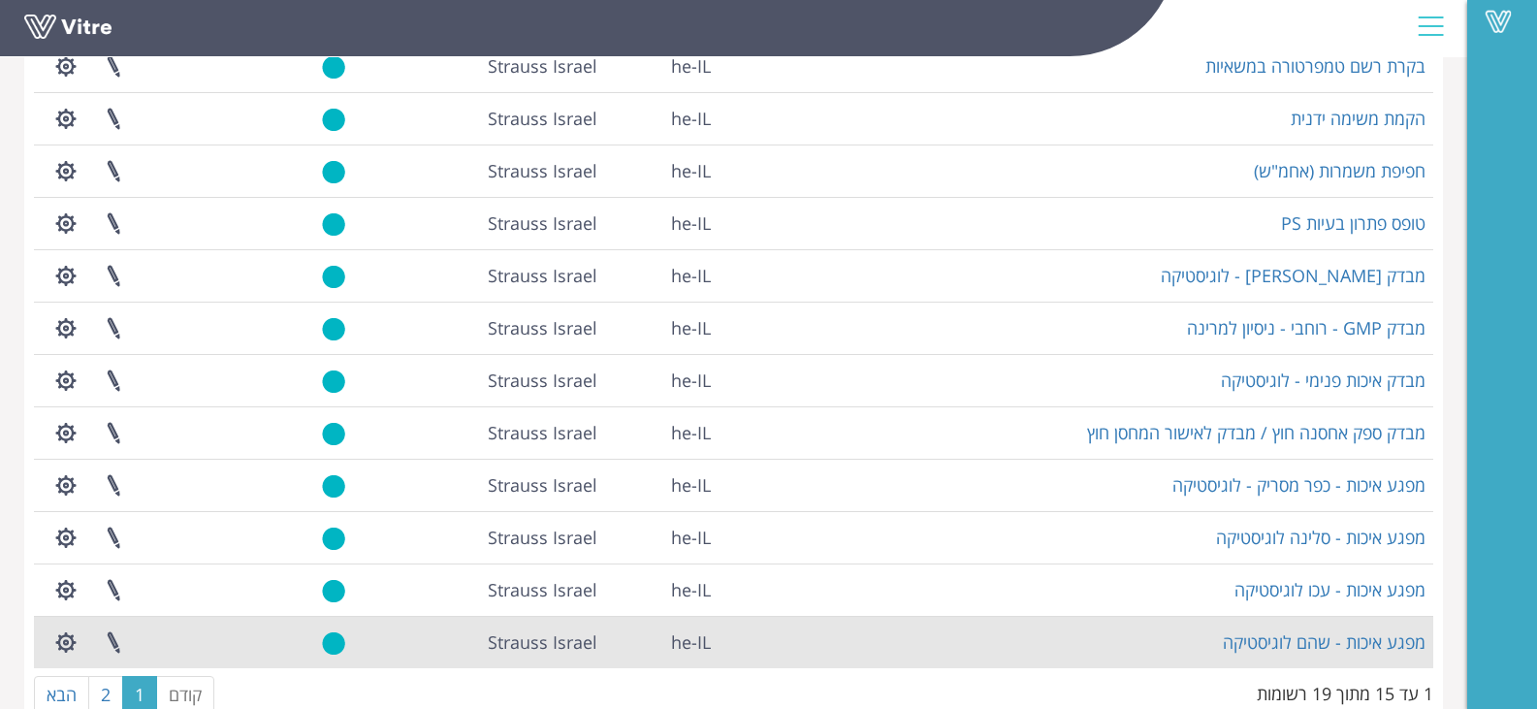
scroll to position [408, 0]
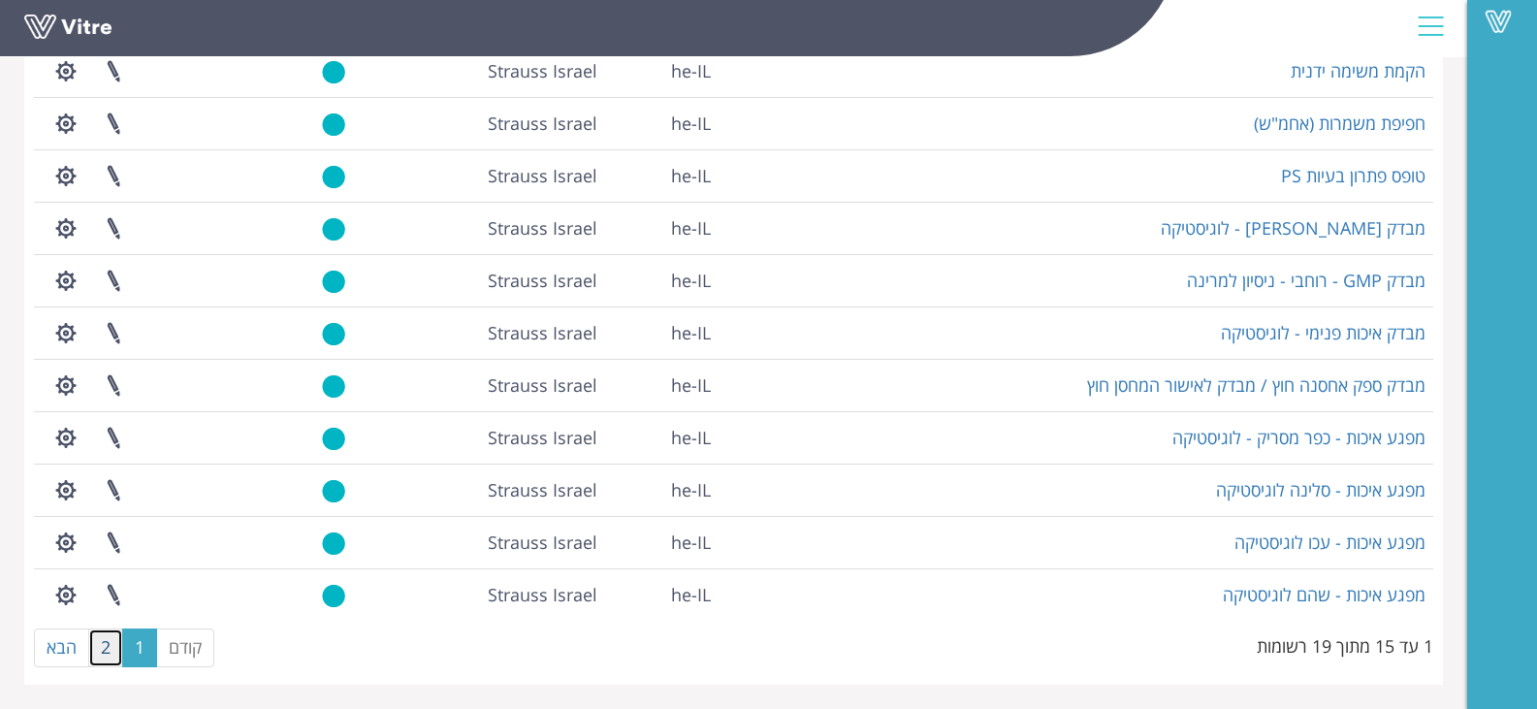
click at [101, 648] on link "2" at bounding box center [105, 647] width 35 height 39
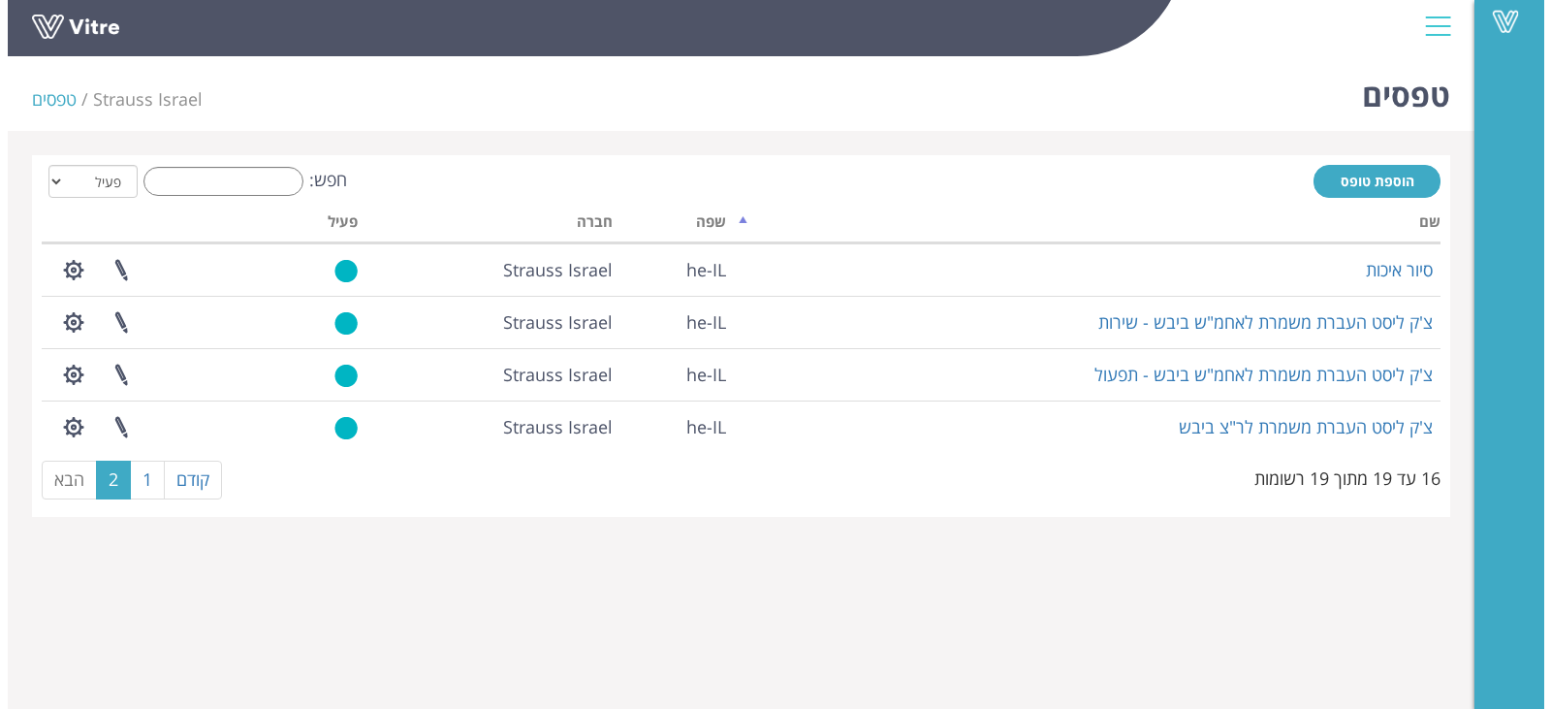
scroll to position [0, 0]
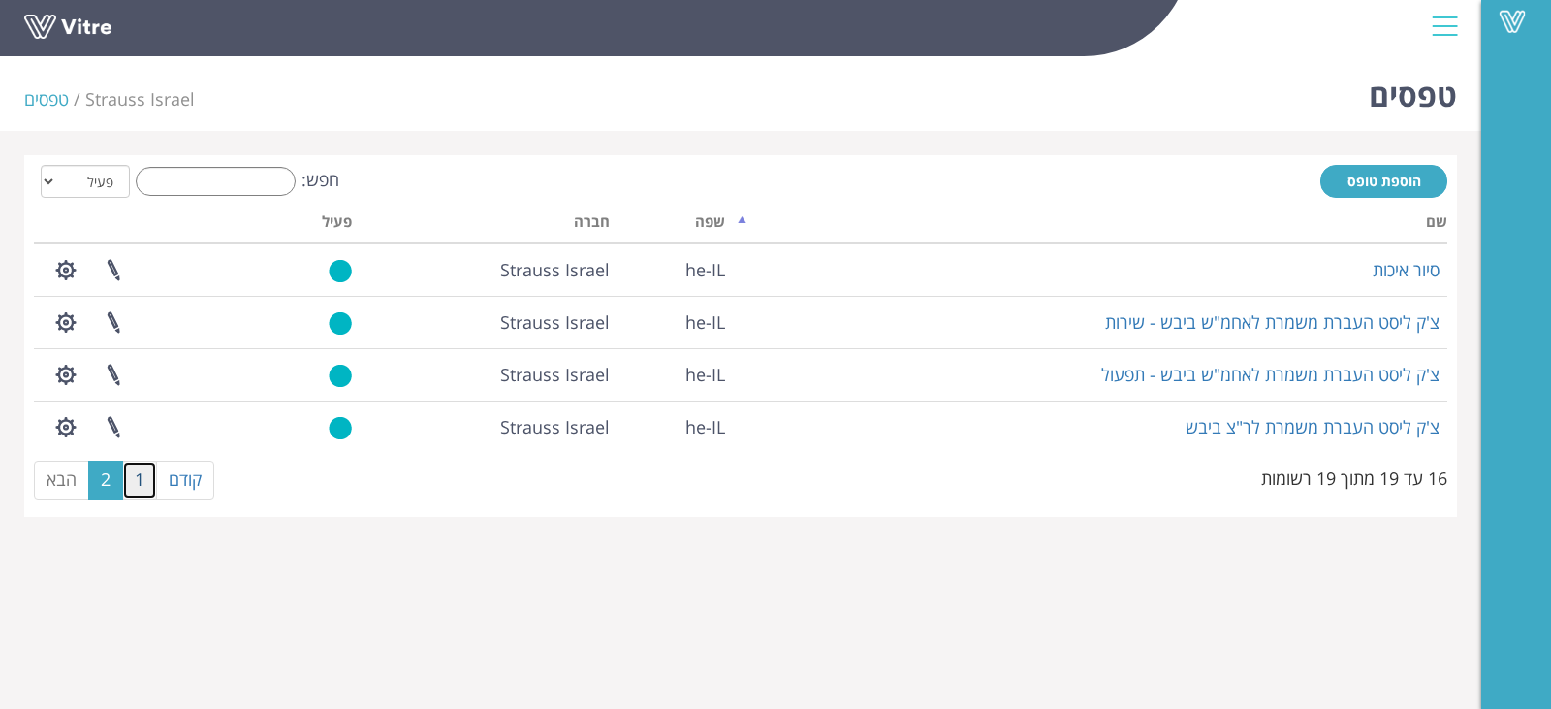
click at [146, 484] on link "1" at bounding box center [139, 480] width 35 height 39
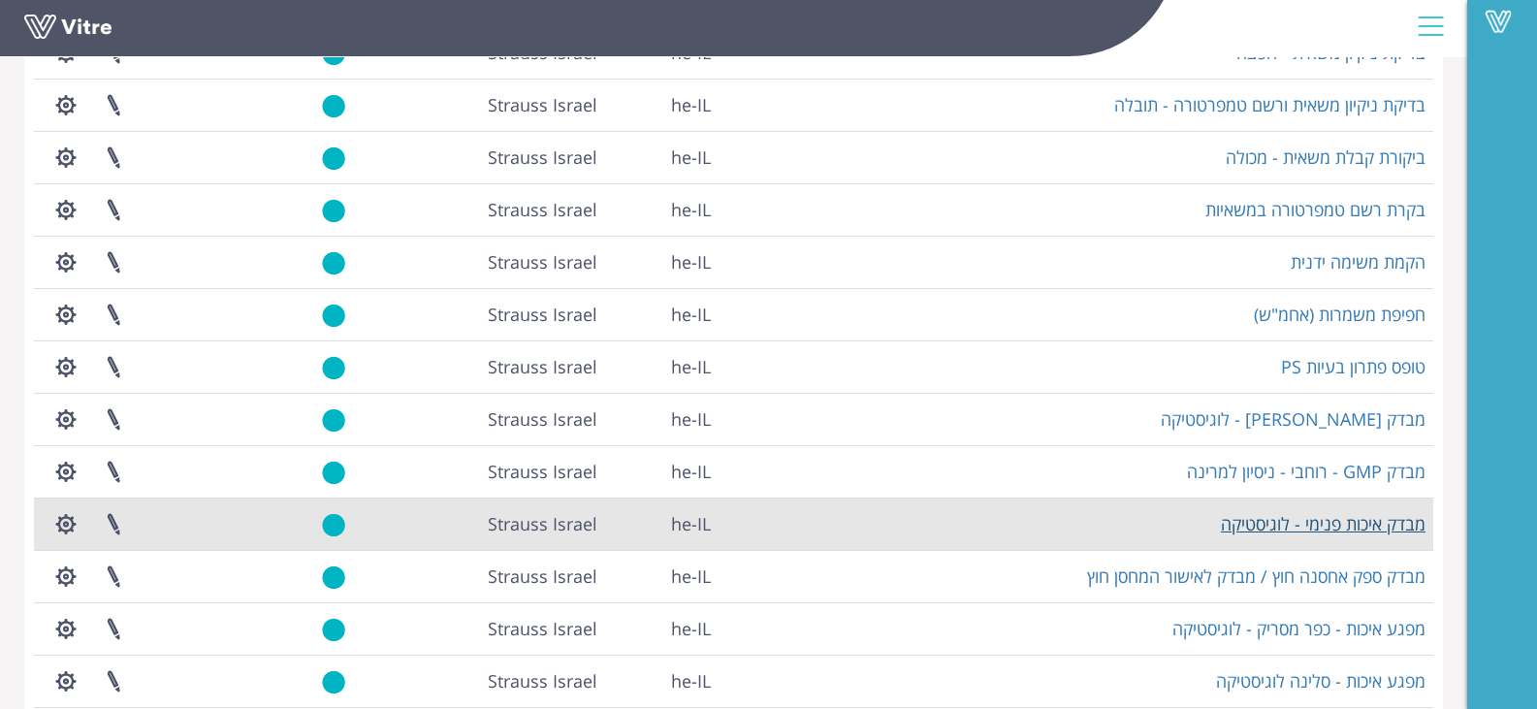
scroll to position [408, 0]
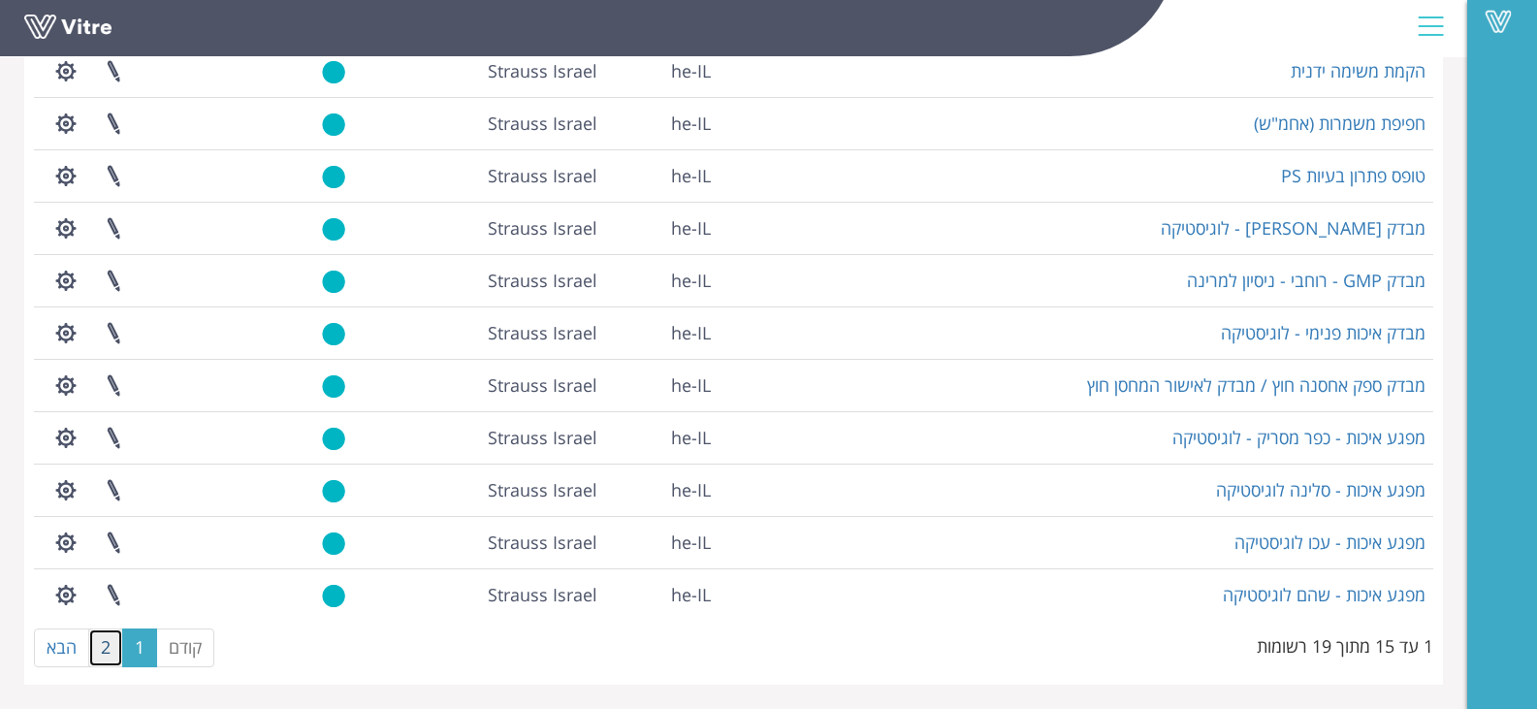
click at [111, 651] on link "2" at bounding box center [105, 647] width 35 height 39
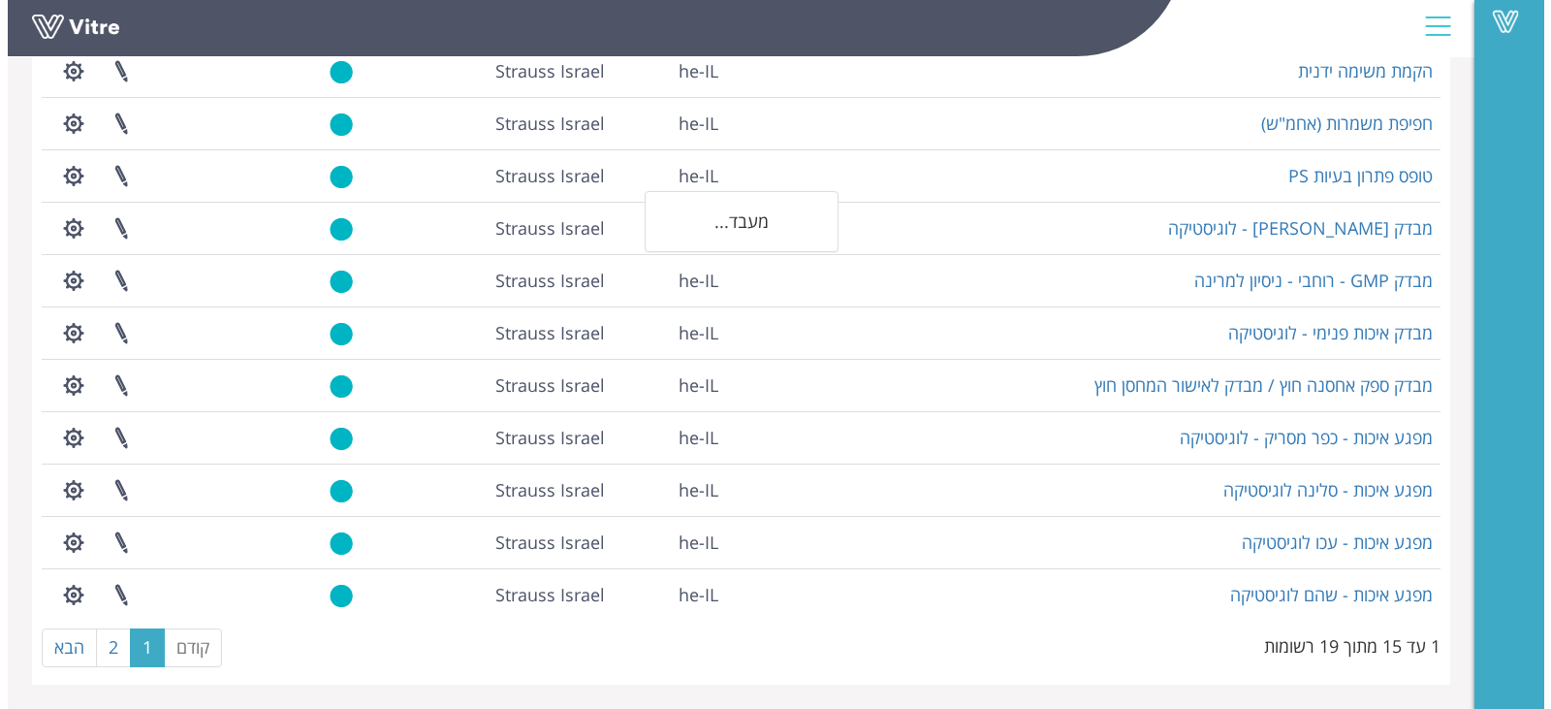
scroll to position [0, 0]
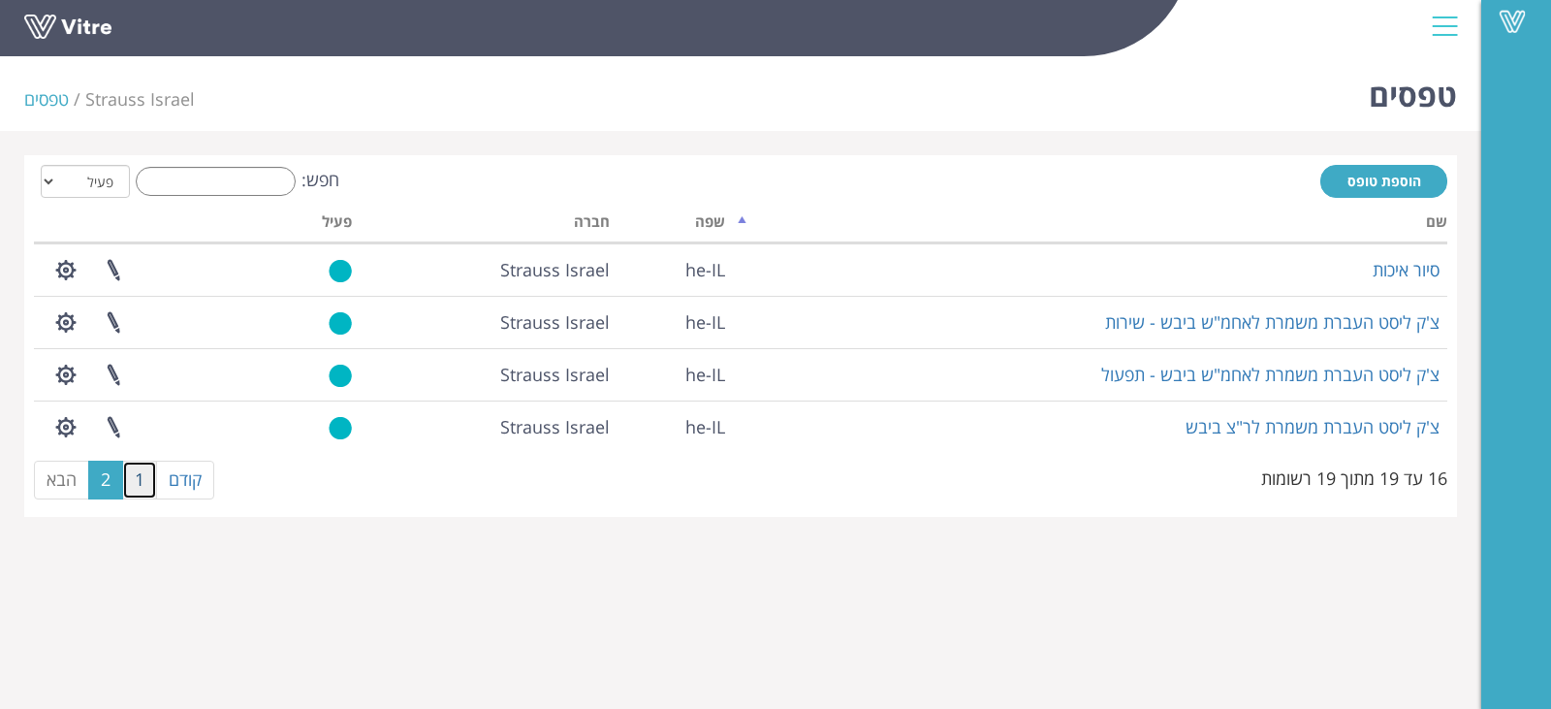
click at [132, 484] on link "1" at bounding box center [139, 480] width 35 height 39
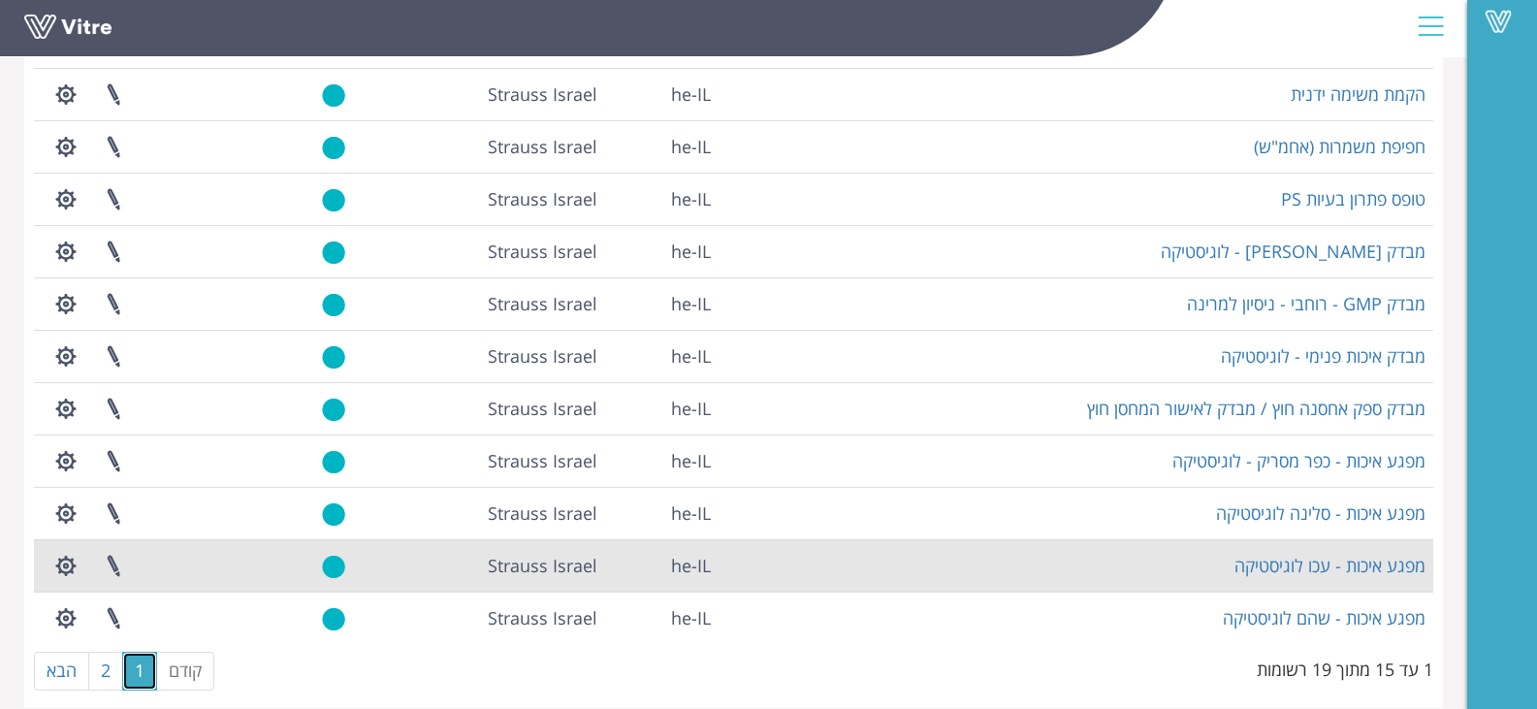
scroll to position [408, 0]
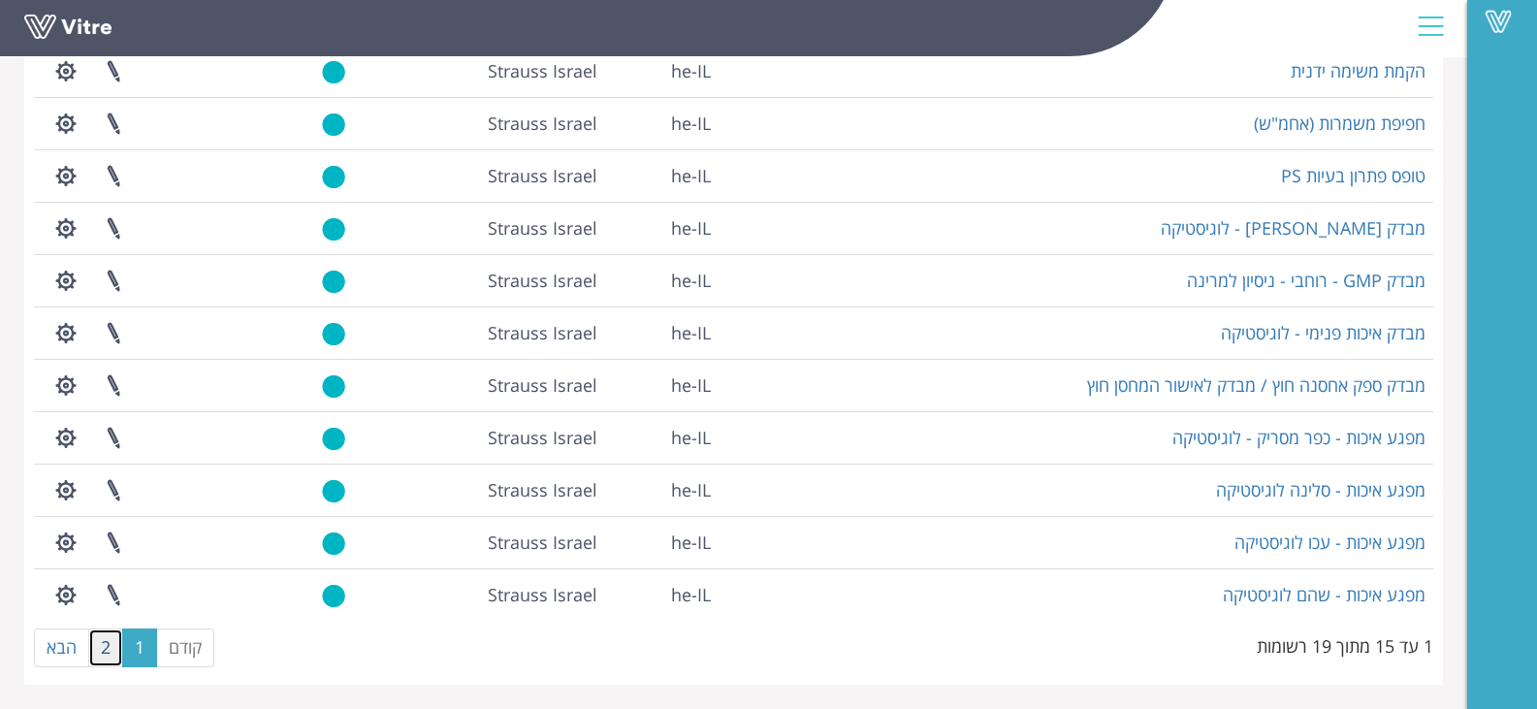
click at [103, 645] on link "2" at bounding box center [105, 647] width 35 height 39
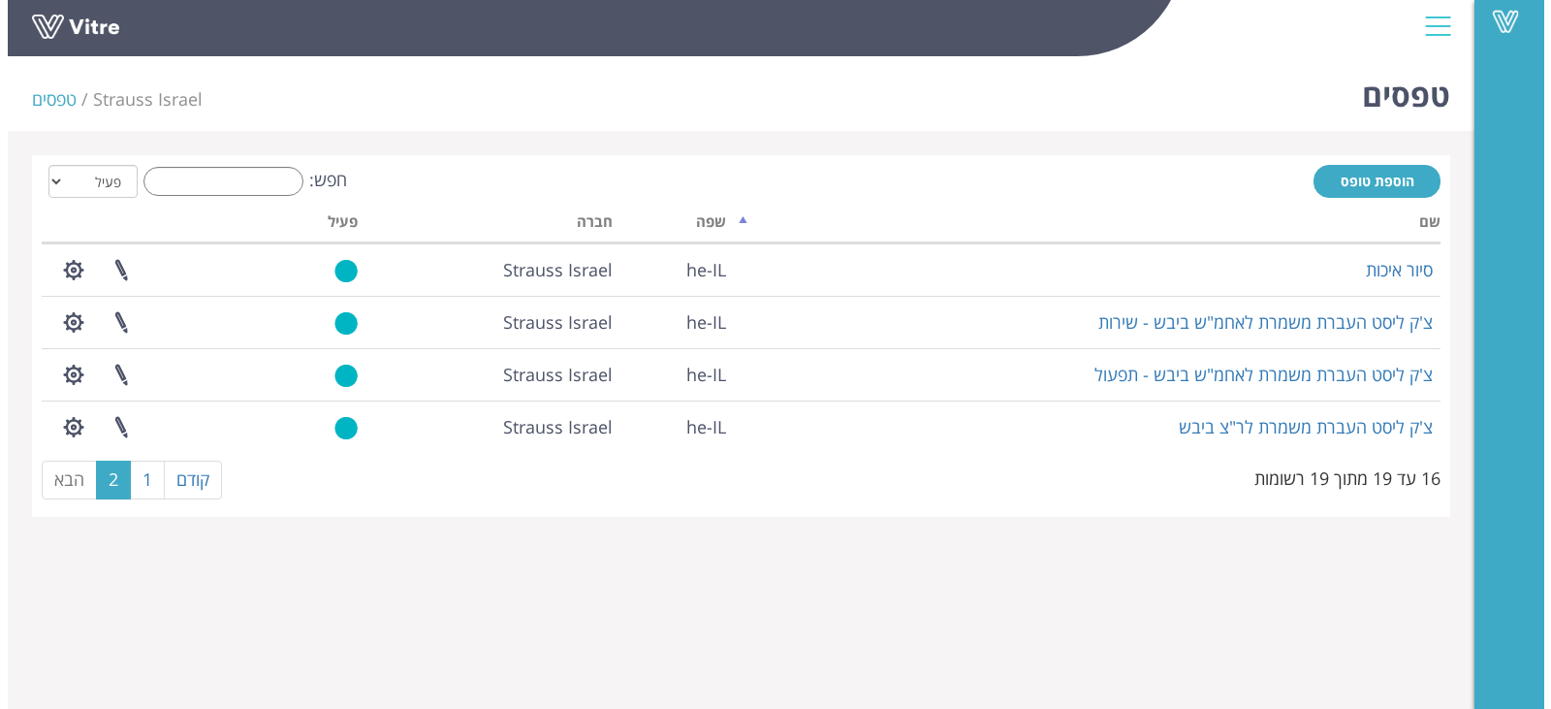
scroll to position [0, 0]
